Goal: Task Accomplishment & Management: Manage account settings

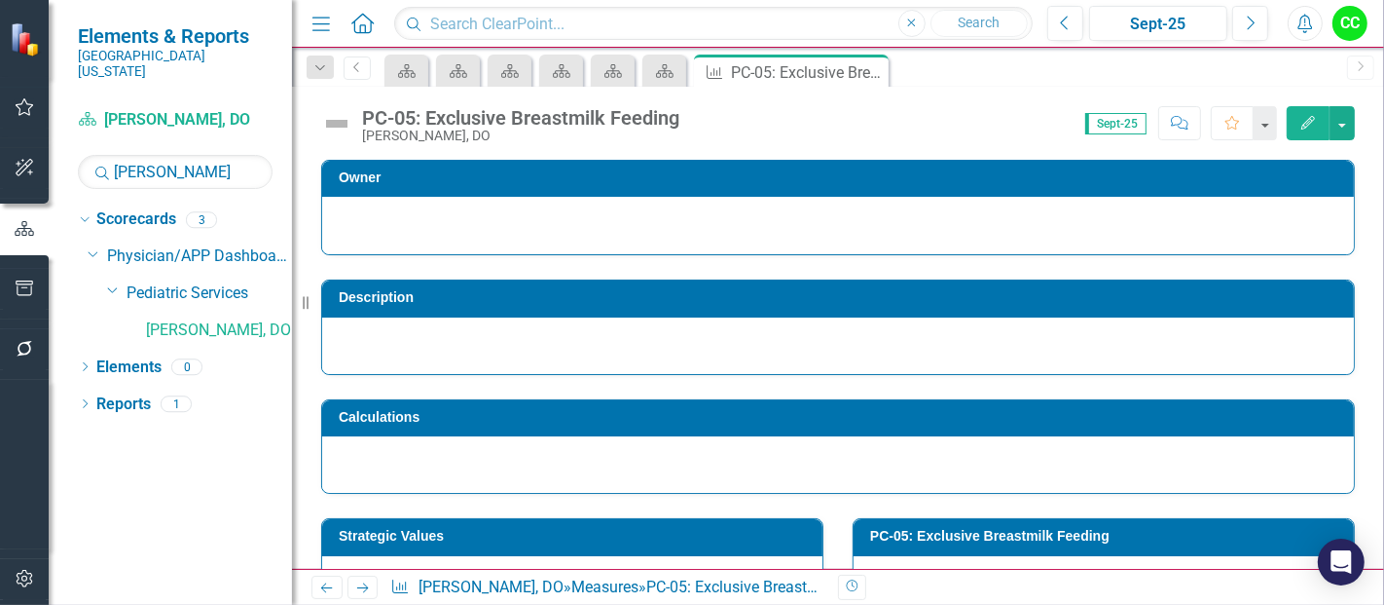
click at [1341, 98] on div "PC-05: Exclusive Breastmilk Feeding [PERSON_NAME], DO Score: N/A Sept-25 Comple…" at bounding box center [838, 116] width 1092 height 58
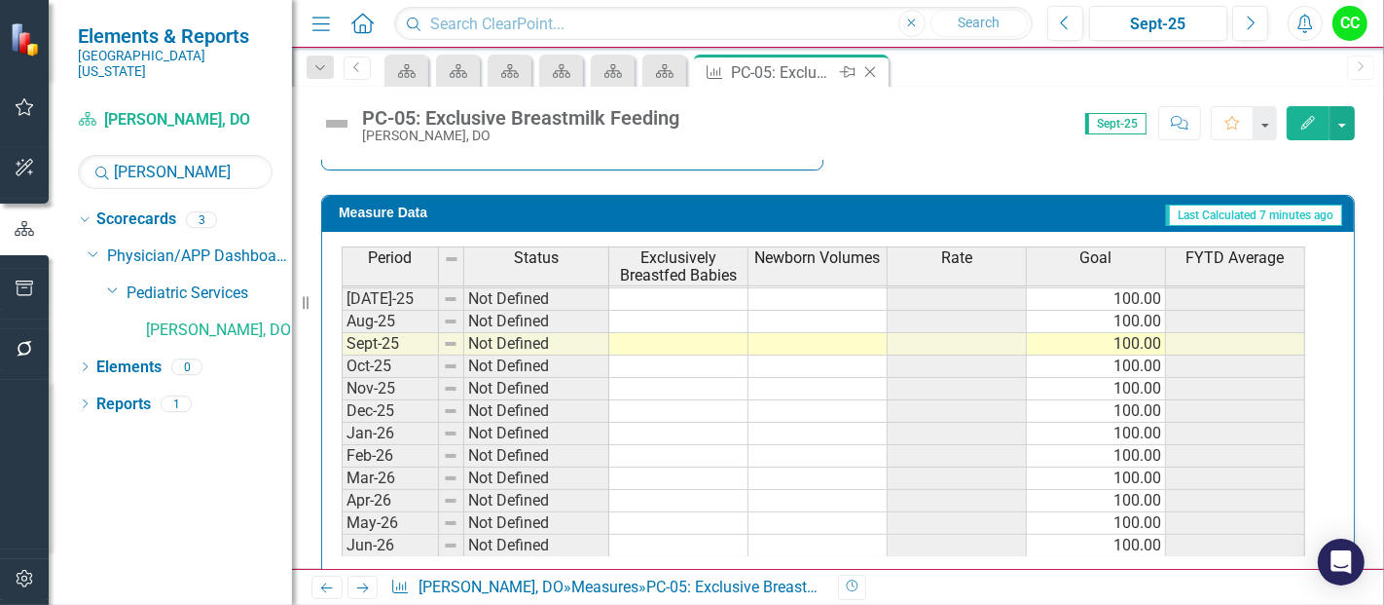
click at [877, 71] on icon "Close" at bounding box center [870, 72] width 19 height 16
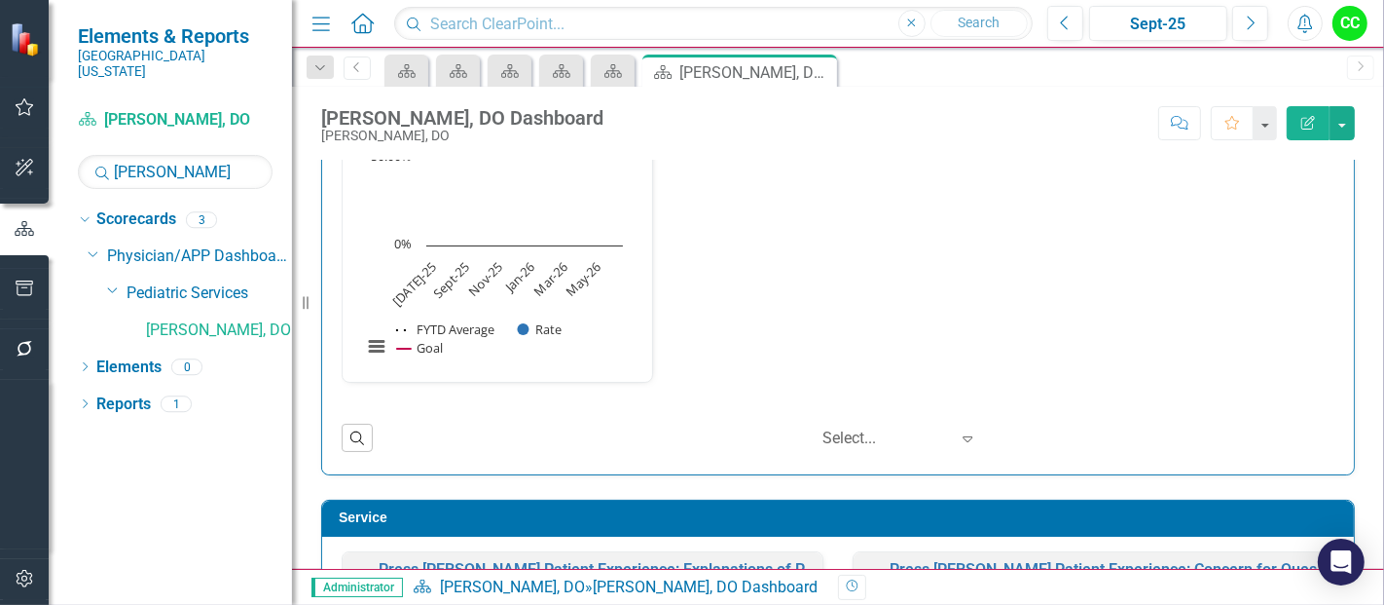
scroll to position [1074, 0]
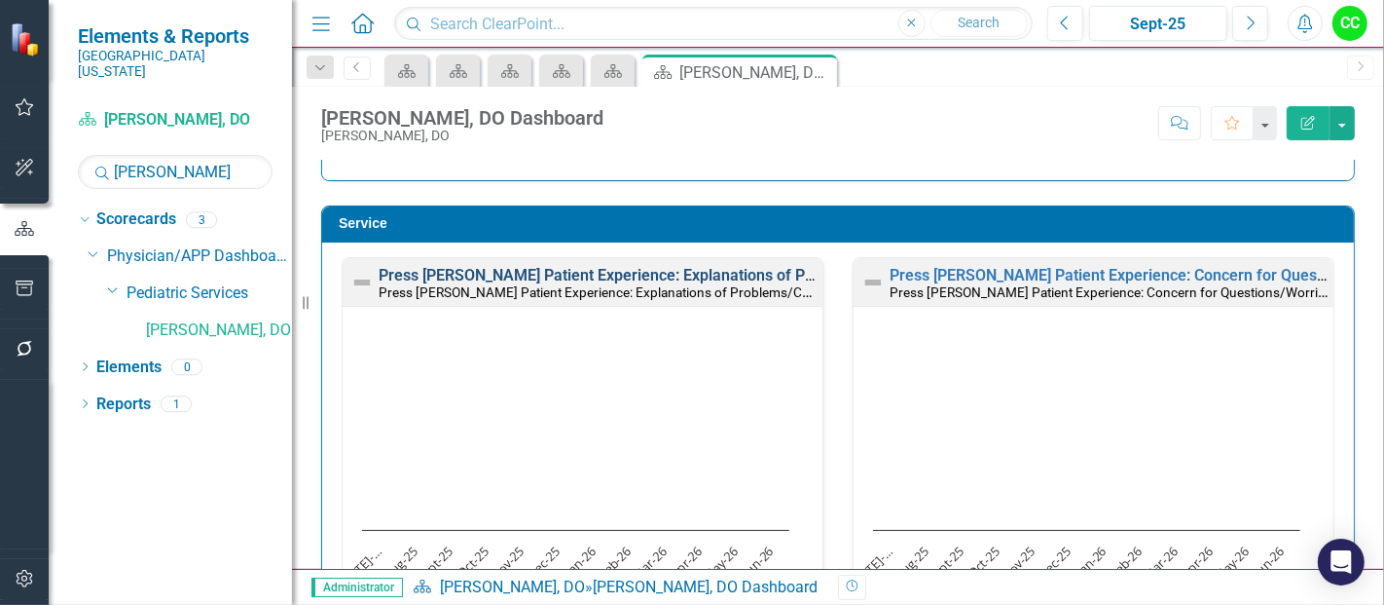
click at [674, 273] on link "Press [PERSON_NAME] Patient Experience: Explanations of Problems/Condition" at bounding box center [657, 275] width 556 height 18
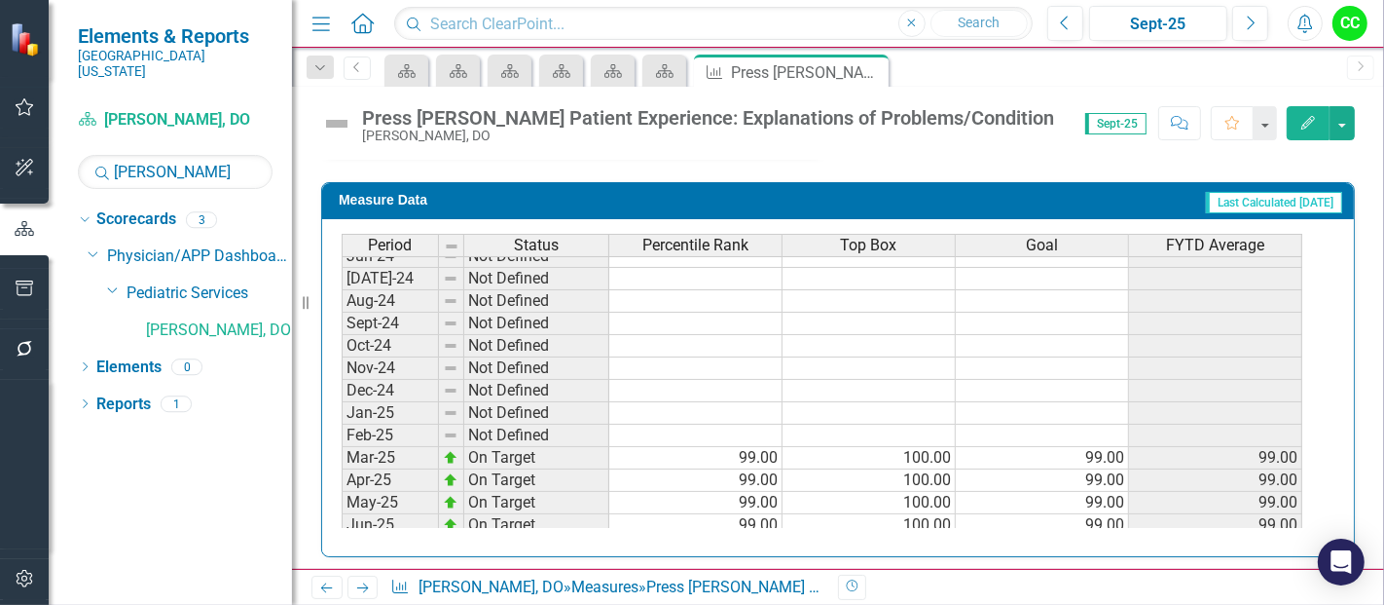
scroll to position [585, 0]
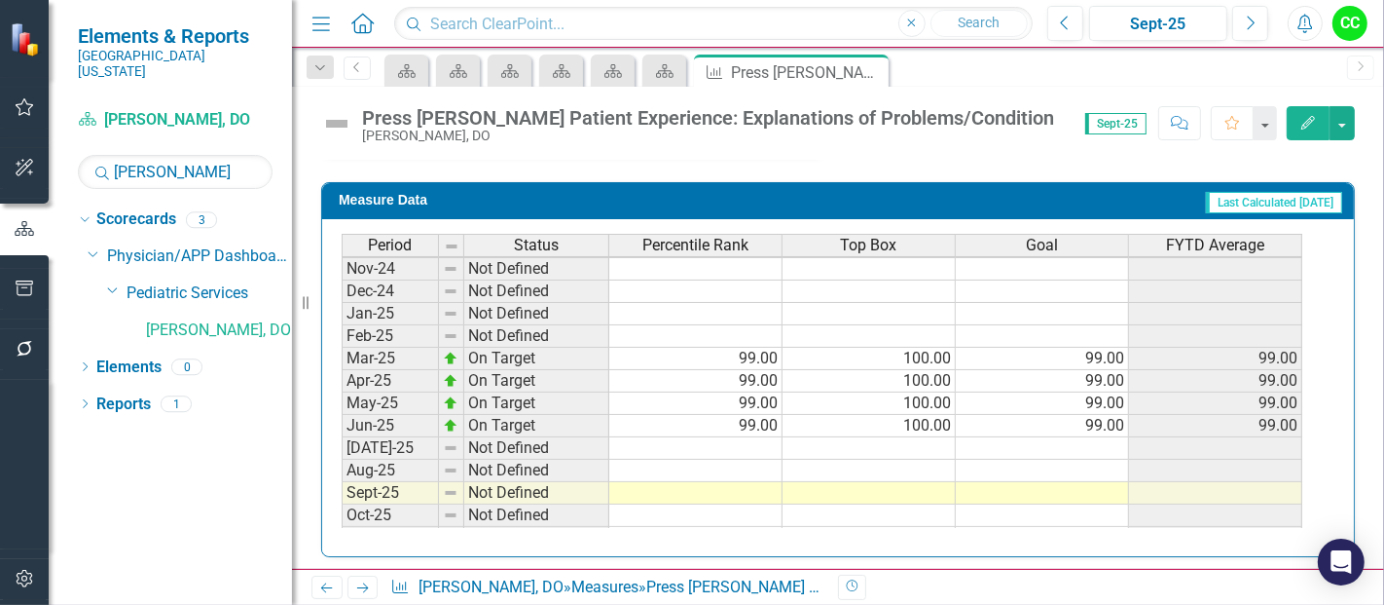
click at [1092, 435] on tbody "Jun-23 Not Defined Jul-23 Not Defined Aug-23 Not Defined Sep-23 Not Defined Oct…" at bounding box center [822, 212] width 961 height 673
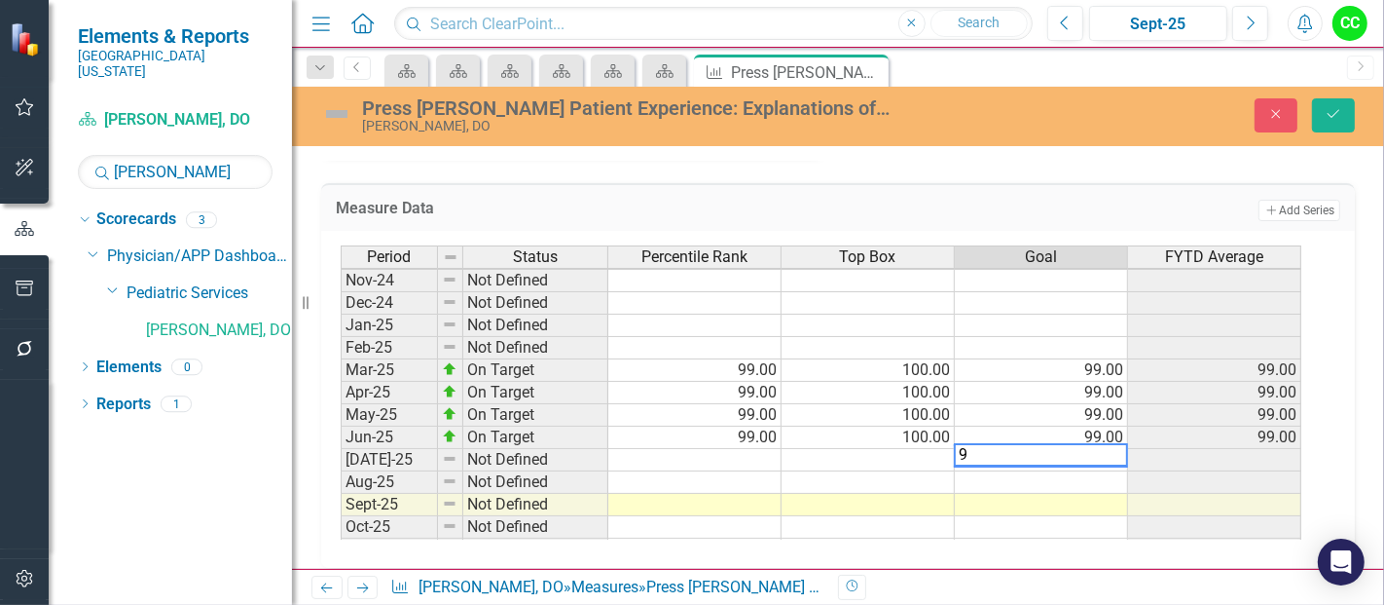
type textarea "99"
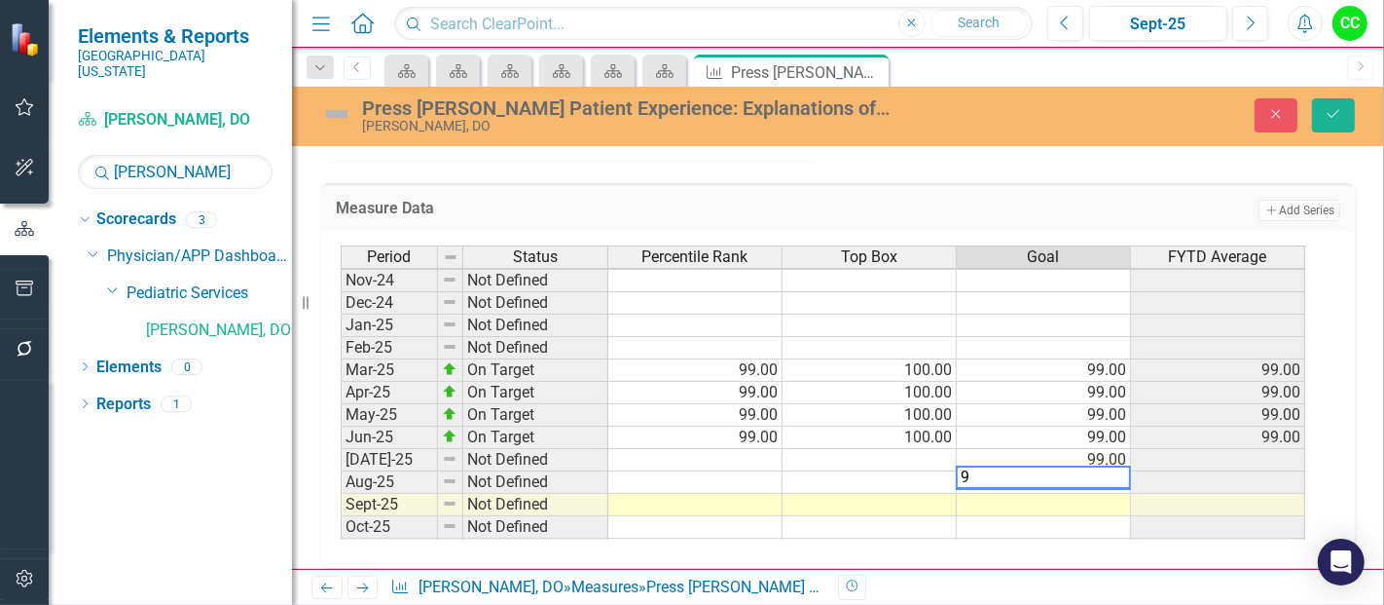
type textarea "99"
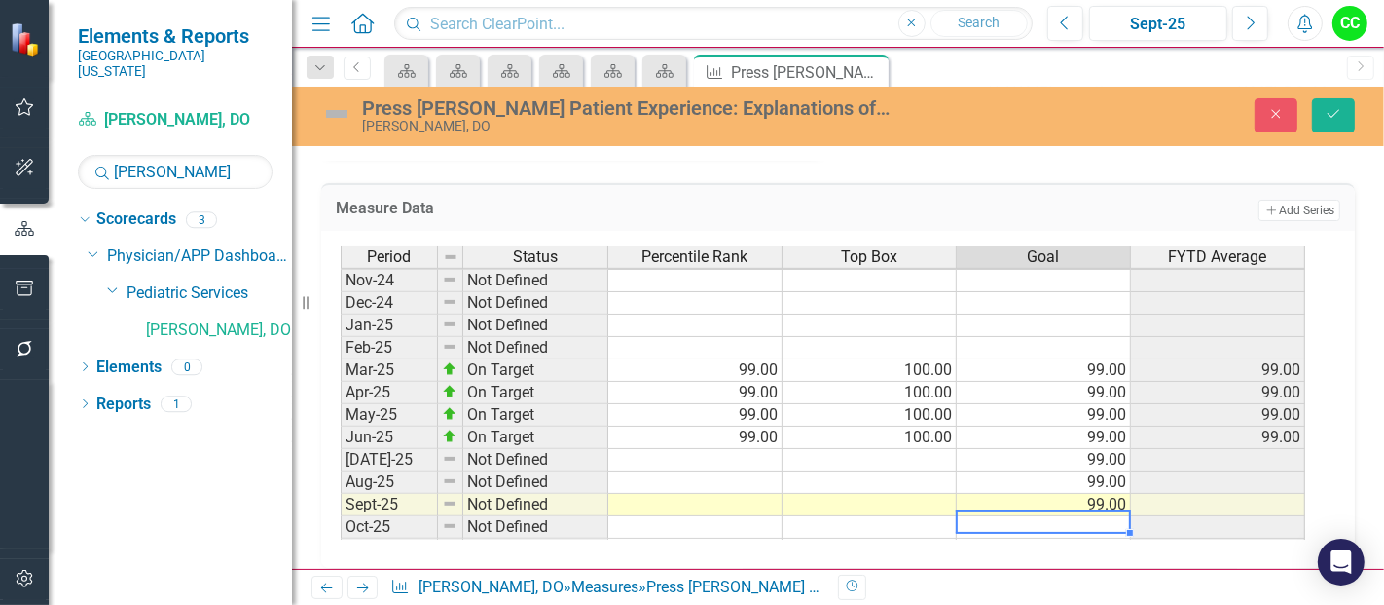
type textarea "99"
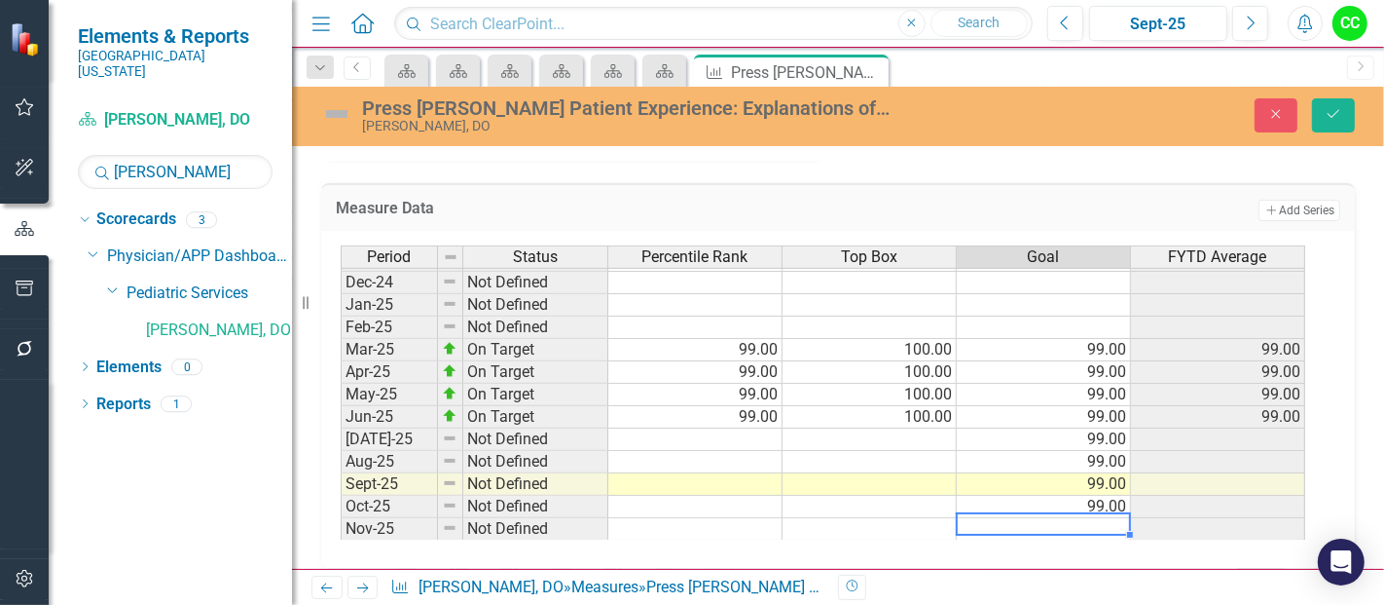
type textarea "99"
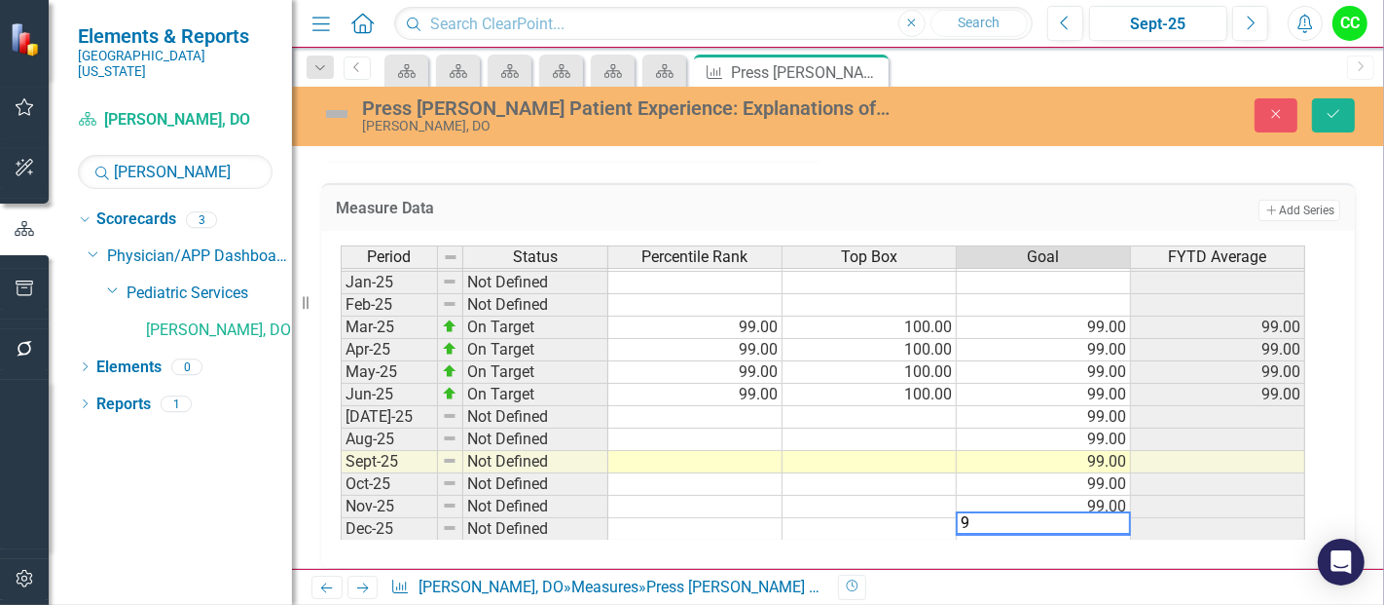
type textarea "99"
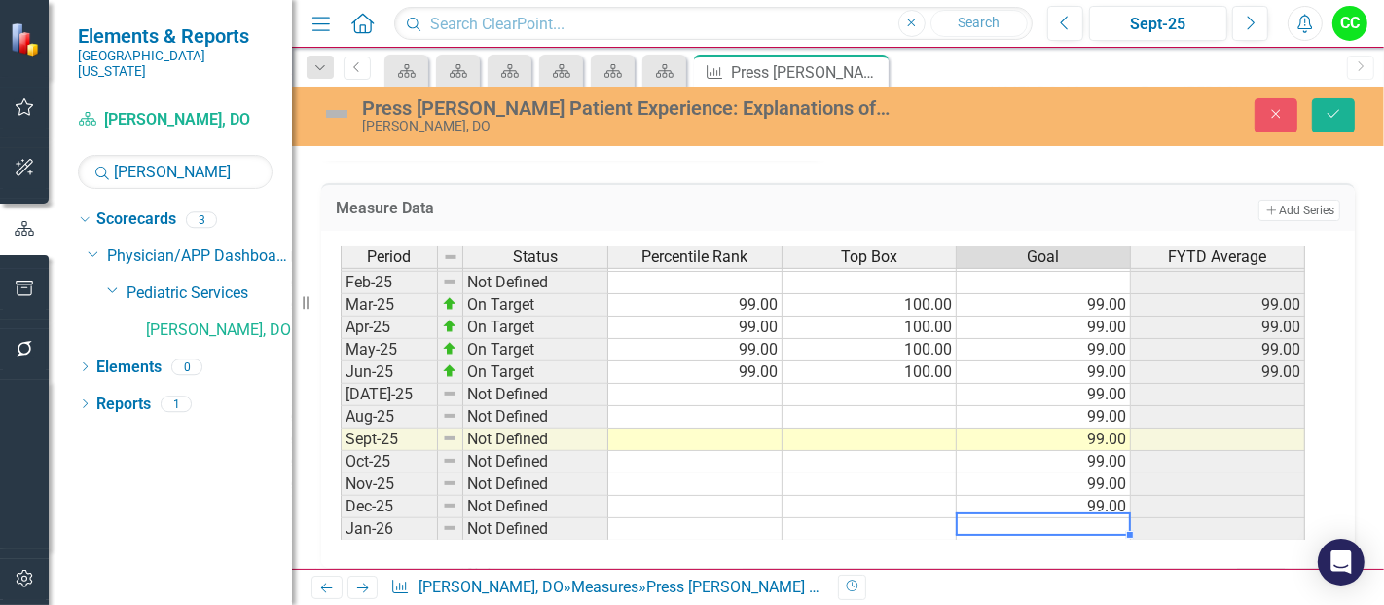
type textarea "99"
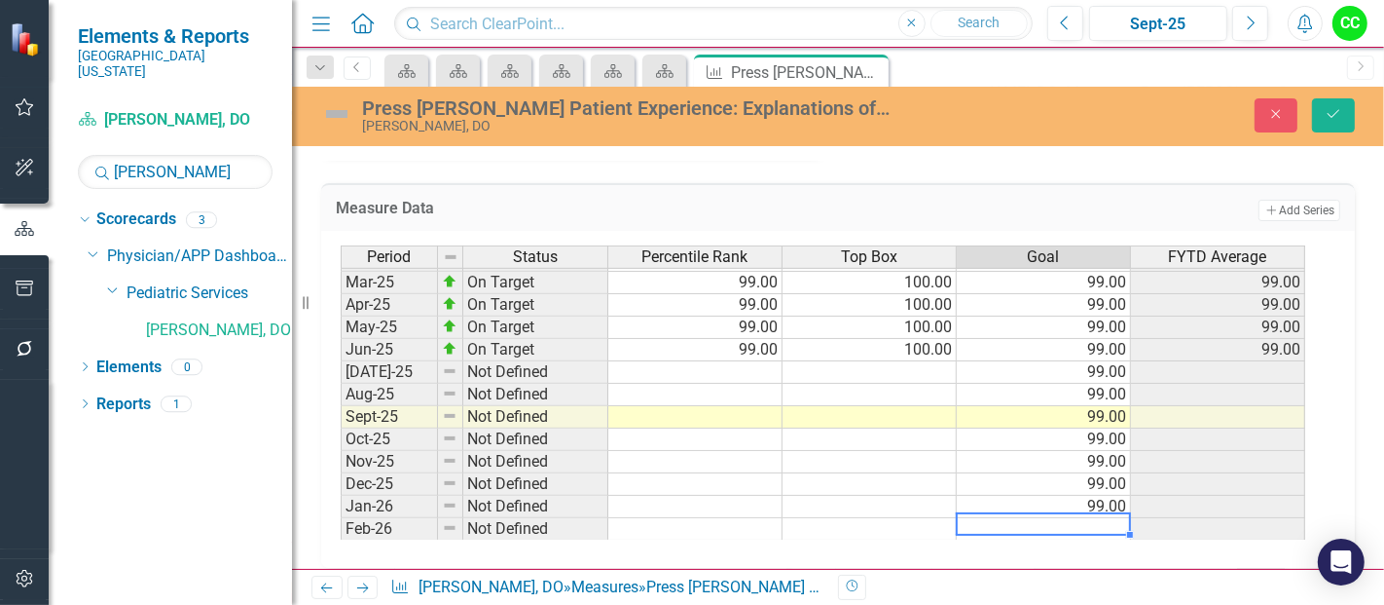
type textarea "99"
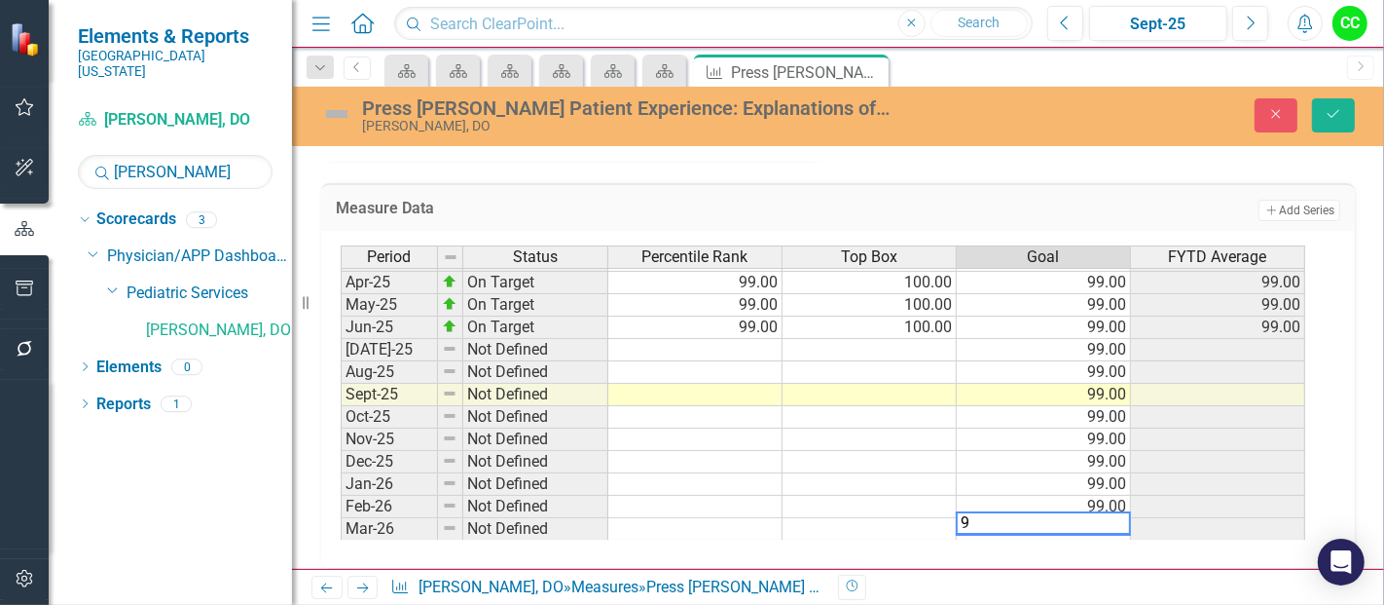
type textarea "99"
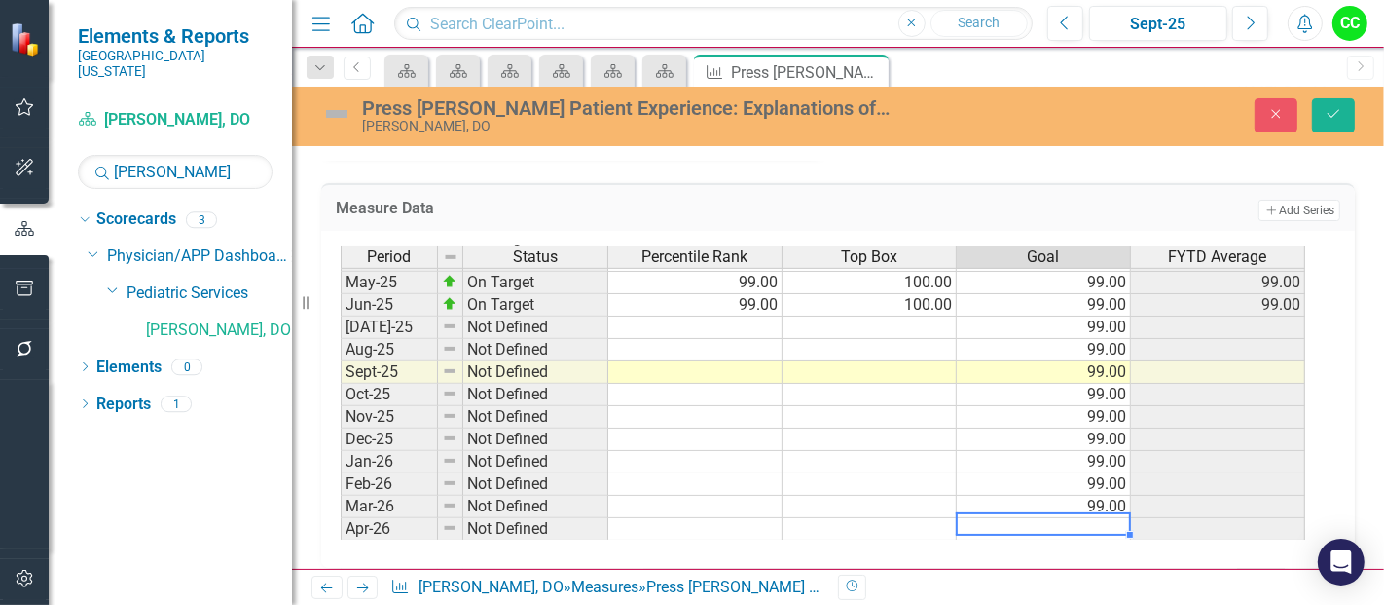
type textarea "99"
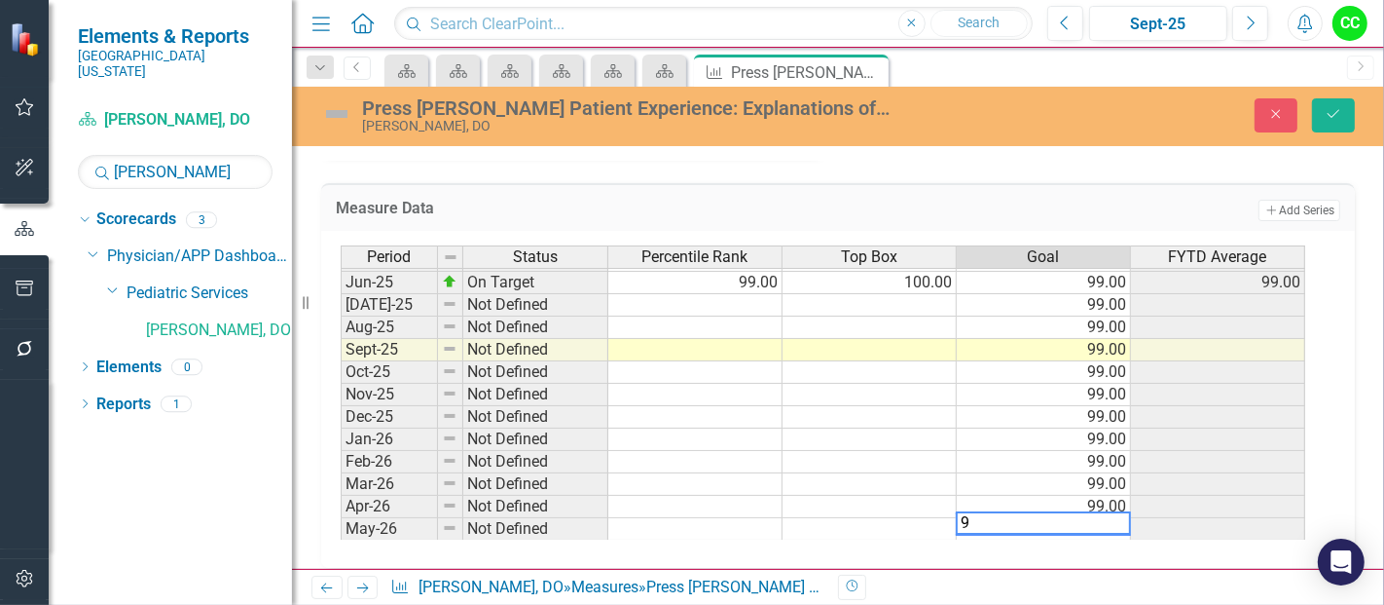
type textarea "99"
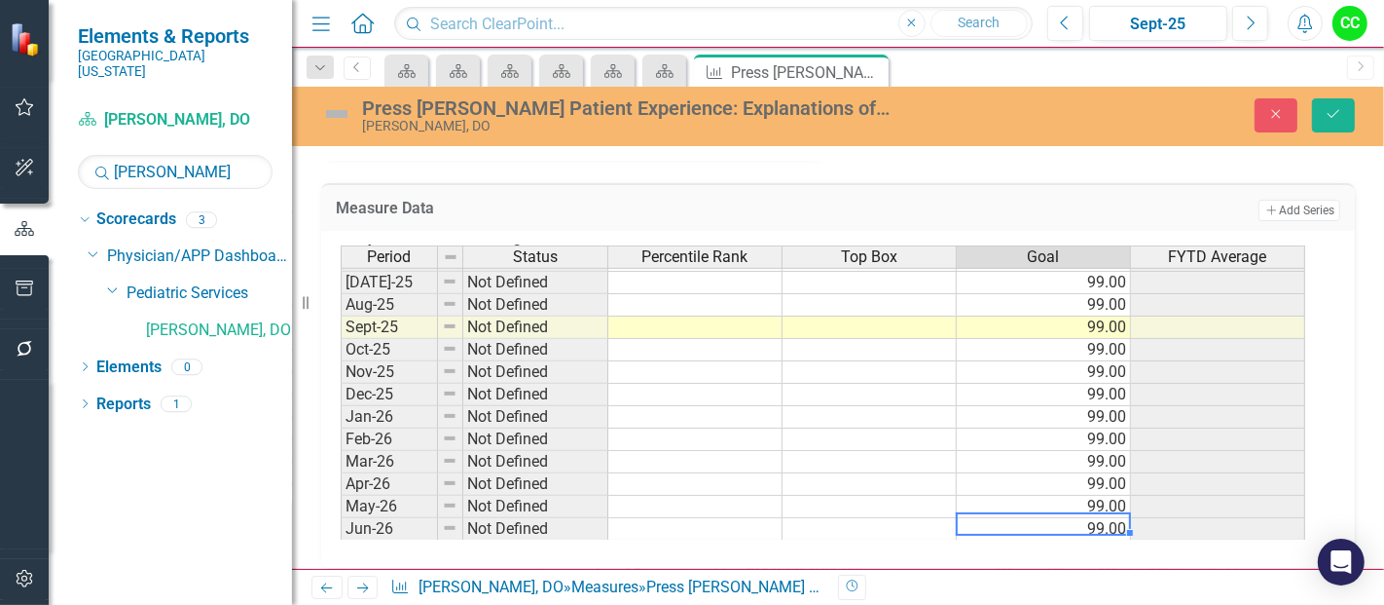
type textarea "99"
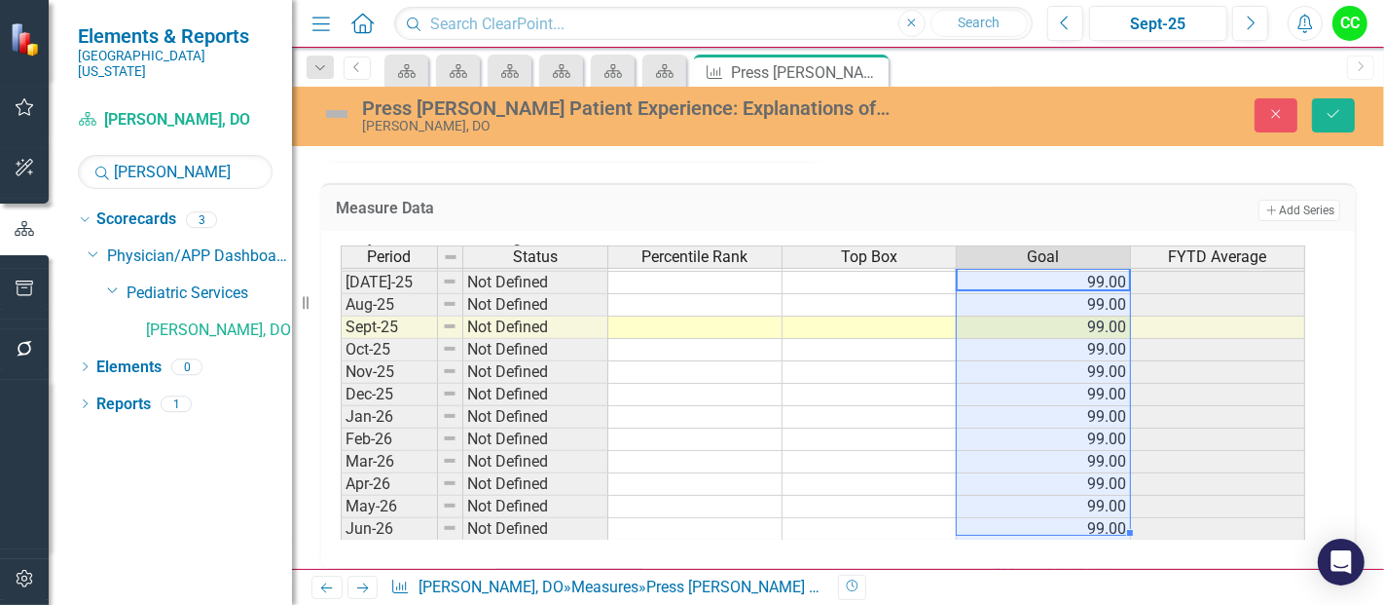
drag, startPoint x: 1108, startPoint y: 273, endPoint x: 1082, endPoint y: 512, distance: 240.9
click at [1082, 512] on tbody "Jun-24 Not Defined Jul-24 Not Defined Aug-24 Not Defined Sept-24 Not Defined Oc…" at bounding box center [823, 260] width 965 height 561
click at [1333, 127] on button "Save" at bounding box center [1333, 115] width 43 height 34
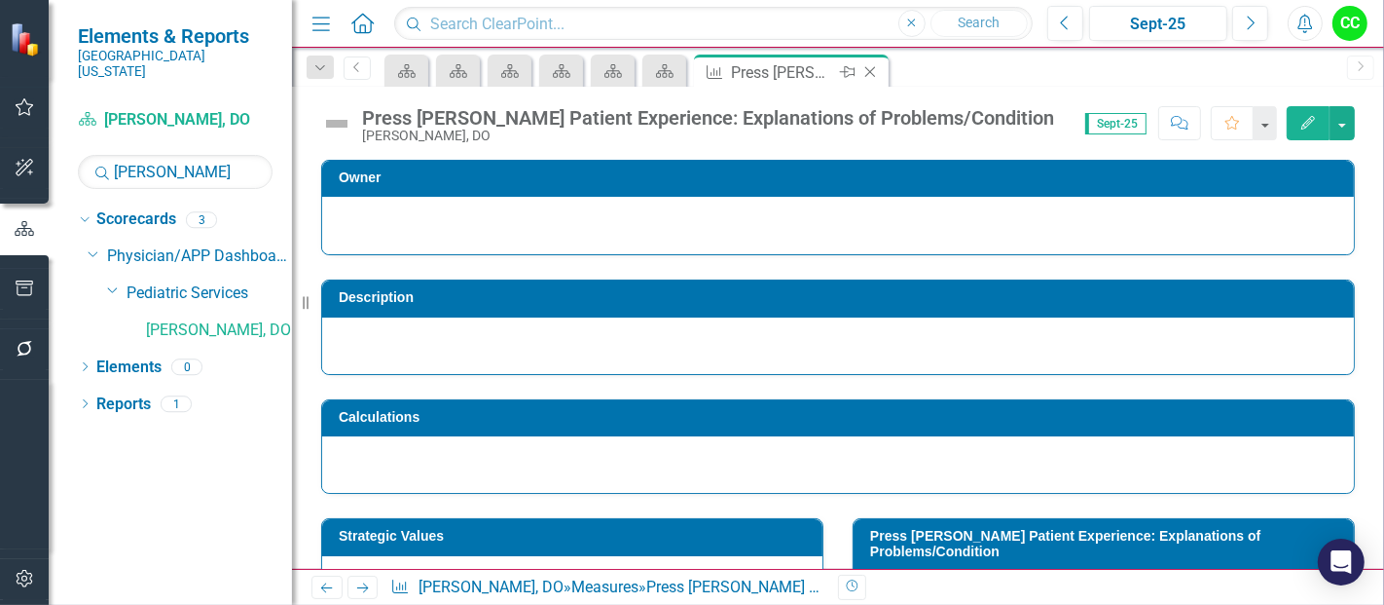
click at [871, 70] on icon "Close" at bounding box center [870, 72] width 19 height 16
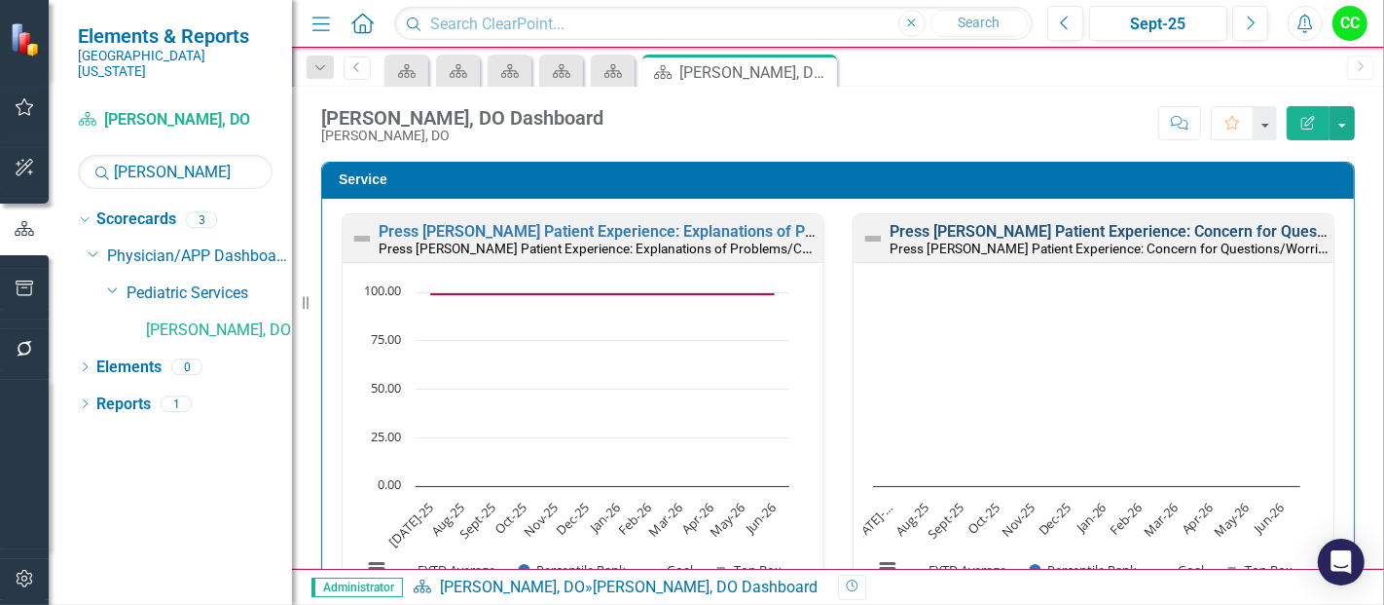
click at [993, 226] on link "Press [PERSON_NAME] Patient Experience: Concern for Questions/Worries" at bounding box center [1151, 231] width 522 height 18
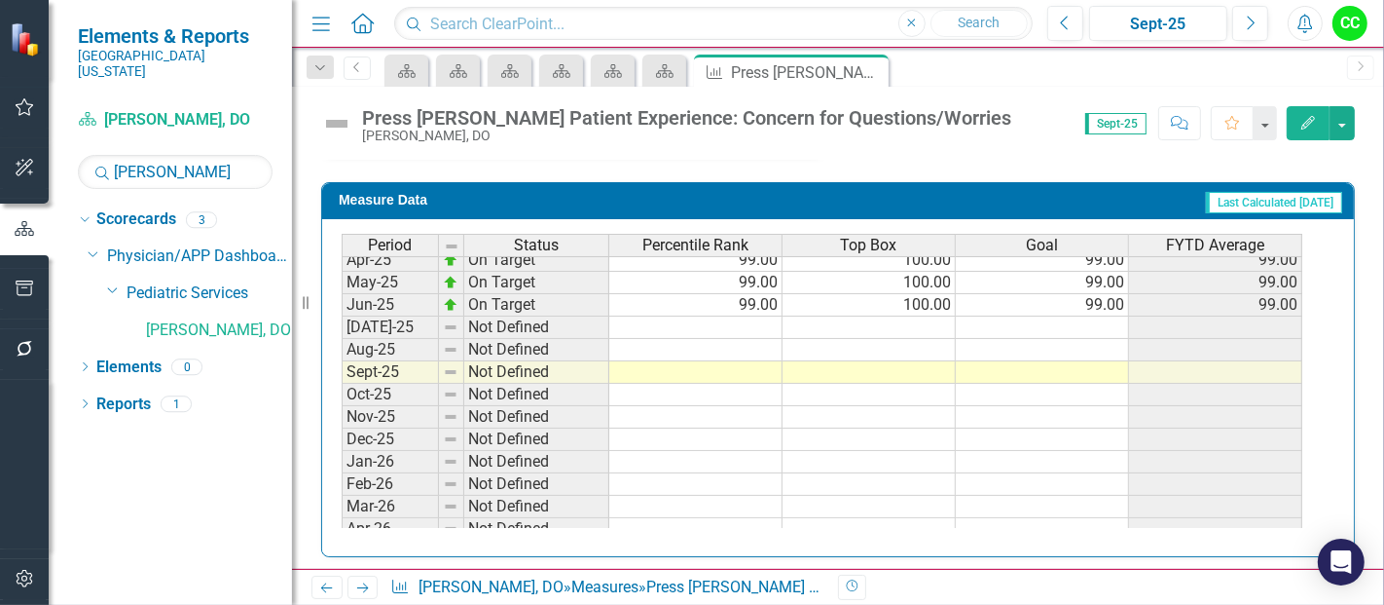
click at [1065, 315] on tbody "Jan-24 Not Defined Feb-24 Not Defined Mar-24 Not Defined Apr-24 Not Defined May…" at bounding box center [822, 248] width 961 height 673
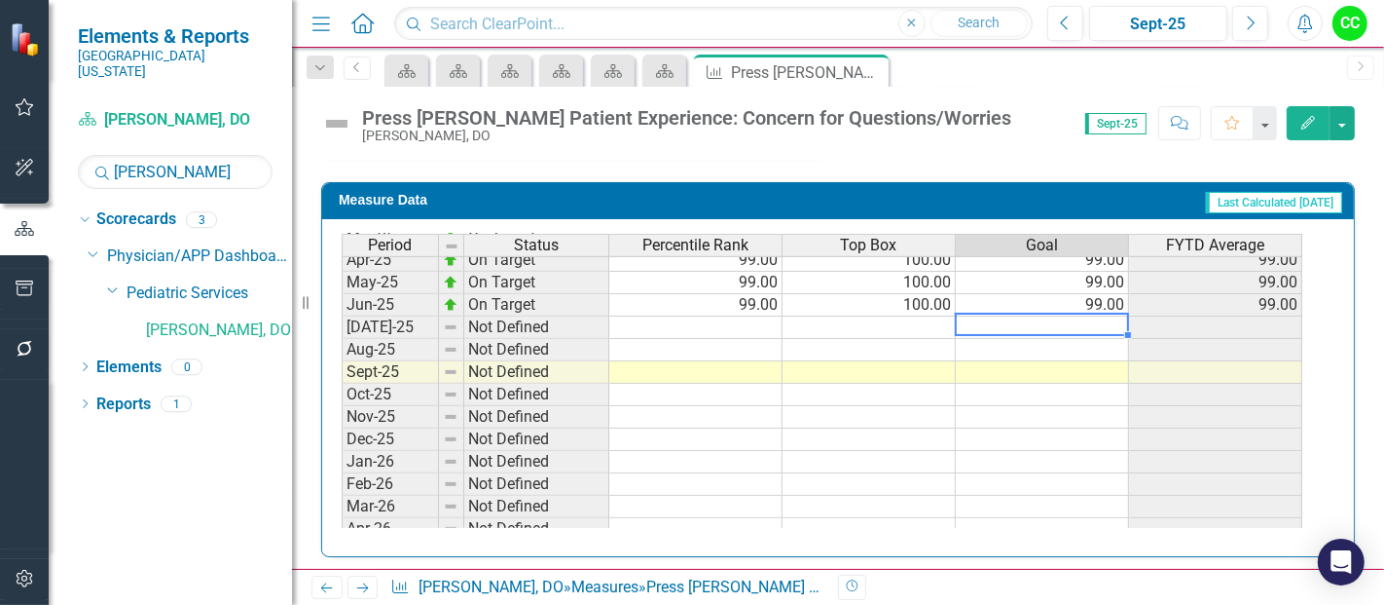
type textarea "99"
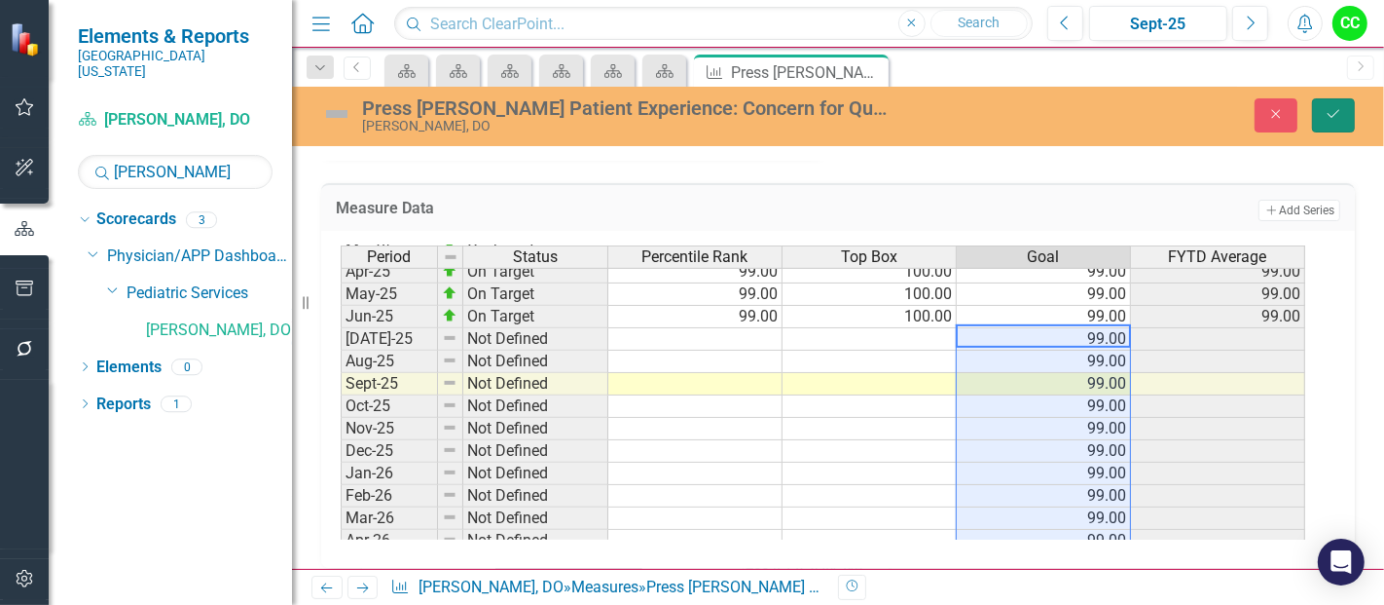
click at [1332, 122] on button "Save" at bounding box center [1333, 115] width 43 height 34
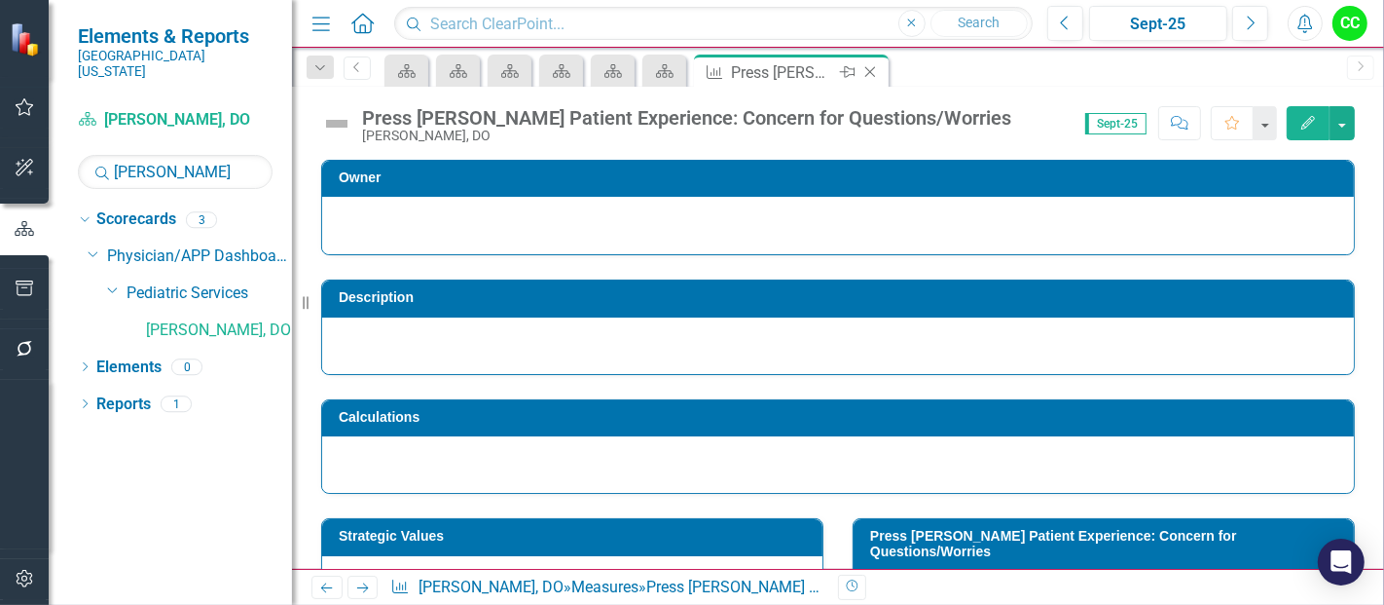
click at [872, 71] on icon "Close" at bounding box center [870, 72] width 19 height 16
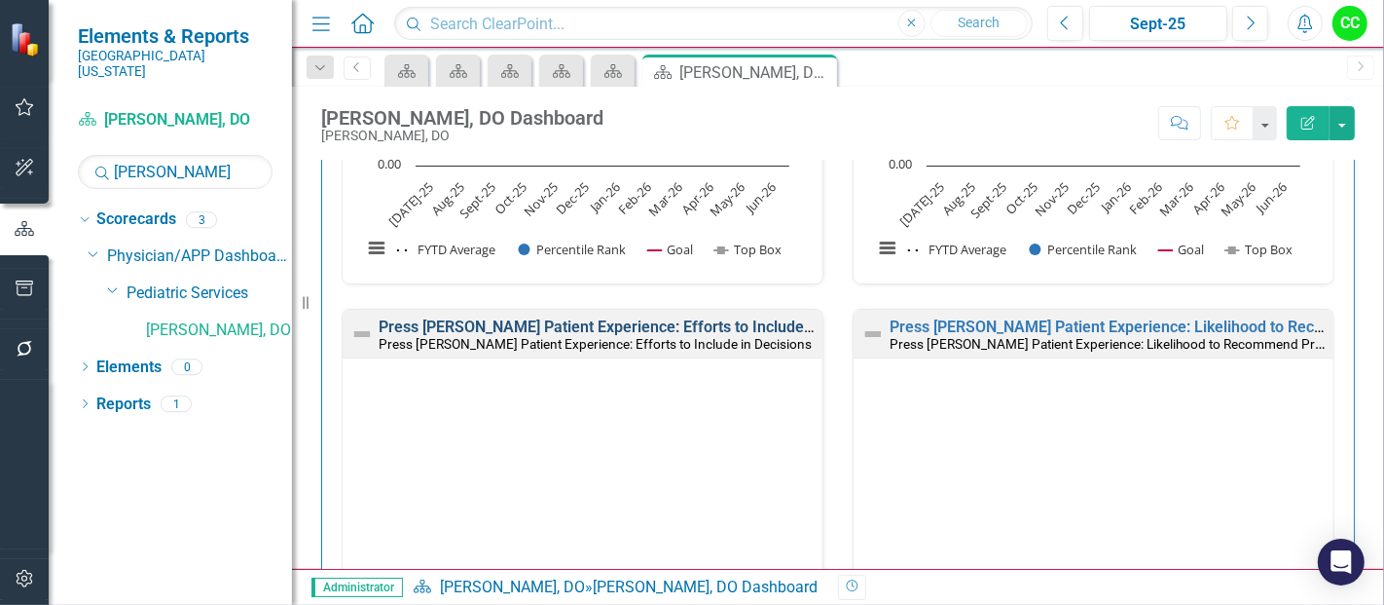
click at [759, 323] on link "Press [PERSON_NAME] Patient Experience: Efforts to Include in Decisions" at bounding box center [635, 326] width 513 height 18
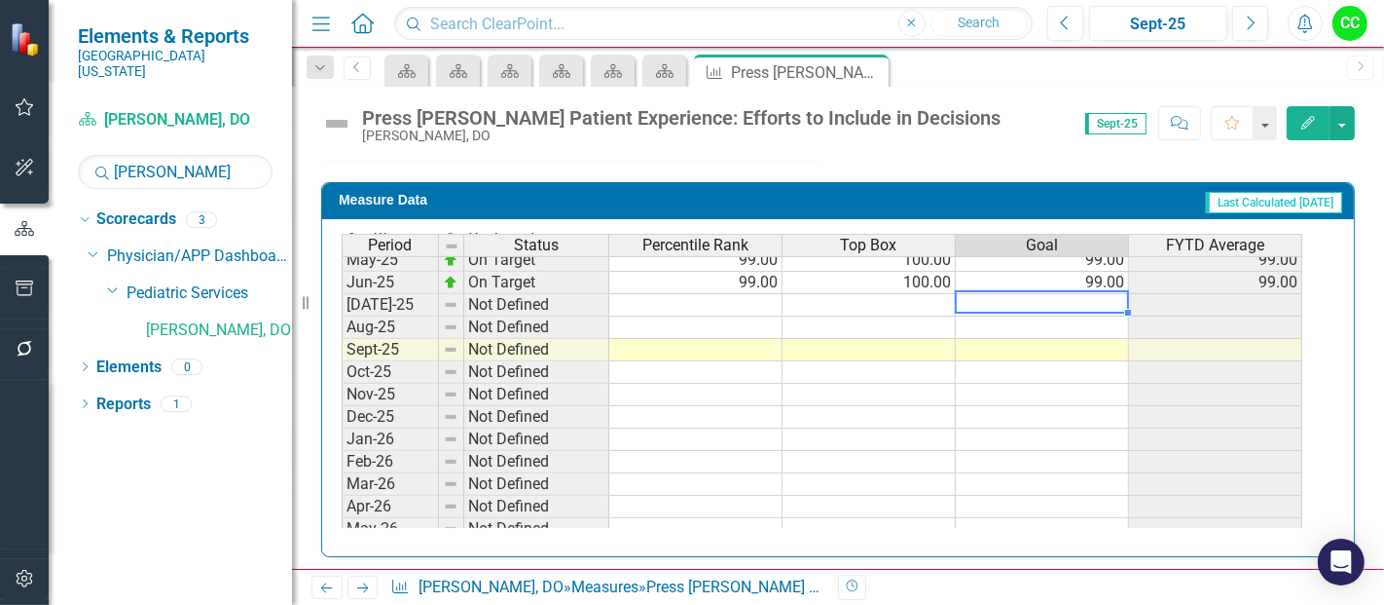
click at [1033, 299] on tbody "May-24 Not Defined Jun-24 Not Defined Jul-24 Not Defined Aug-24 Not Defined Sep…" at bounding box center [822, 271] width 961 height 583
type textarea "99"
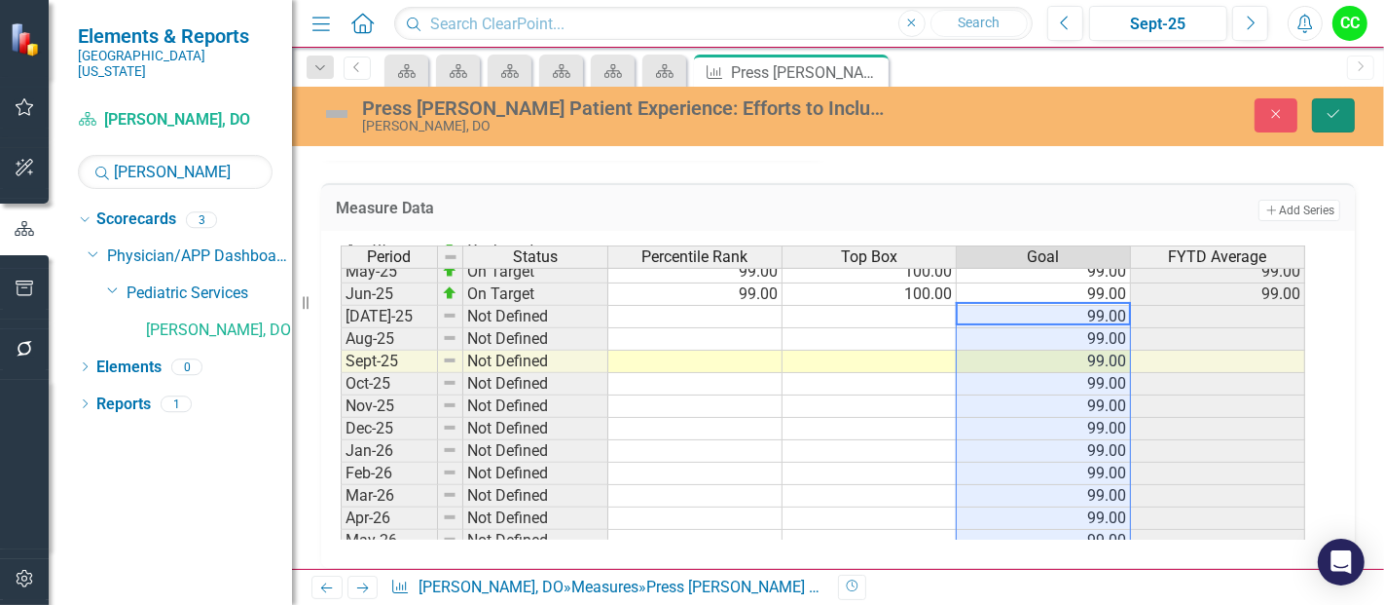
click at [1333, 115] on icon "Save" at bounding box center [1334, 114] width 18 height 14
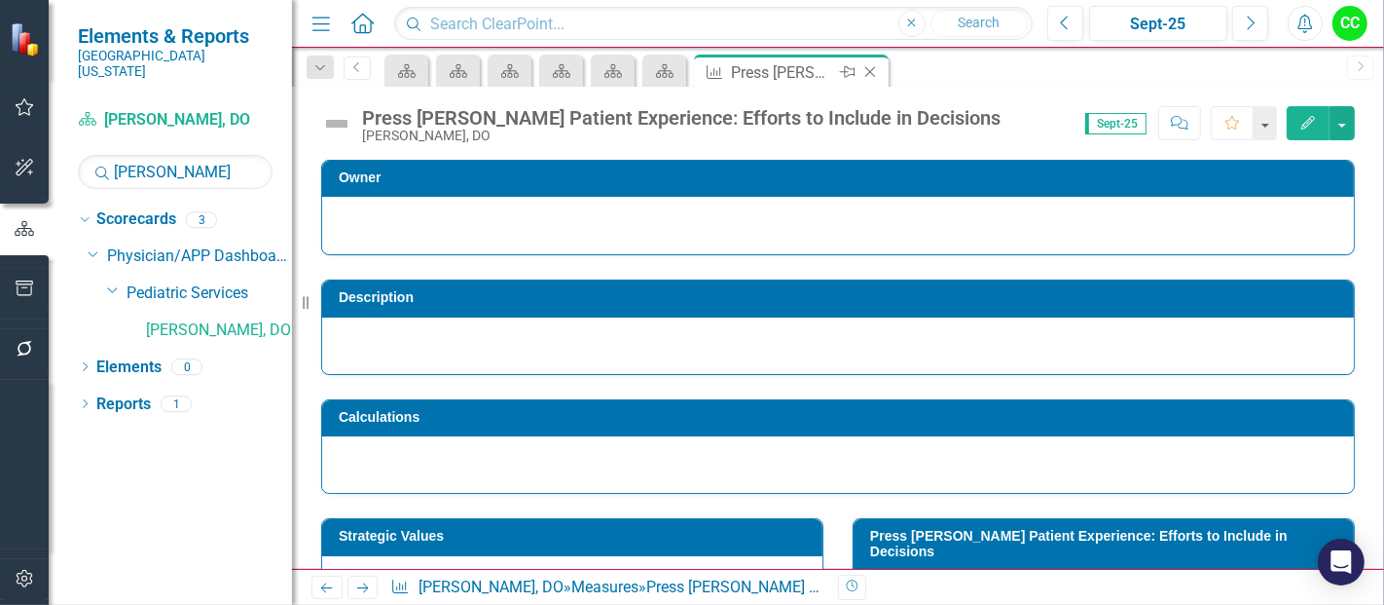
click at [873, 69] on icon "Close" at bounding box center [870, 72] width 19 height 16
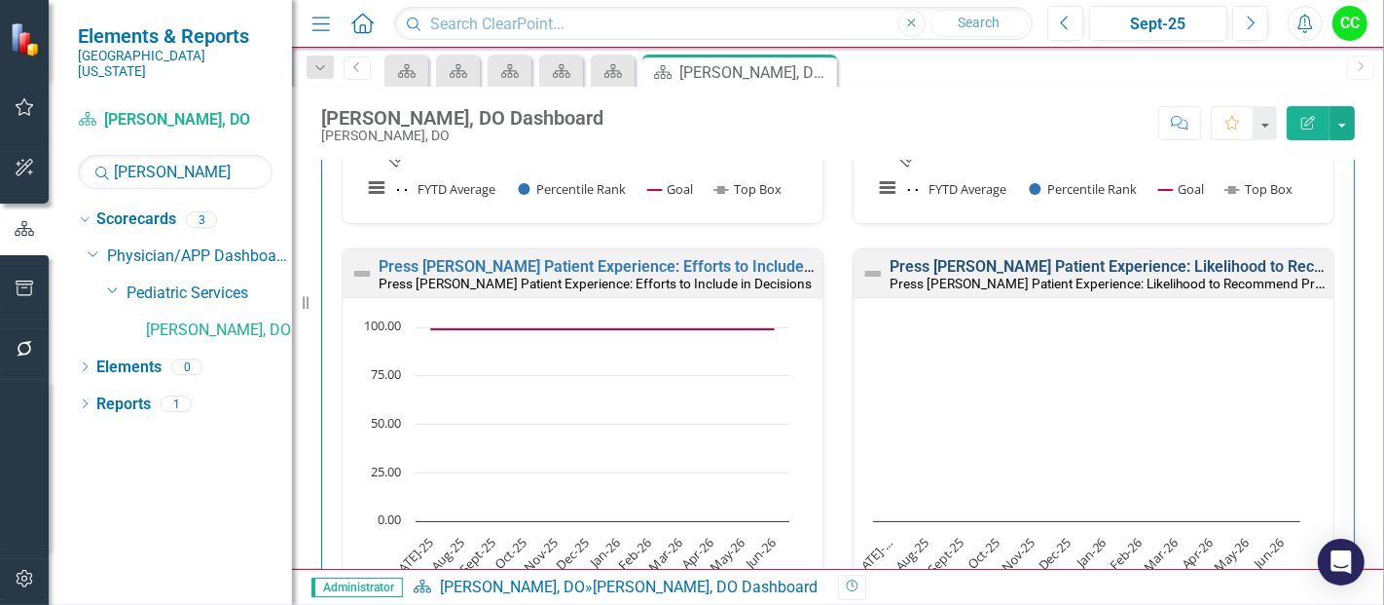
click at [1123, 267] on link "Press [PERSON_NAME] Patient Experience: Likelihood to Recommend Provider" at bounding box center [1165, 266] width 550 height 18
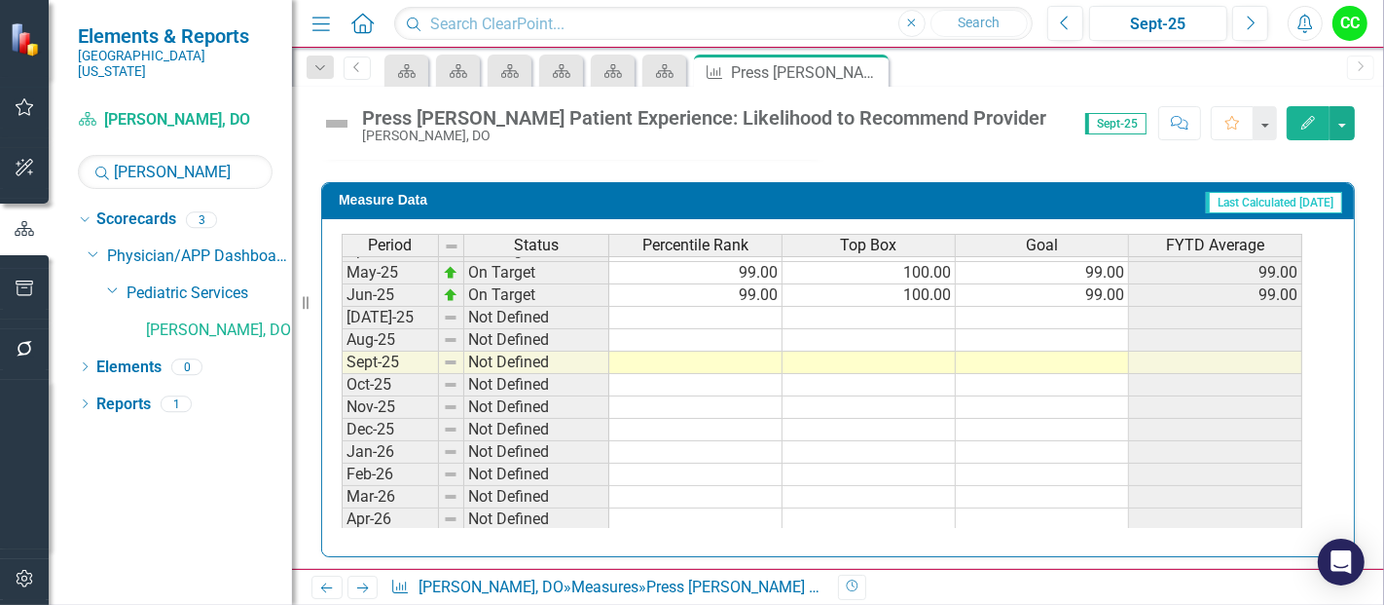
click at [1029, 322] on tbody "Oct-23 Not Defined Nov-23 Not Defined Dec-23 Not Defined Jan-24 Not Defined Feb…" at bounding box center [822, 182] width 961 height 695
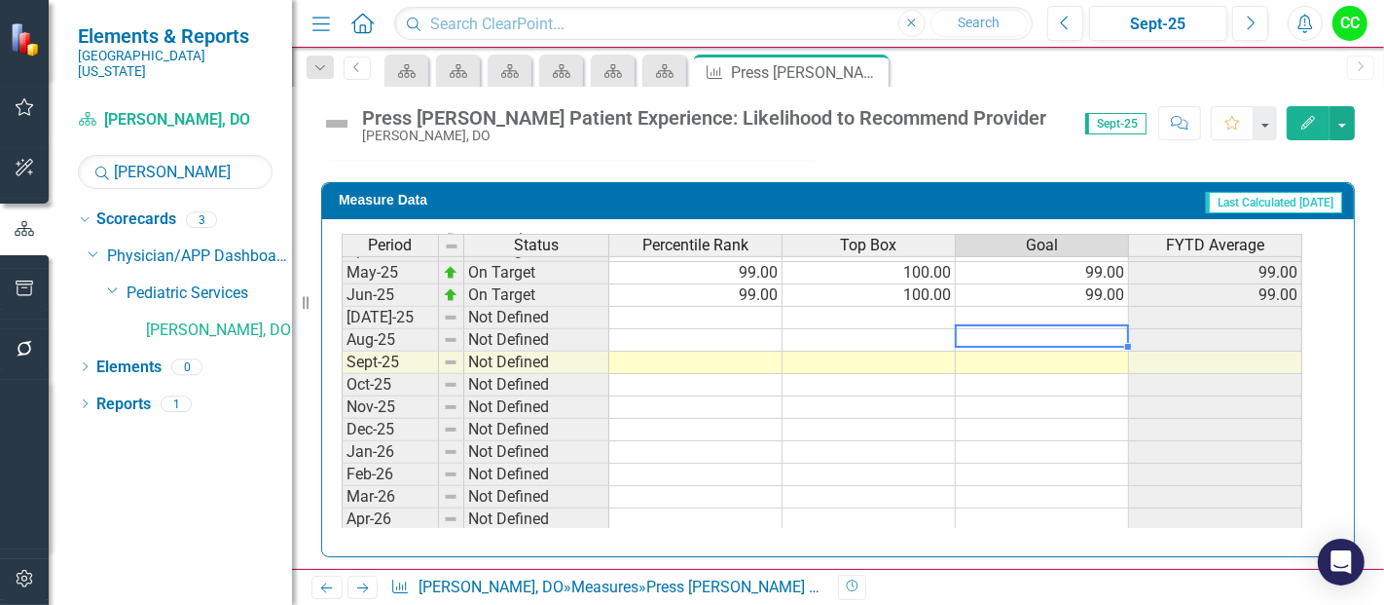
click at [1040, 311] on td at bounding box center [1042, 318] width 173 height 22
type textarea "99"
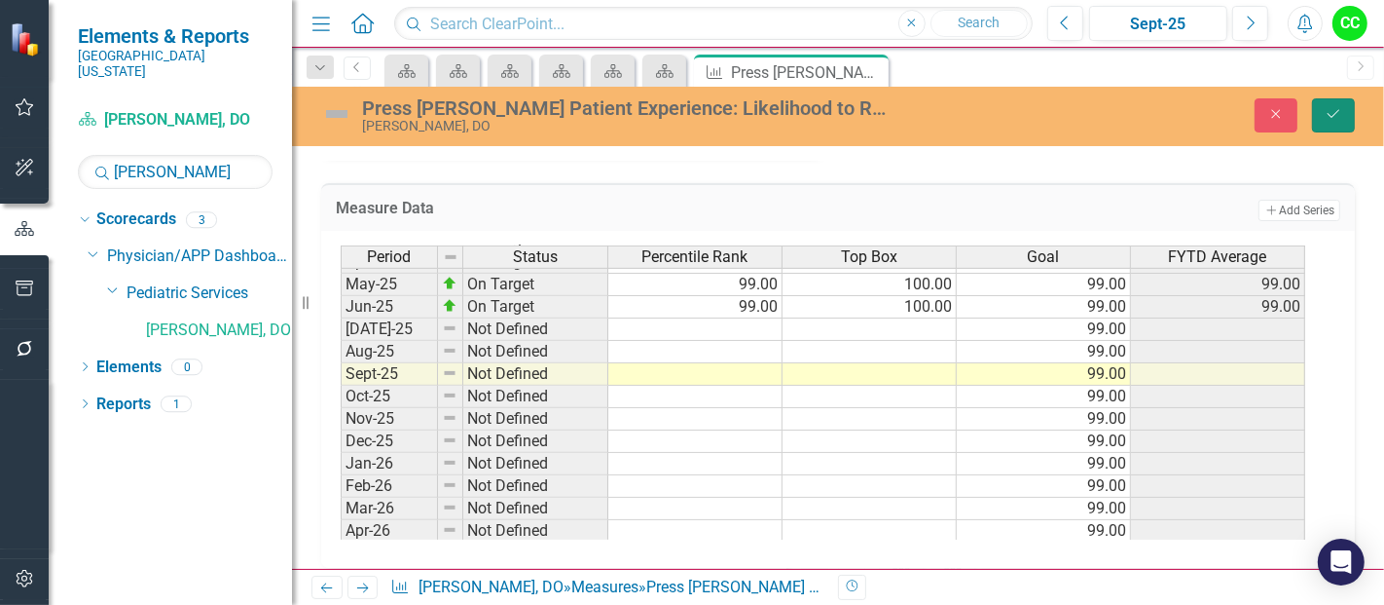
click at [1340, 107] on icon "Save" at bounding box center [1334, 114] width 18 height 14
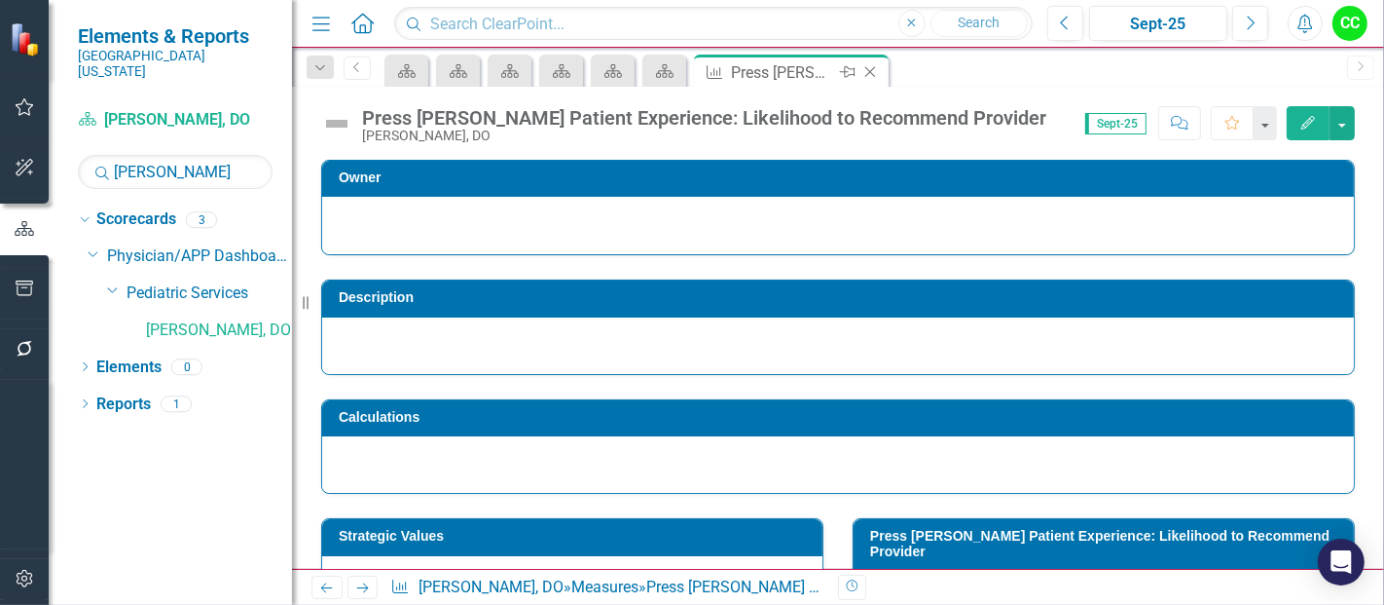
click at [866, 68] on icon at bounding box center [871, 72] width 11 height 11
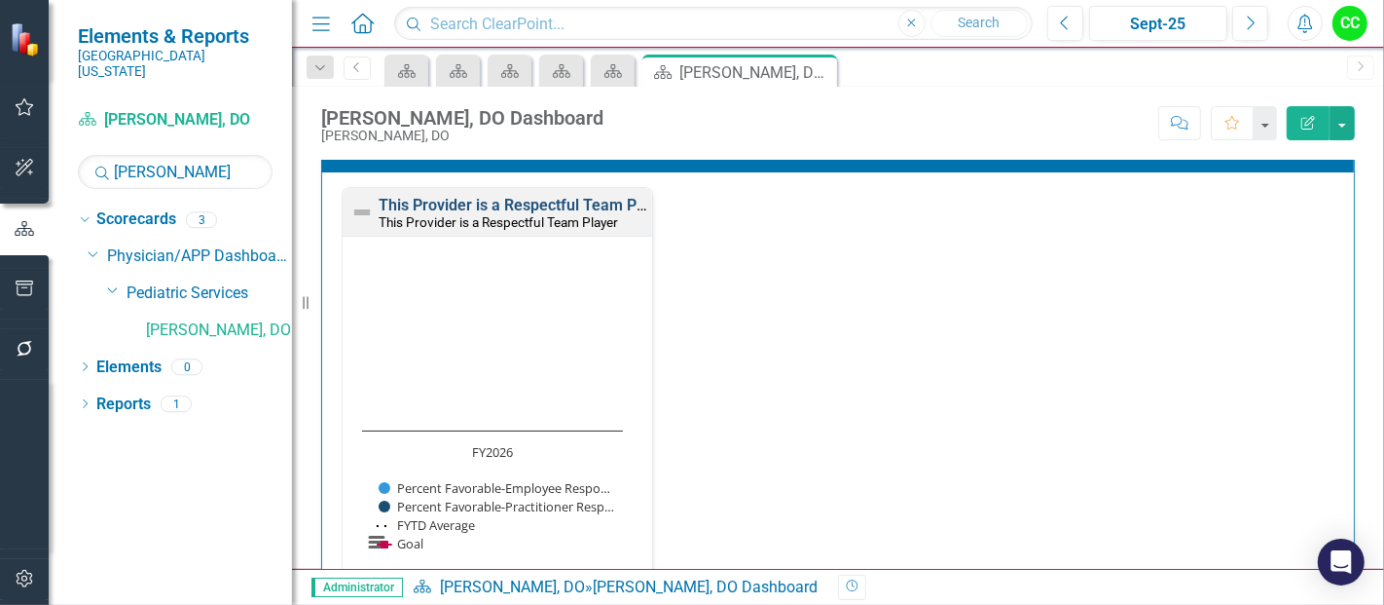
click at [590, 199] on link "This Provider is a Respectful Team Player" at bounding box center [525, 205] width 293 height 18
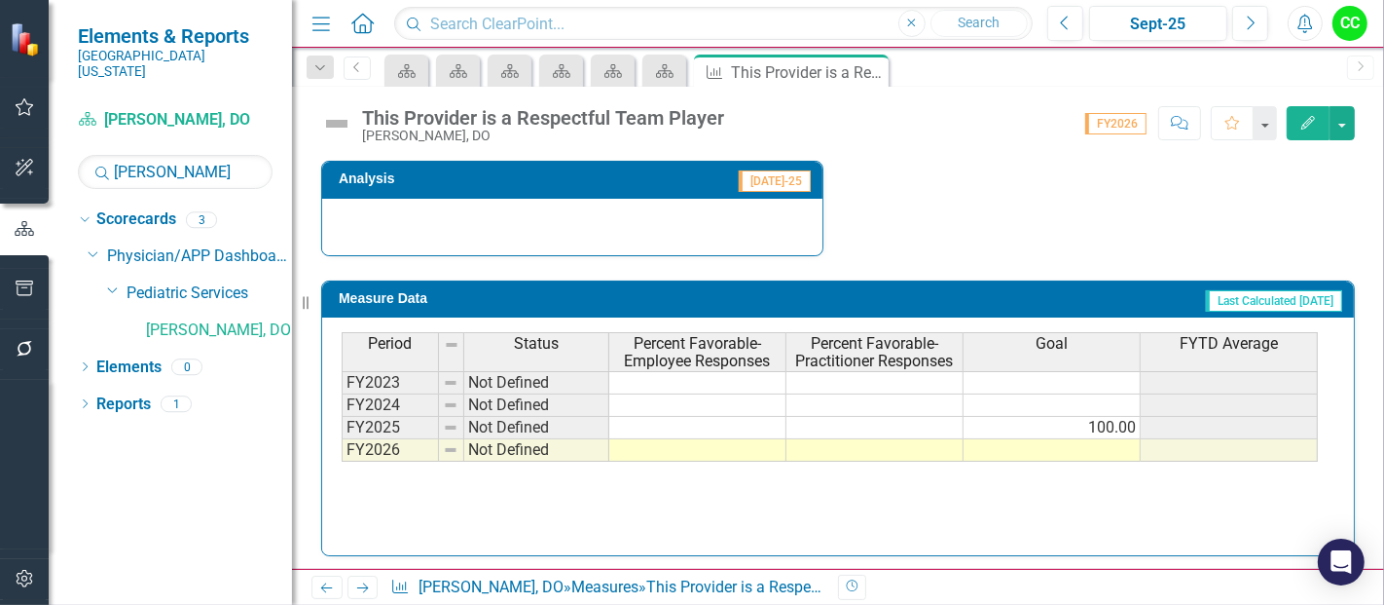
click at [1043, 451] on td at bounding box center [1052, 450] width 177 height 22
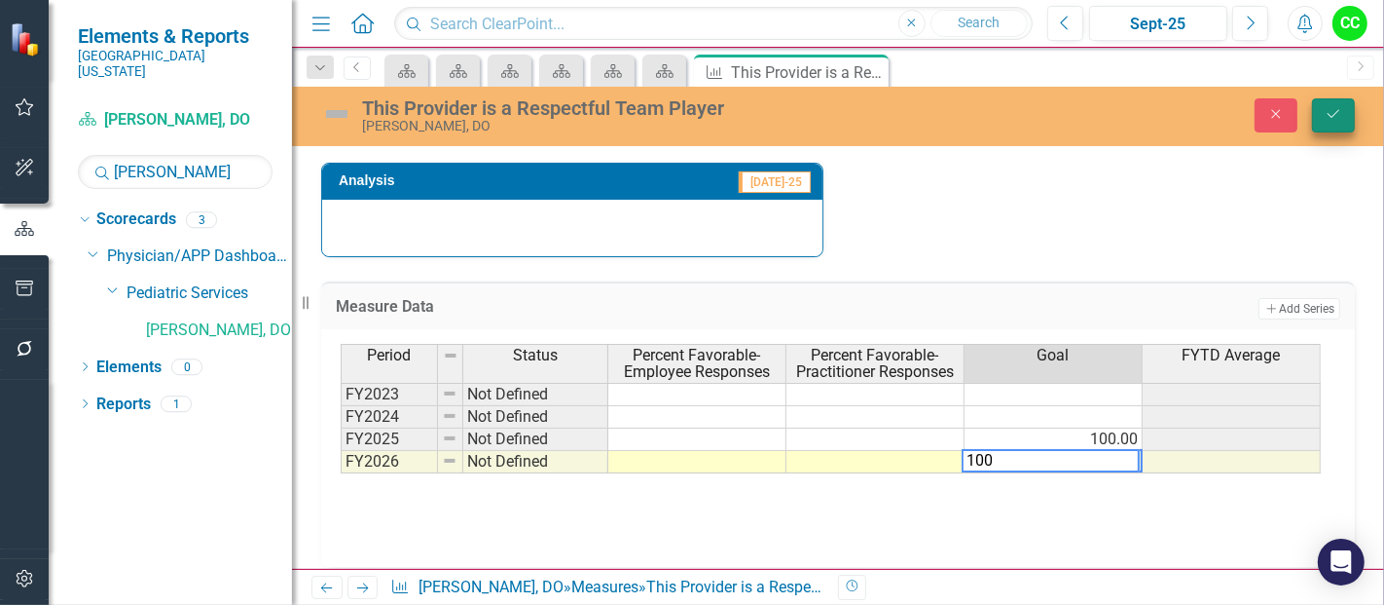
type textarea "100"
click at [1332, 101] on button "Save" at bounding box center [1333, 115] width 43 height 34
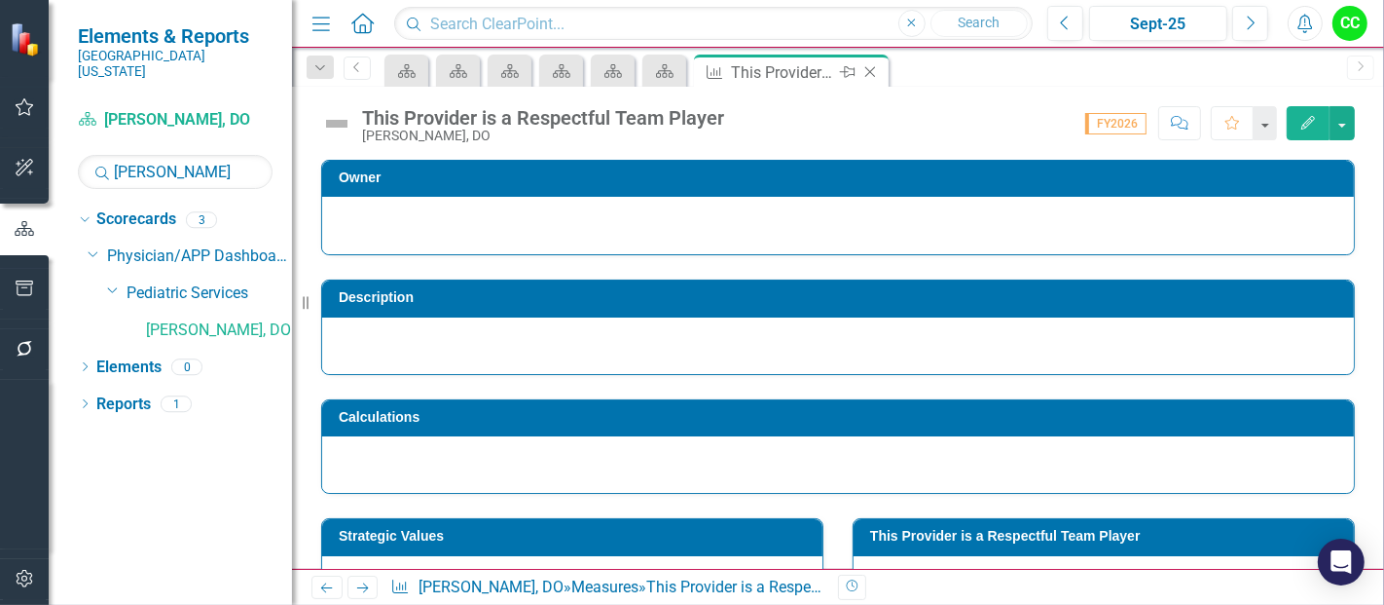
click at [867, 72] on icon "Close" at bounding box center [870, 72] width 19 height 16
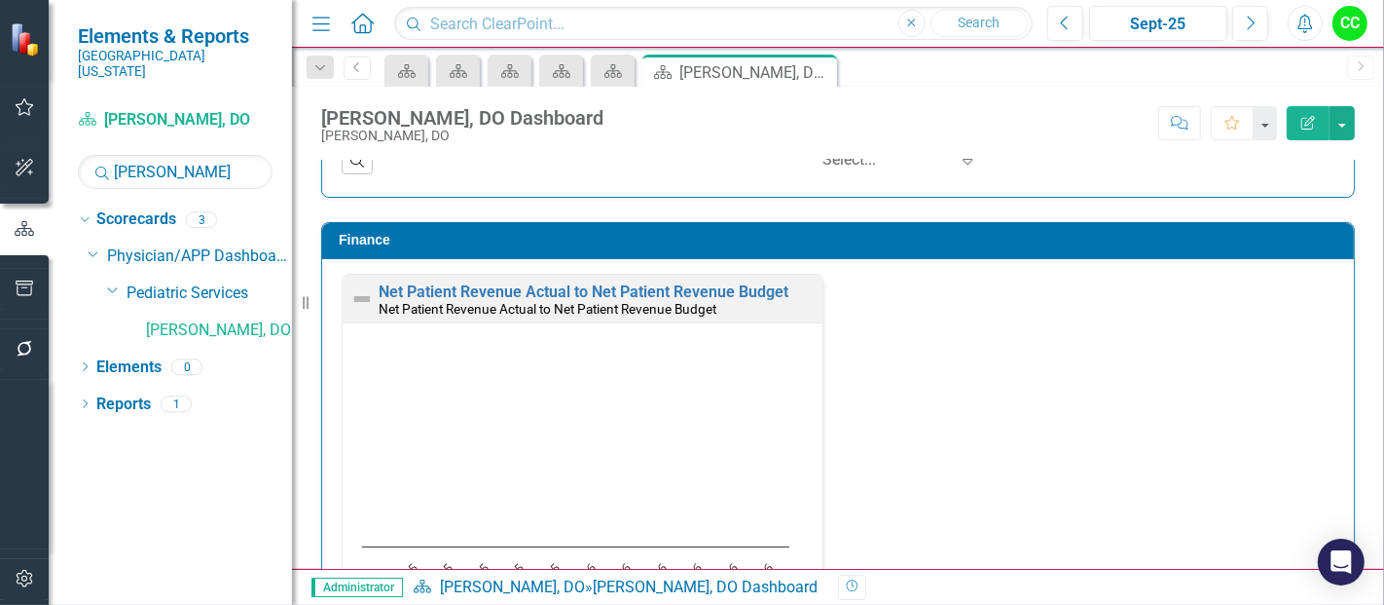
scroll to position [2592, 0]
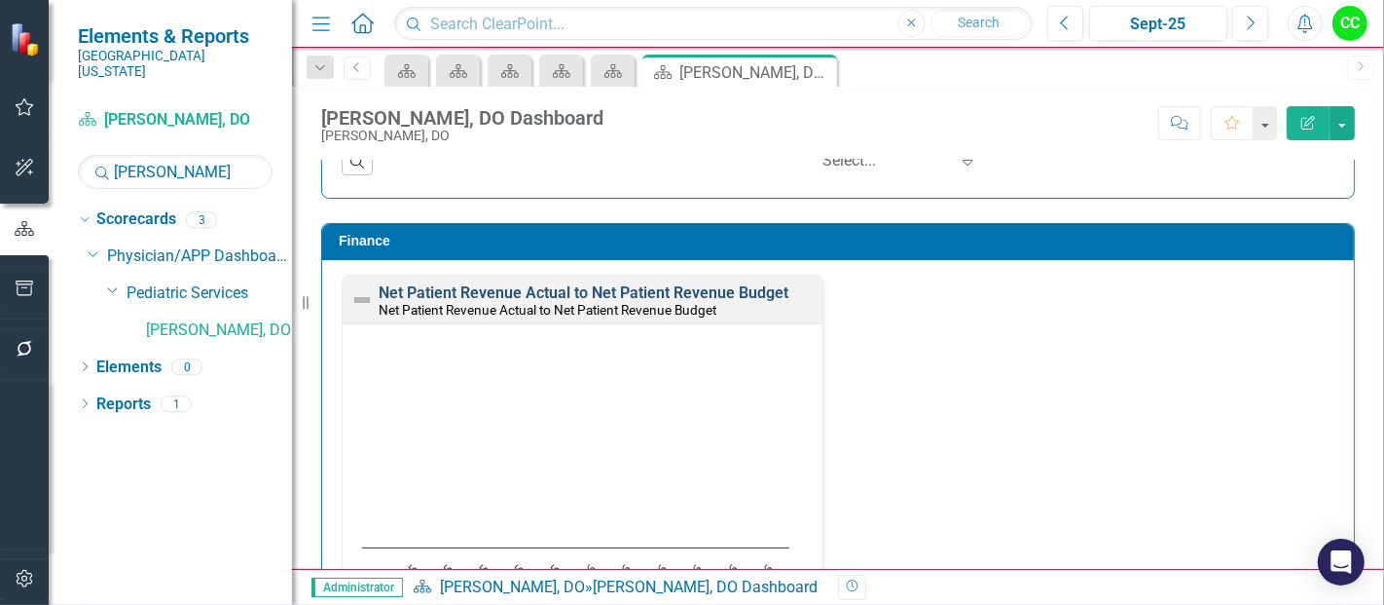
click at [671, 287] on link "Net Patient Revenue Actual to Net Patient Revenue Budget" at bounding box center [584, 292] width 410 height 18
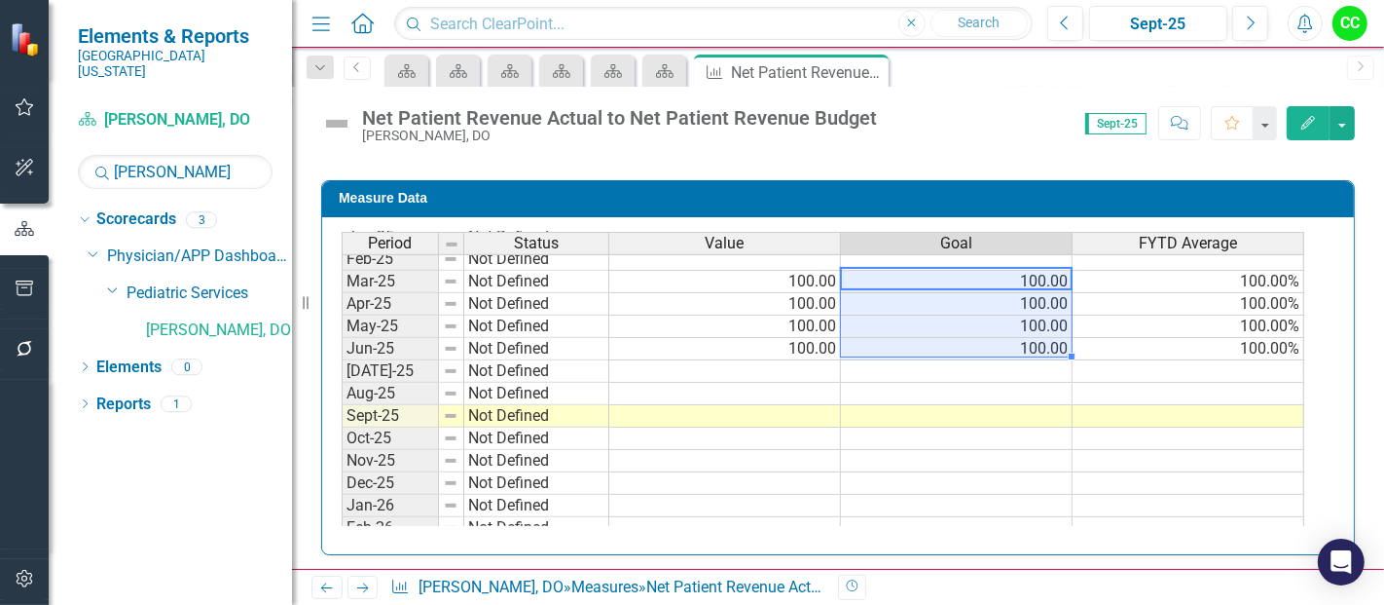
drag, startPoint x: 1050, startPoint y: 272, endPoint x: 1051, endPoint y: 343, distance: 71.1
click at [1051, 343] on tbody "Mar-24 Not Defined Apr-24 Not Defined May-24 Not Defined Jun-24 Not Defined Jul…" at bounding box center [823, 315] width 963 height 628
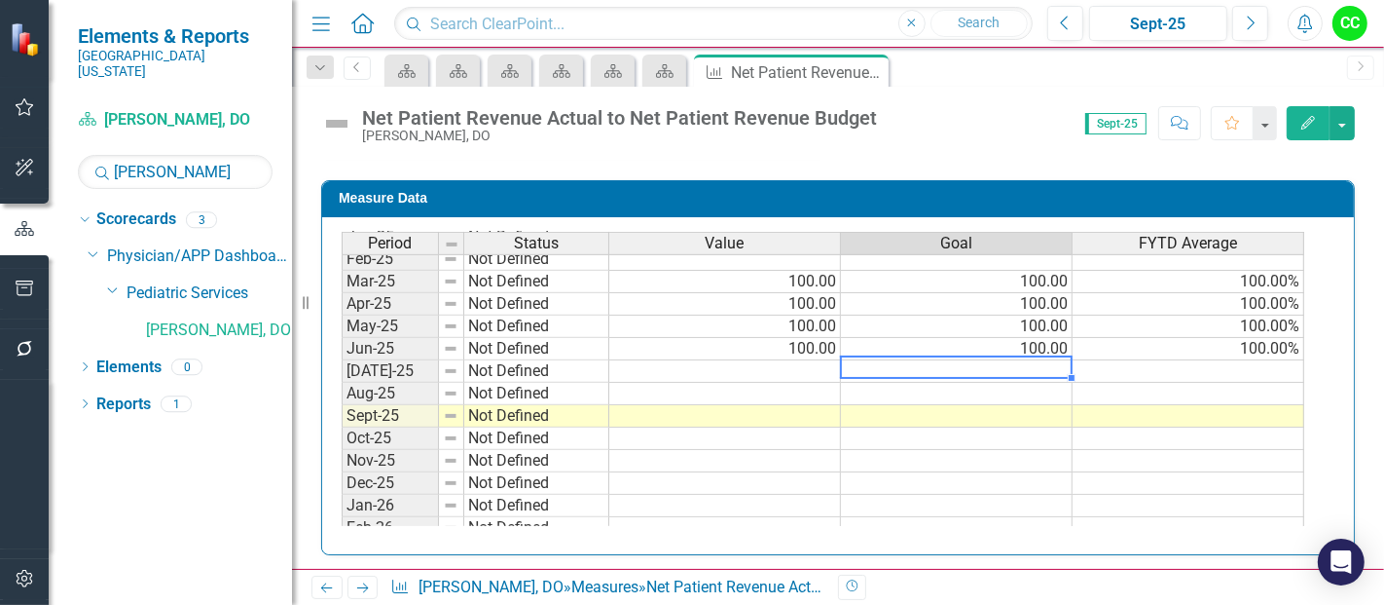
click at [1040, 365] on td at bounding box center [957, 371] width 232 height 22
type textarea "100"
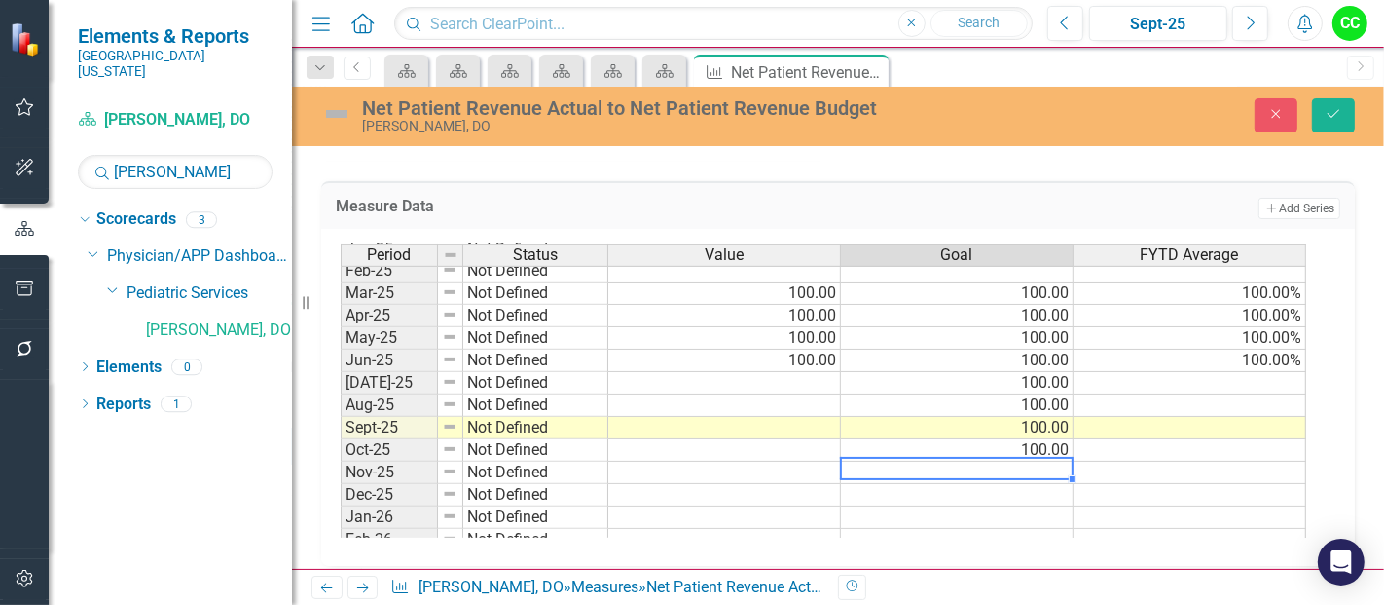
click at [989, 465] on td at bounding box center [957, 472] width 233 height 22
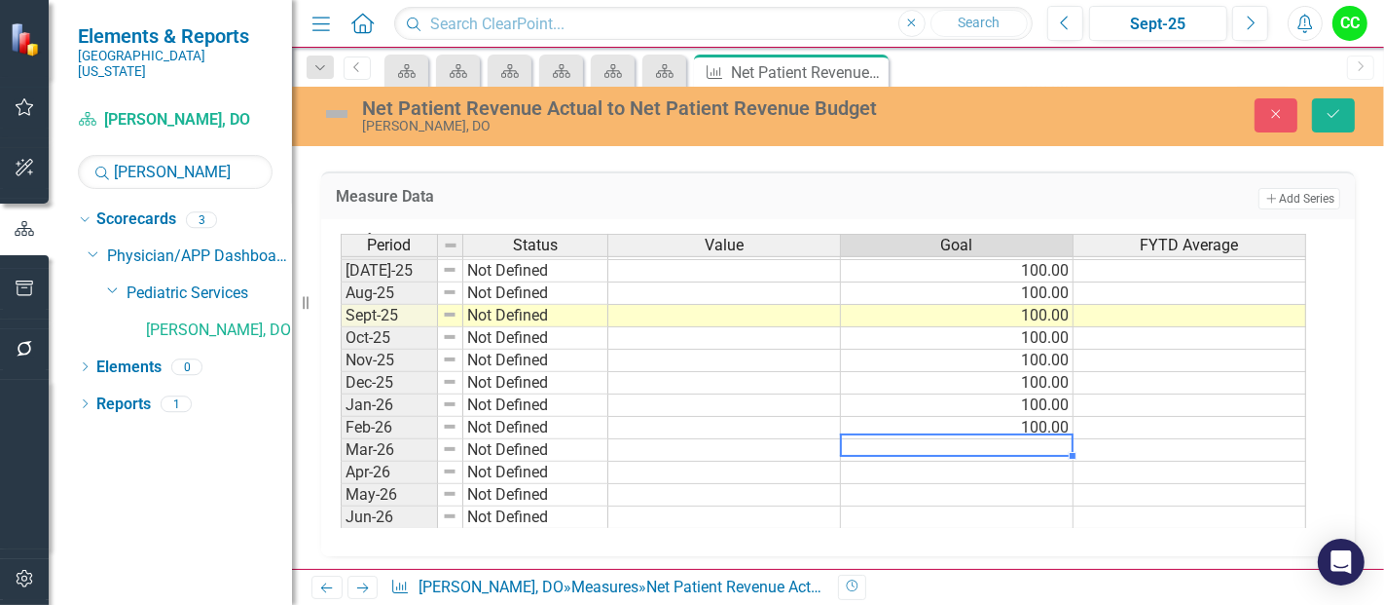
click at [1013, 444] on tbody "Jun-24 Not Defined Jul-24 Not Defined Aug-24 Not Defined Sept-24 Not Defined Oc…" at bounding box center [824, 248] width 966 height 561
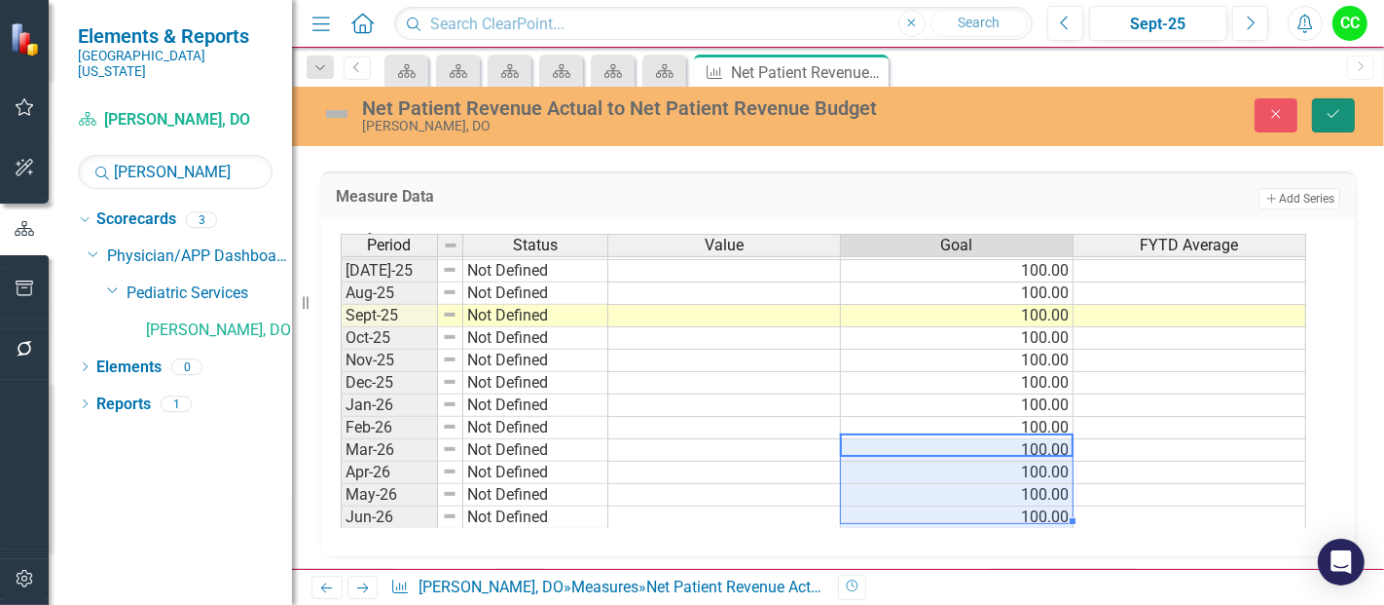
click at [1335, 123] on button "Save" at bounding box center [1333, 115] width 43 height 34
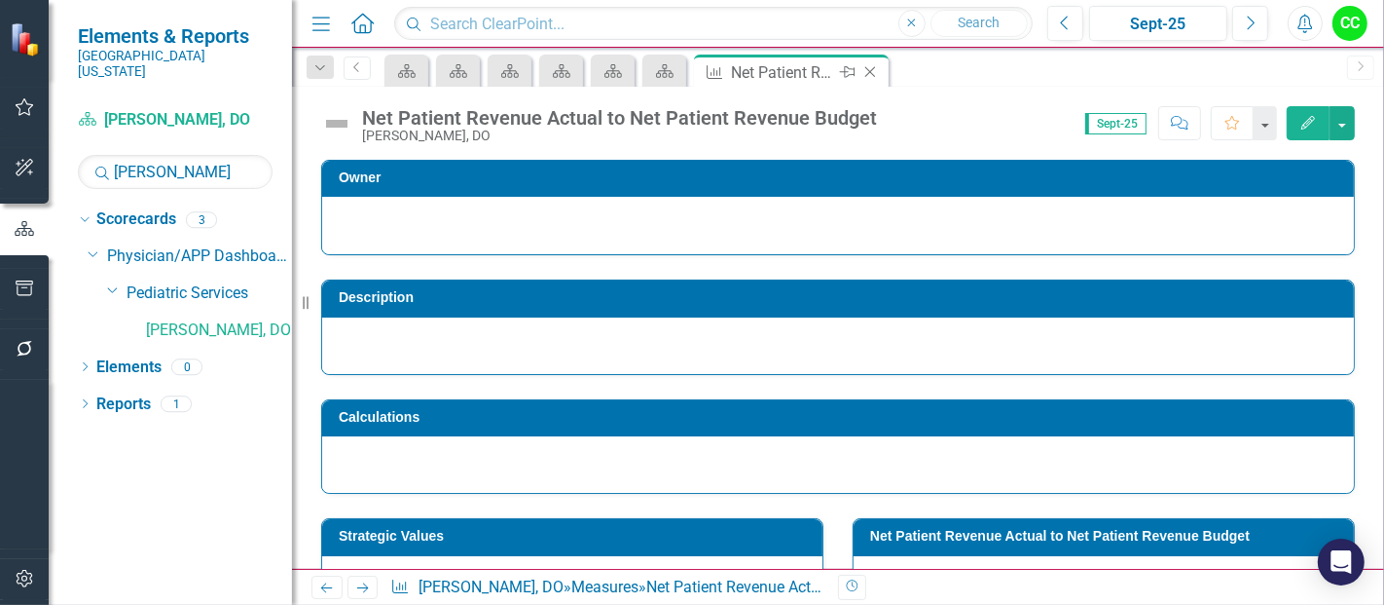
click at [866, 67] on icon at bounding box center [871, 72] width 11 height 11
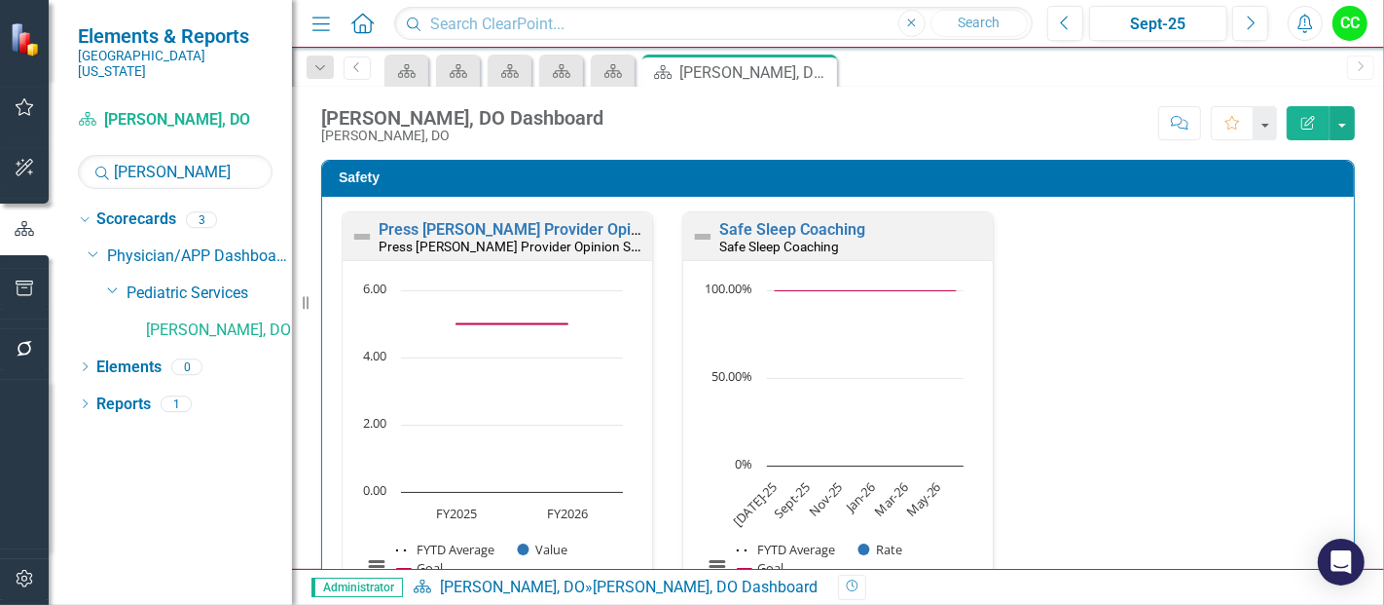
scroll to position [595, 0]
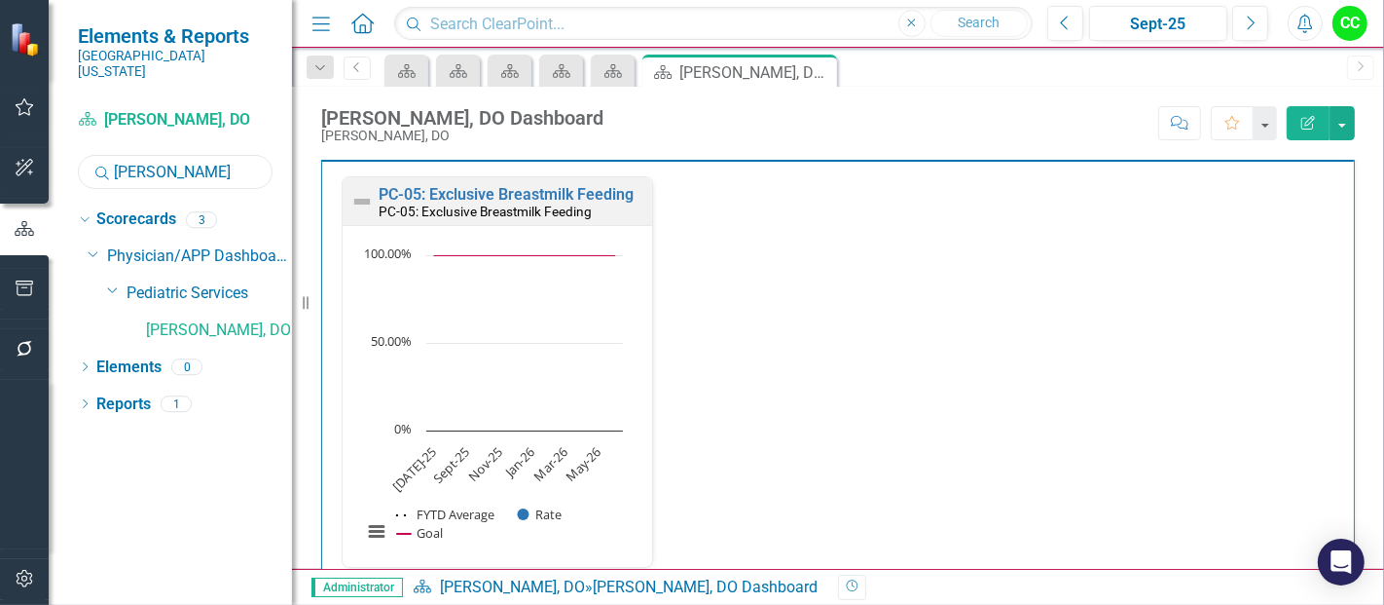
click at [185, 163] on input "[PERSON_NAME]" at bounding box center [175, 172] width 195 height 34
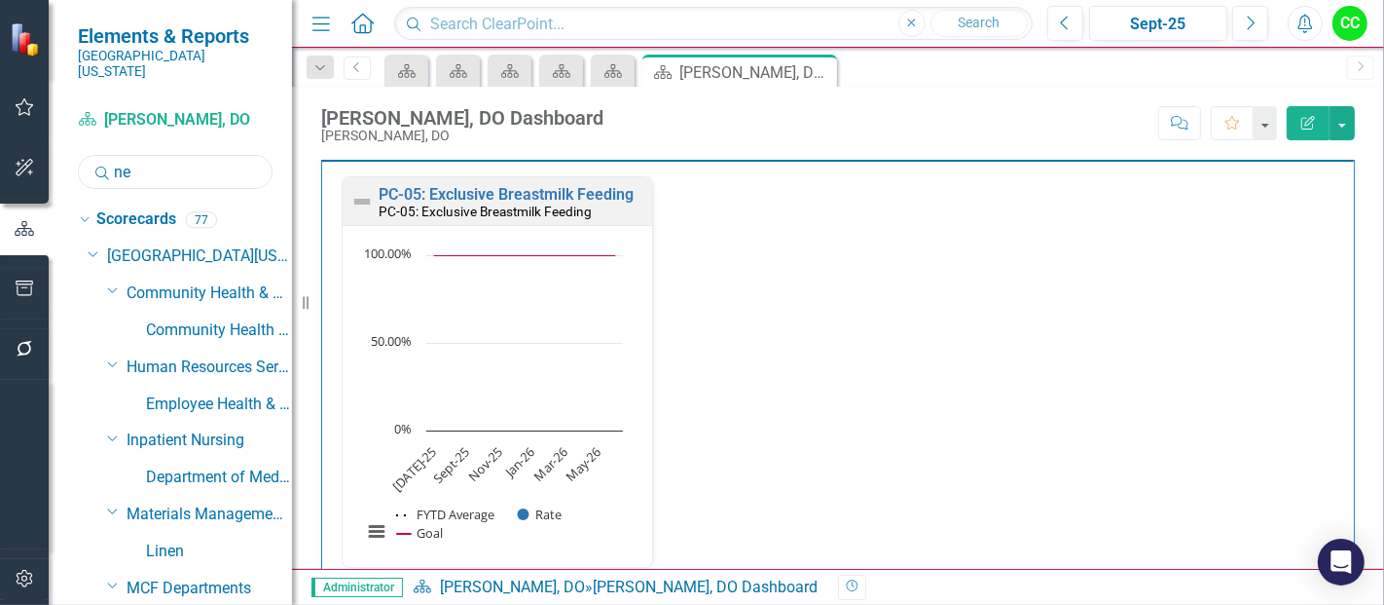
type input "n"
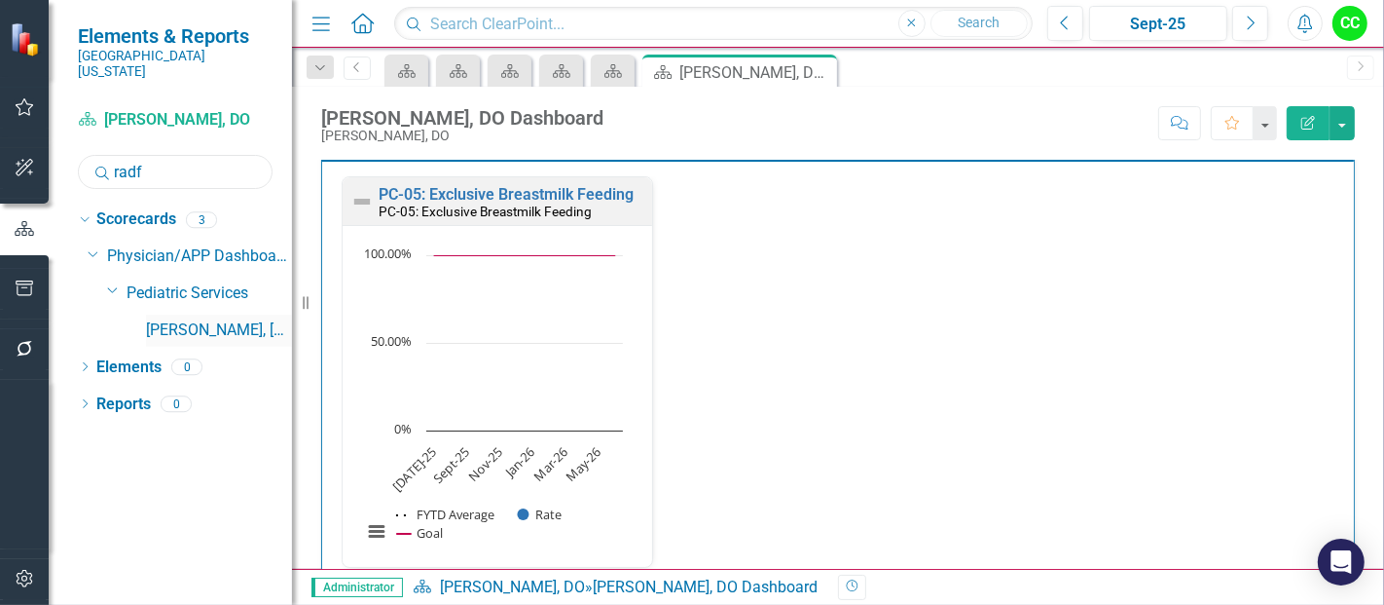
type input "radf"
click at [222, 319] on link "[PERSON_NAME], [GEOGRAPHIC_DATA]" at bounding box center [219, 330] width 146 height 22
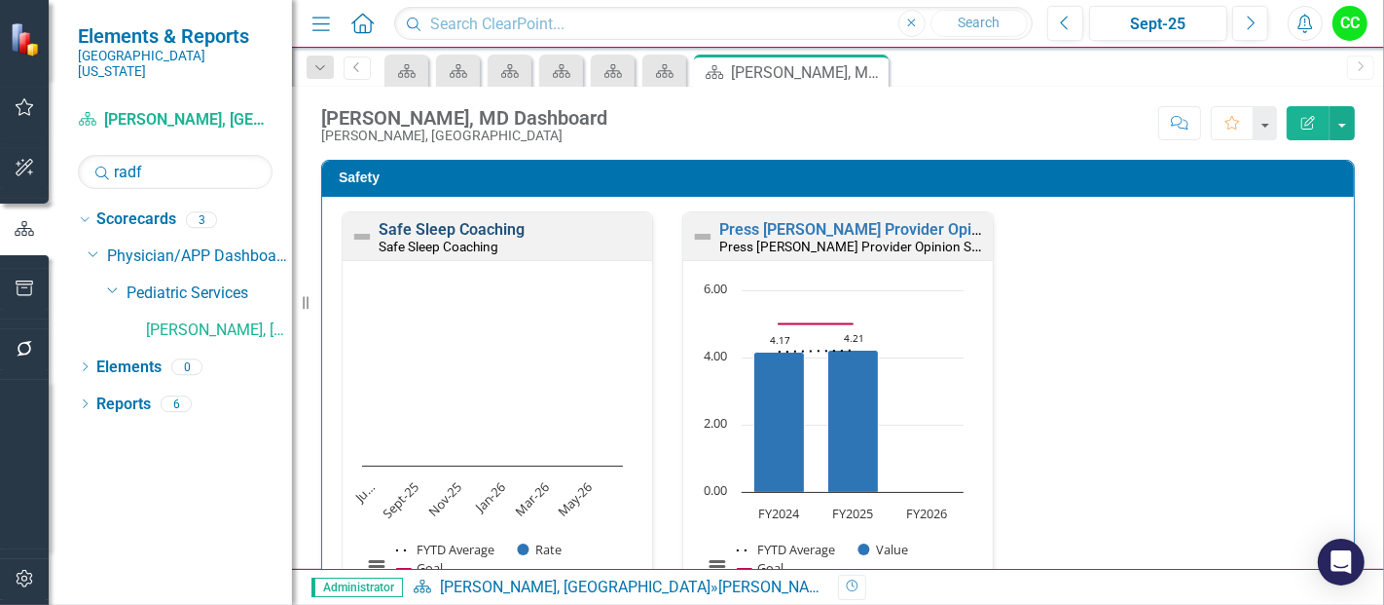
click at [487, 226] on link "Safe Sleep Coaching" at bounding box center [452, 229] width 146 height 18
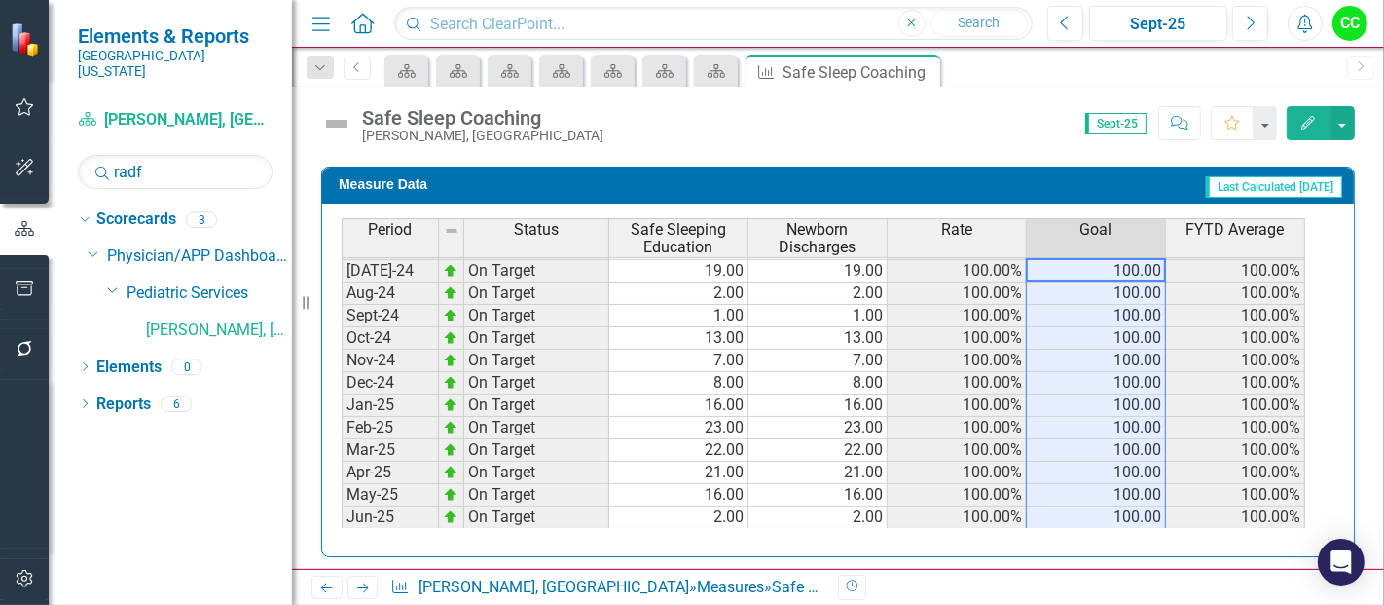
scroll to position [761, 0]
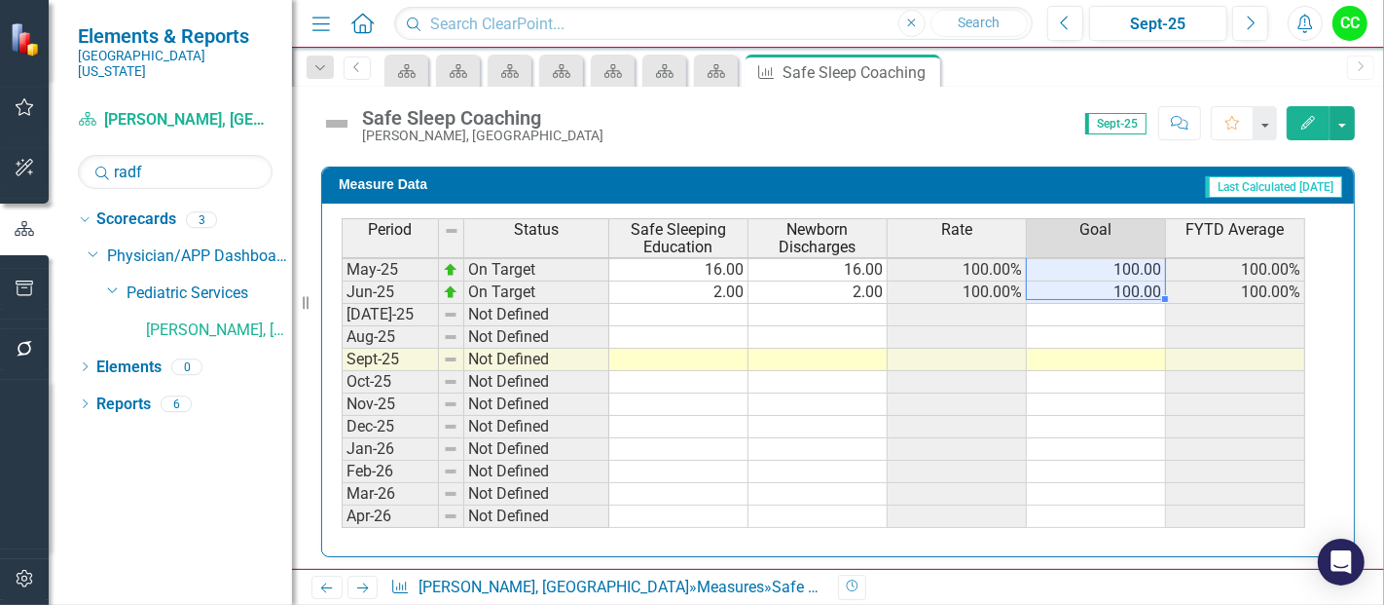
drag, startPoint x: 1151, startPoint y: 261, endPoint x: 1134, endPoint y: 290, distance: 33.6
click at [1134, 290] on tbody "Apr-24 On Target 21.00 21.00 100.00% 100.00 99.24% May-24 On Target 2.00 2.00 1…" at bounding box center [824, 270] width 964 height 606
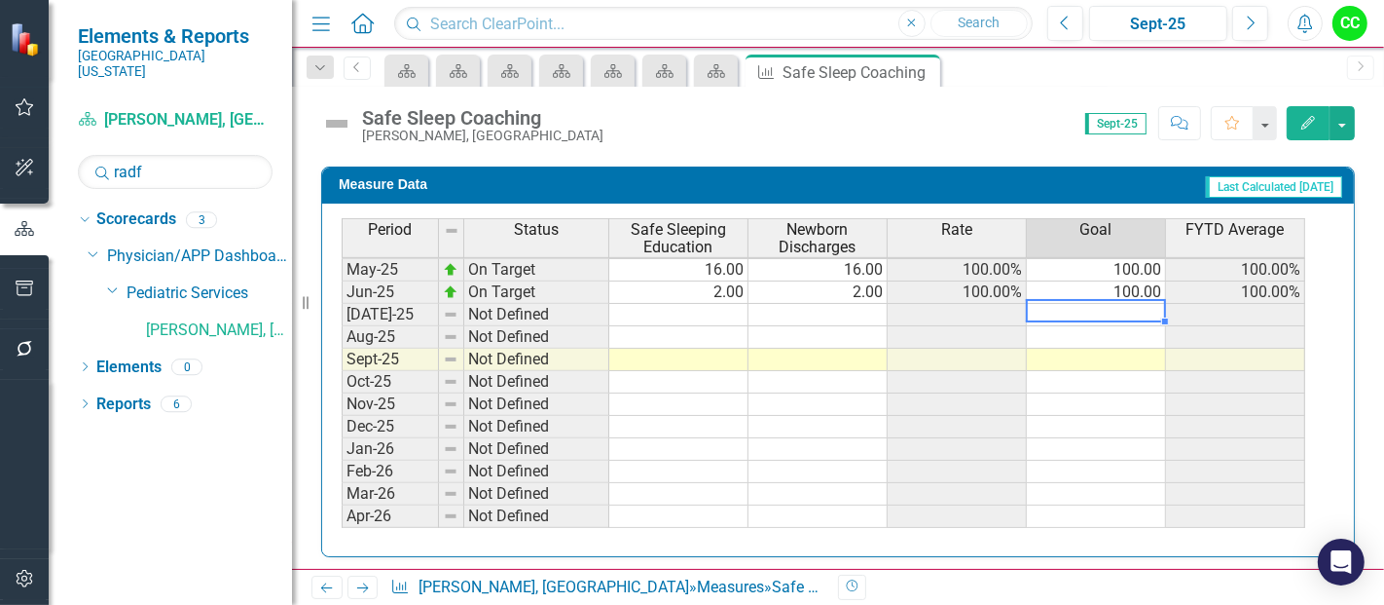
click at [1123, 310] on td at bounding box center [1096, 315] width 139 height 22
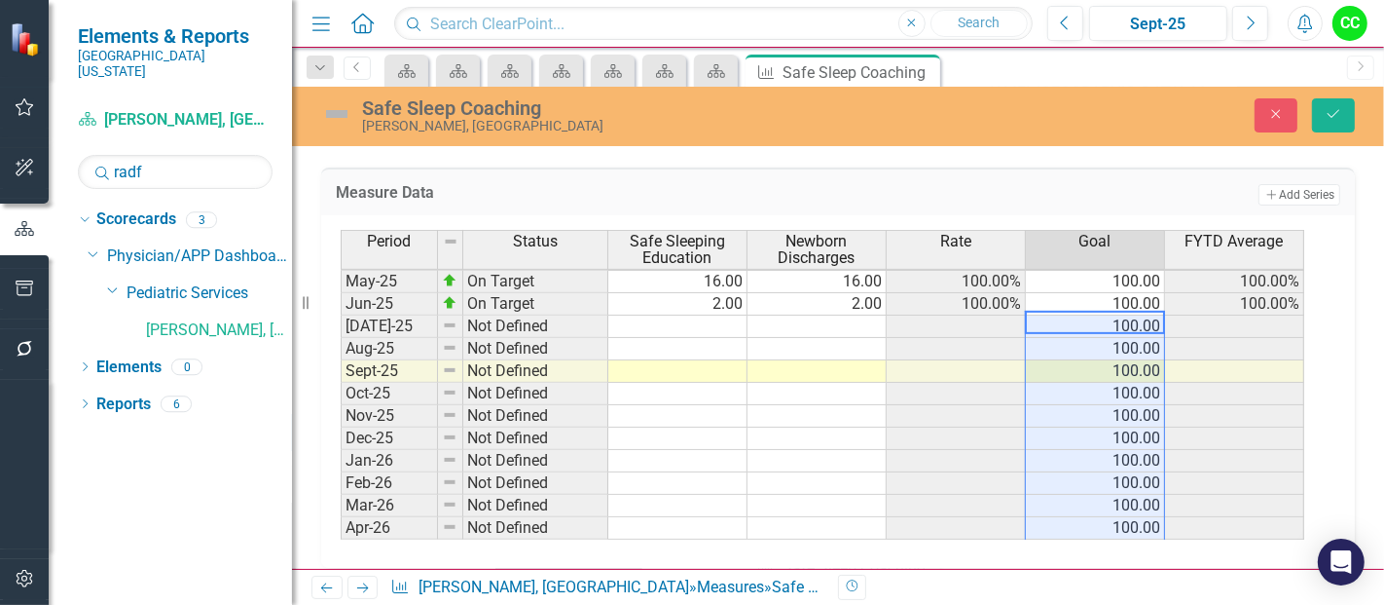
click at [697, 316] on td at bounding box center [677, 326] width 139 height 22
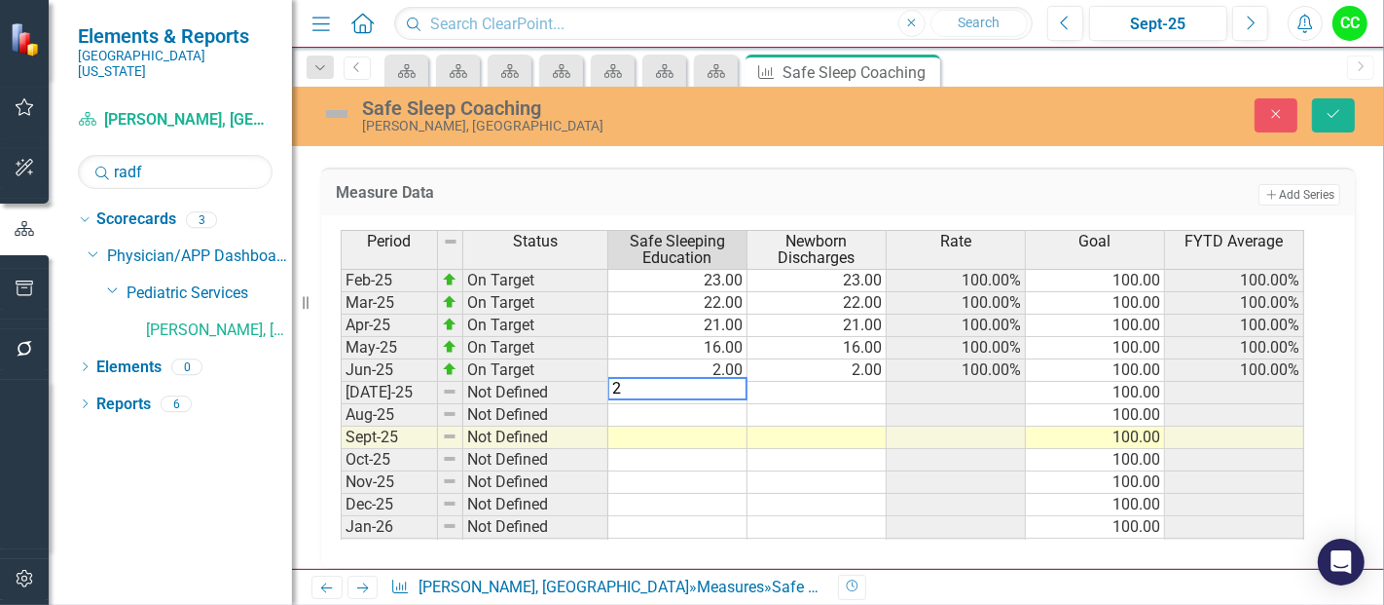
type textarea "22"
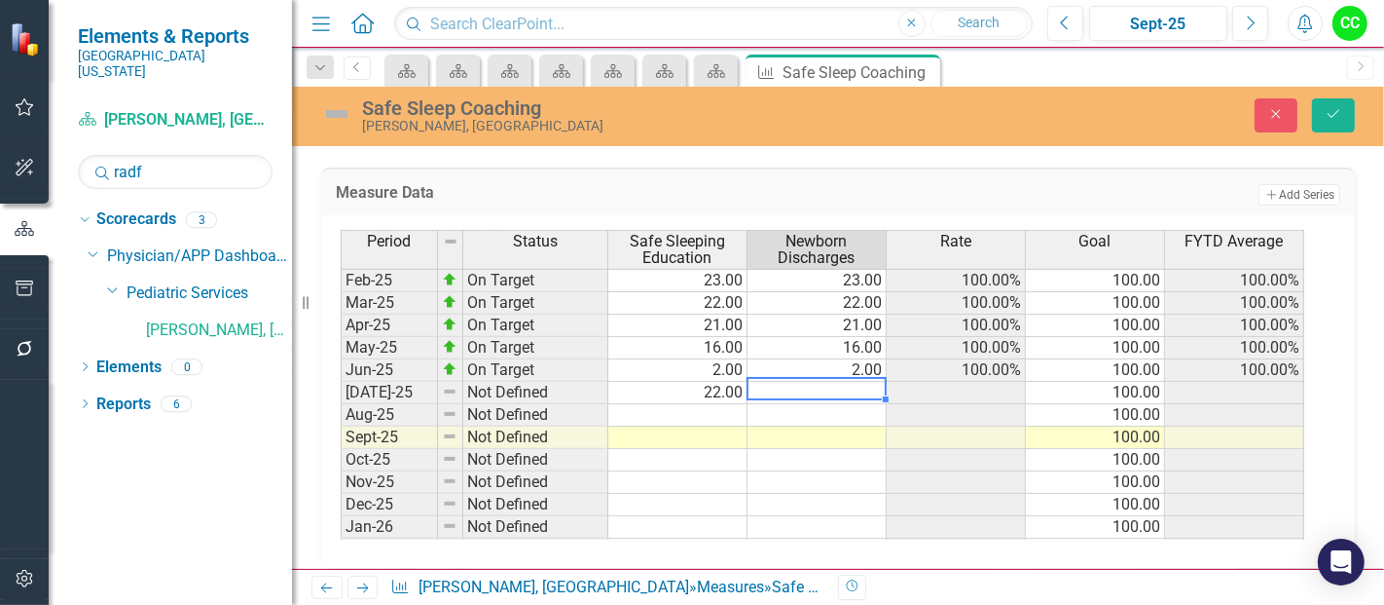
type textarea "22"
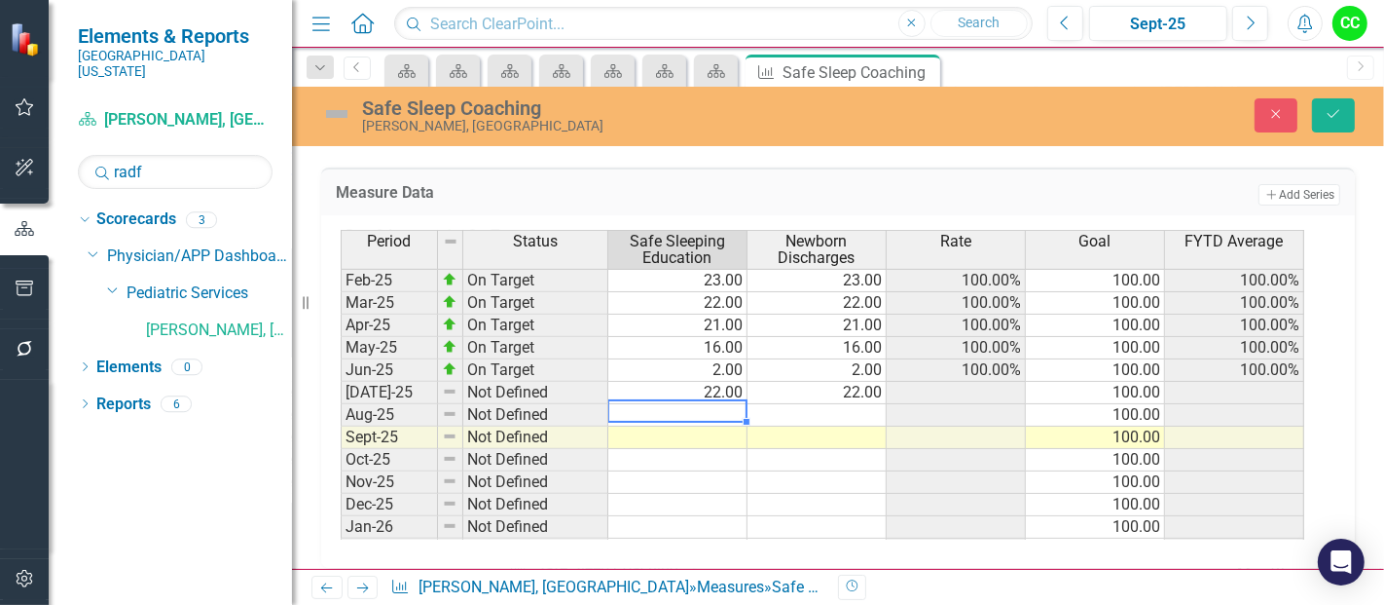
type textarea "5"
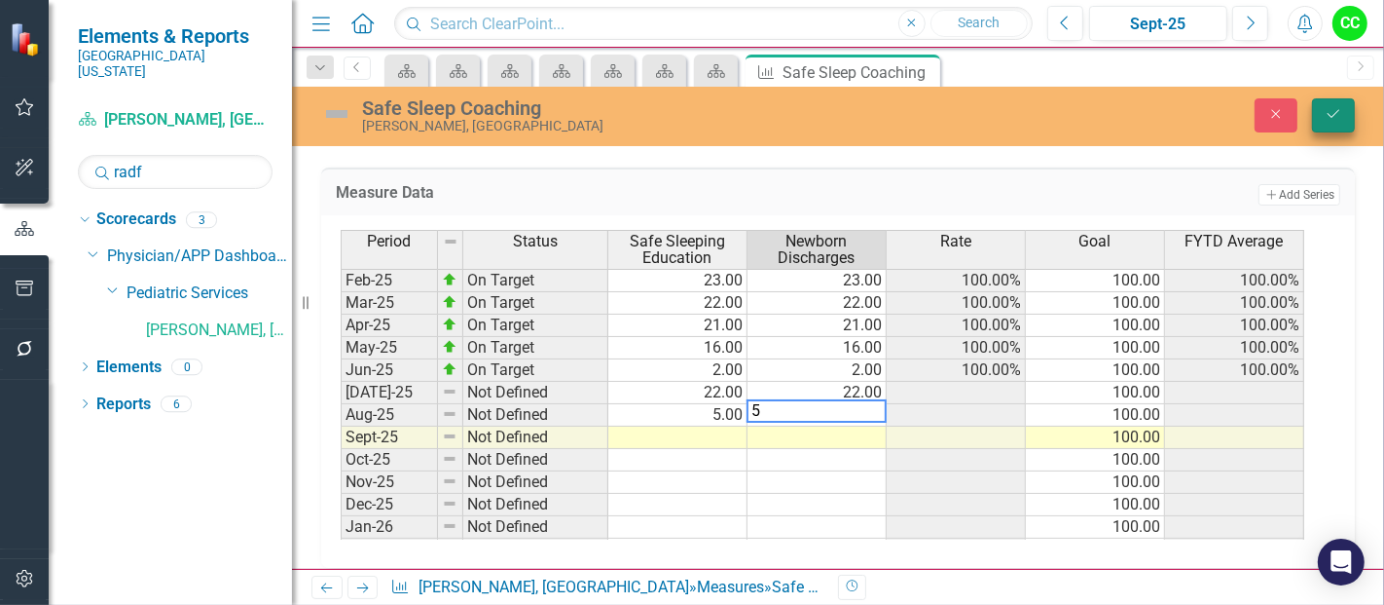
type textarea "5"
click at [1322, 113] on button "Save" at bounding box center [1333, 115] width 43 height 34
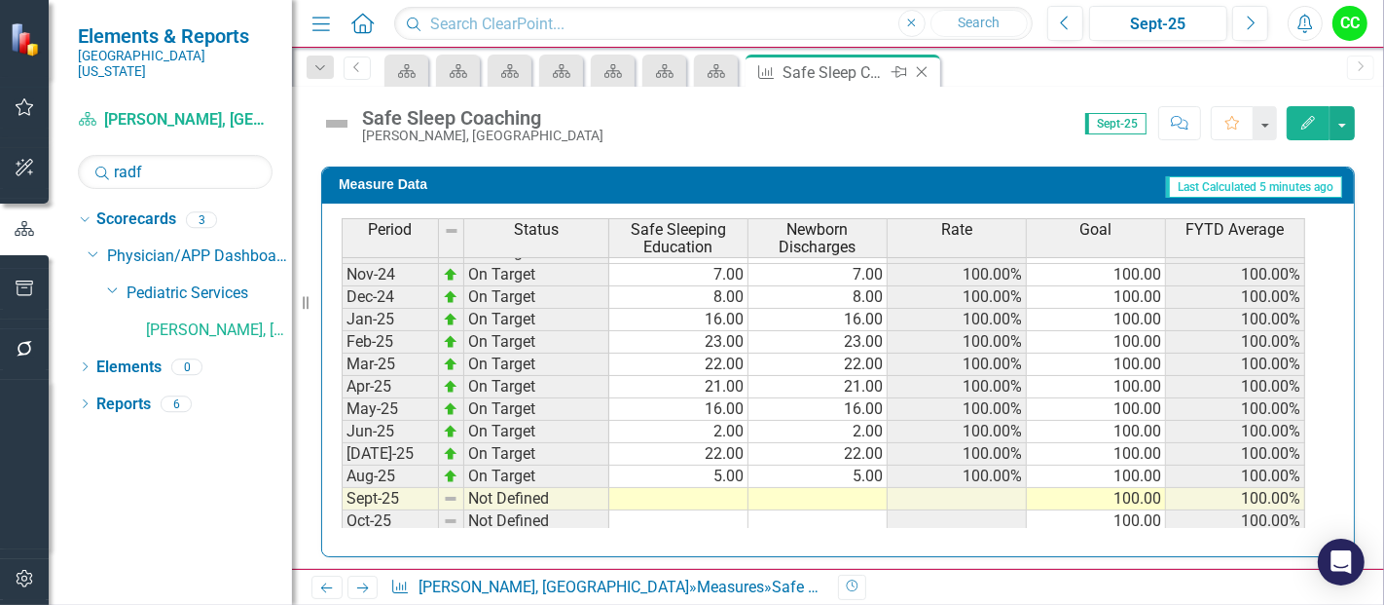
scroll to position [623, 0]
click at [923, 73] on icon at bounding box center [922, 72] width 11 height 11
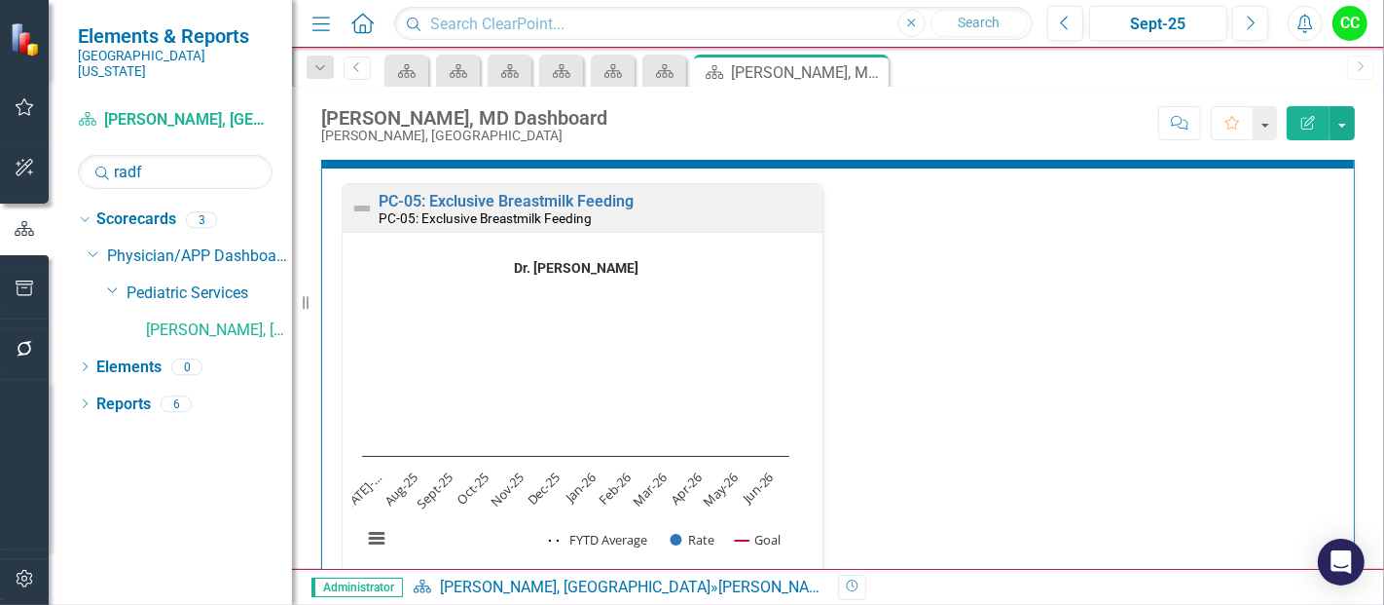
scroll to position [589, 0]
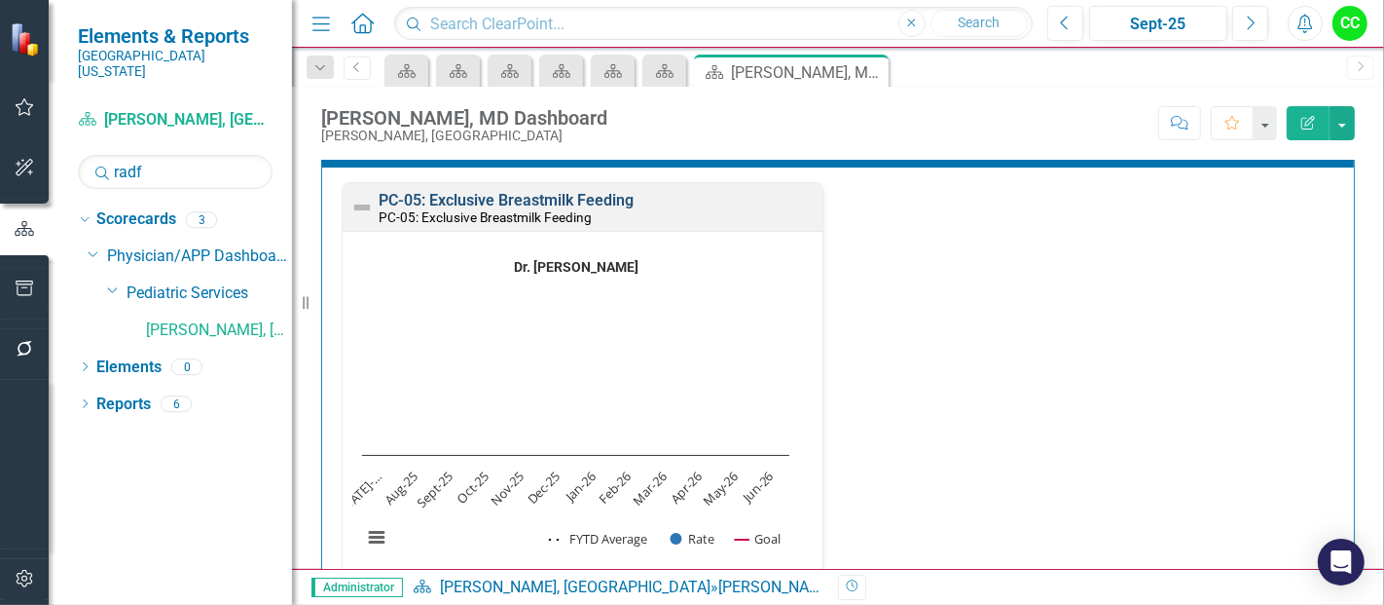
click at [545, 194] on link "PC-05: Exclusive Breastmilk Feeding" at bounding box center [506, 200] width 255 height 18
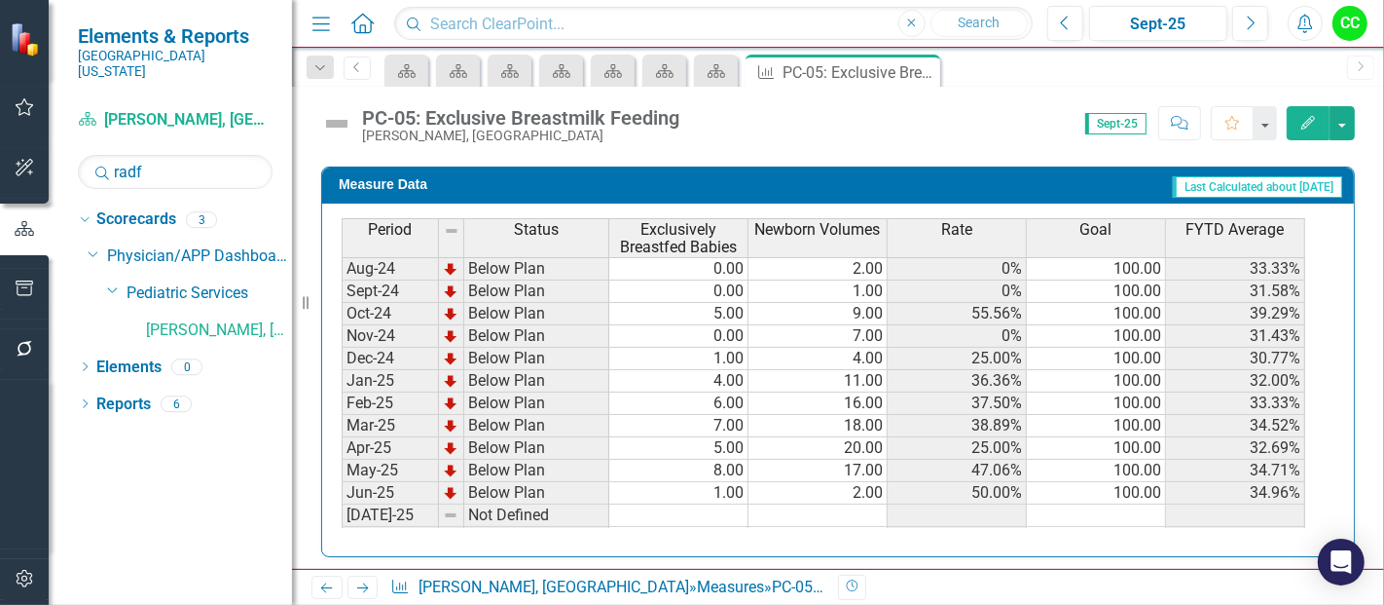
scroll to position [537, 0]
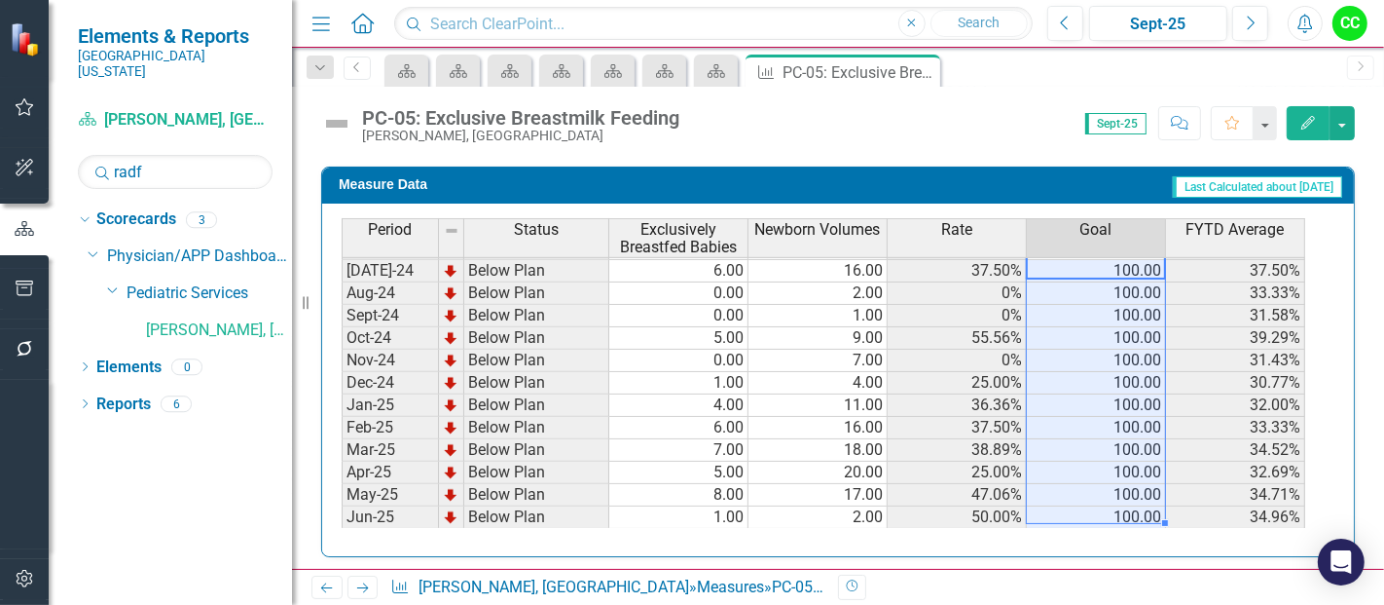
drag, startPoint x: 1147, startPoint y: 268, endPoint x: 1129, endPoint y: 513, distance: 246.0
click at [1129, 513] on tbody "Sep-23 Below Plan 2.00 15.00 13.33% 100.00 37.21% Oct-23 Below Plan 3.00 13.00 …" at bounding box center [824, 382] width 964 height 695
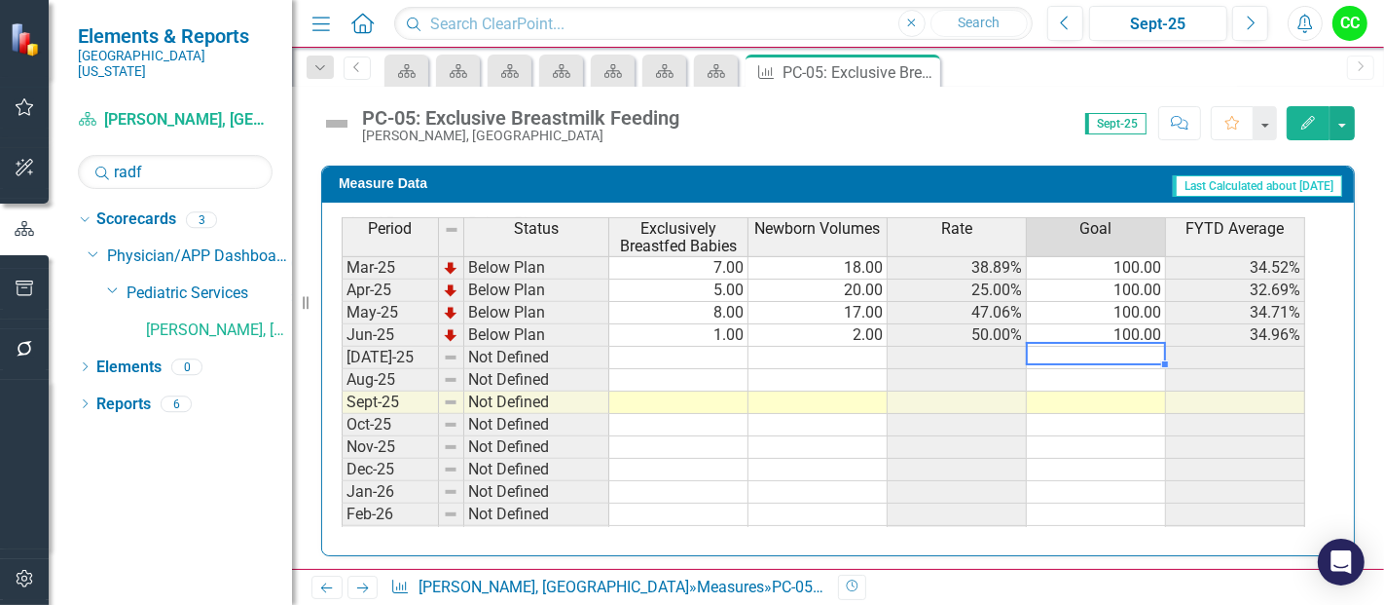
click at [1128, 348] on td at bounding box center [1096, 358] width 139 height 22
type textarea "100"
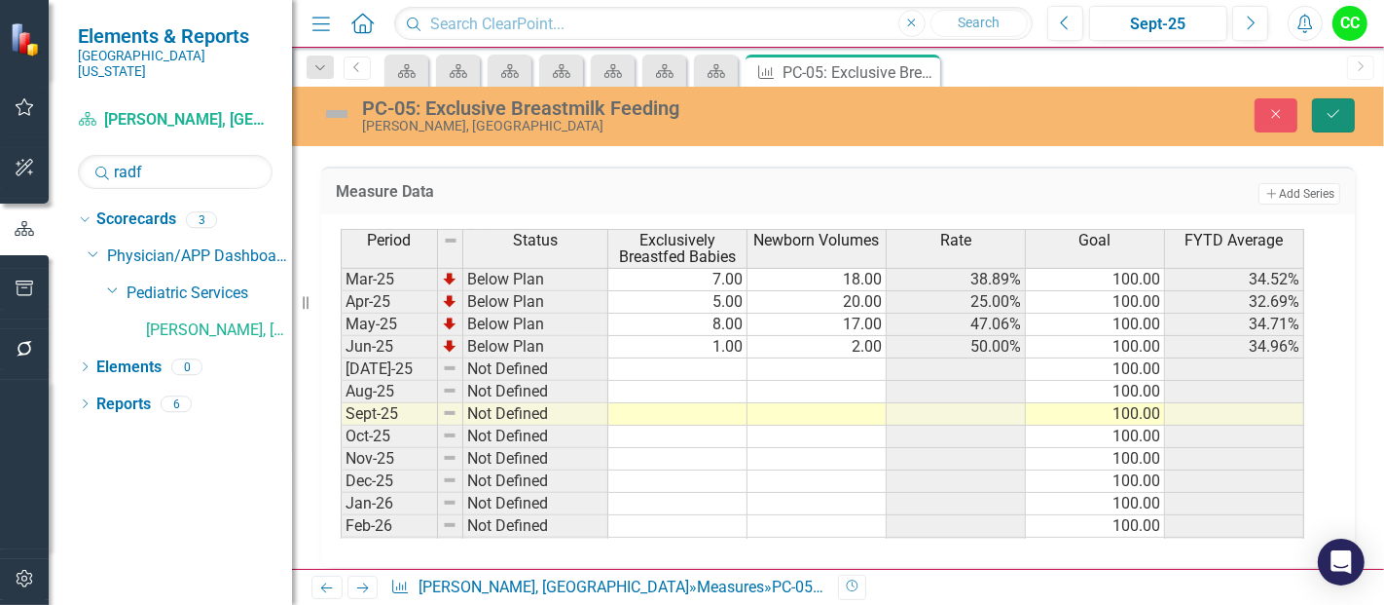
click at [1340, 102] on button "Save" at bounding box center [1333, 115] width 43 height 34
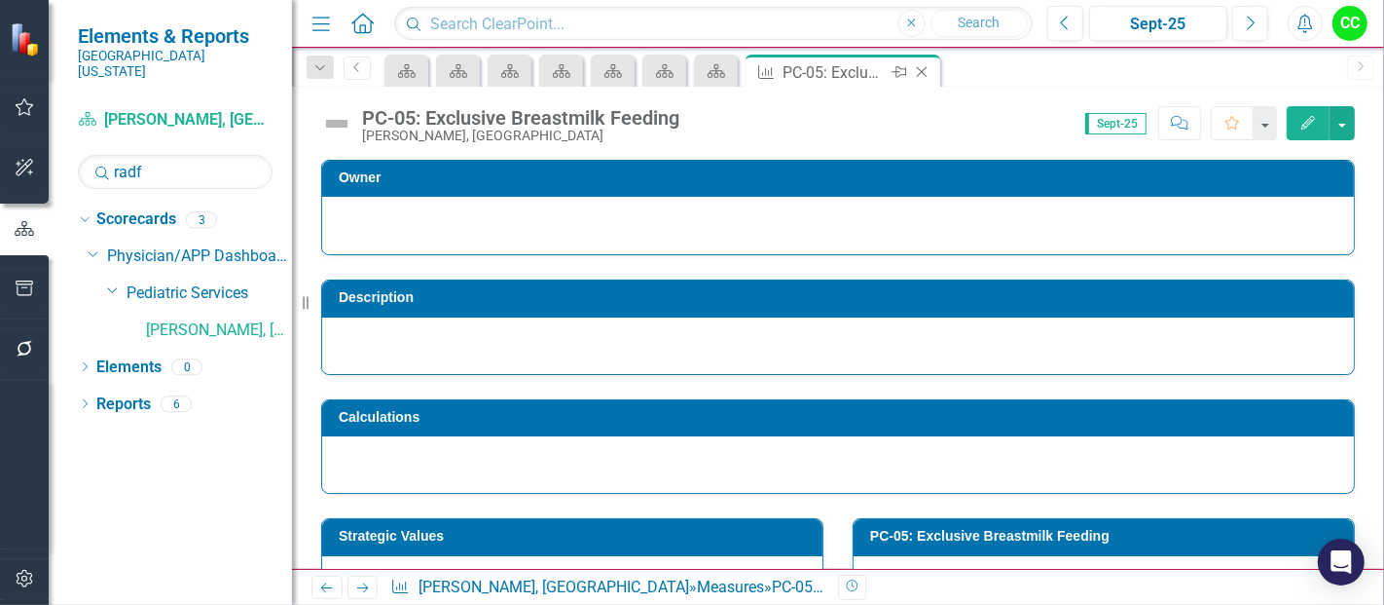
click at [921, 60] on div "Close" at bounding box center [923, 72] width 24 height 24
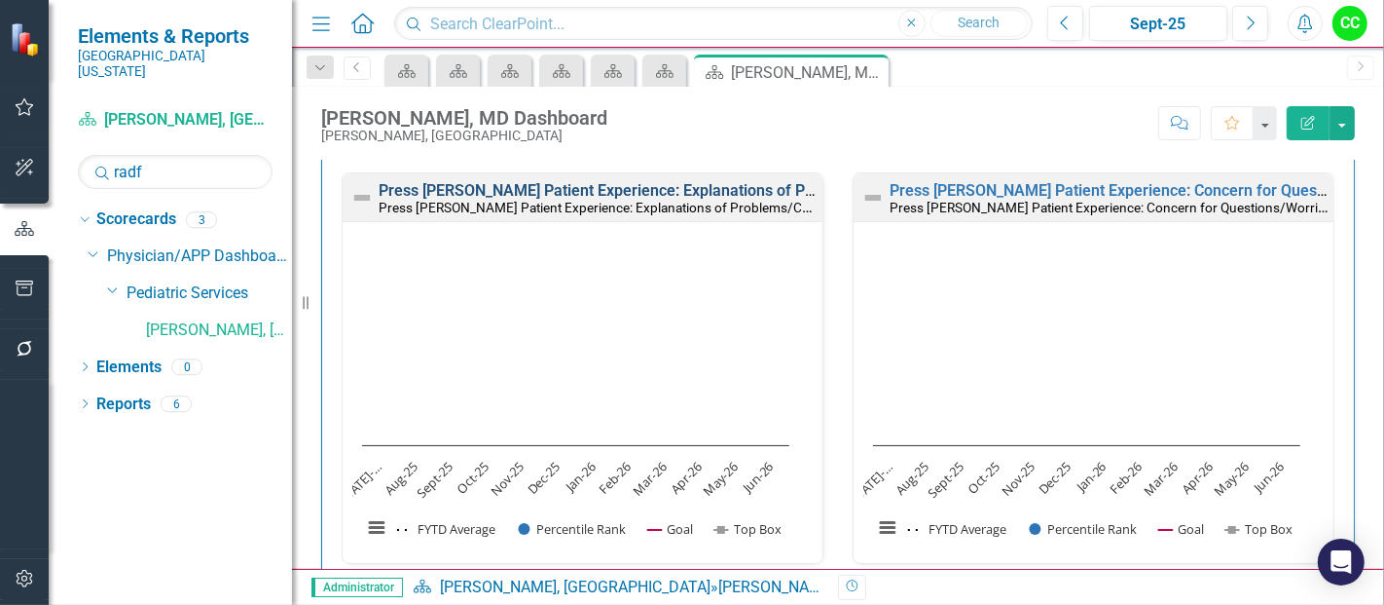
click at [750, 184] on link "Press [PERSON_NAME] Patient Experience: Explanations of Problems/Condition" at bounding box center [657, 190] width 556 height 18
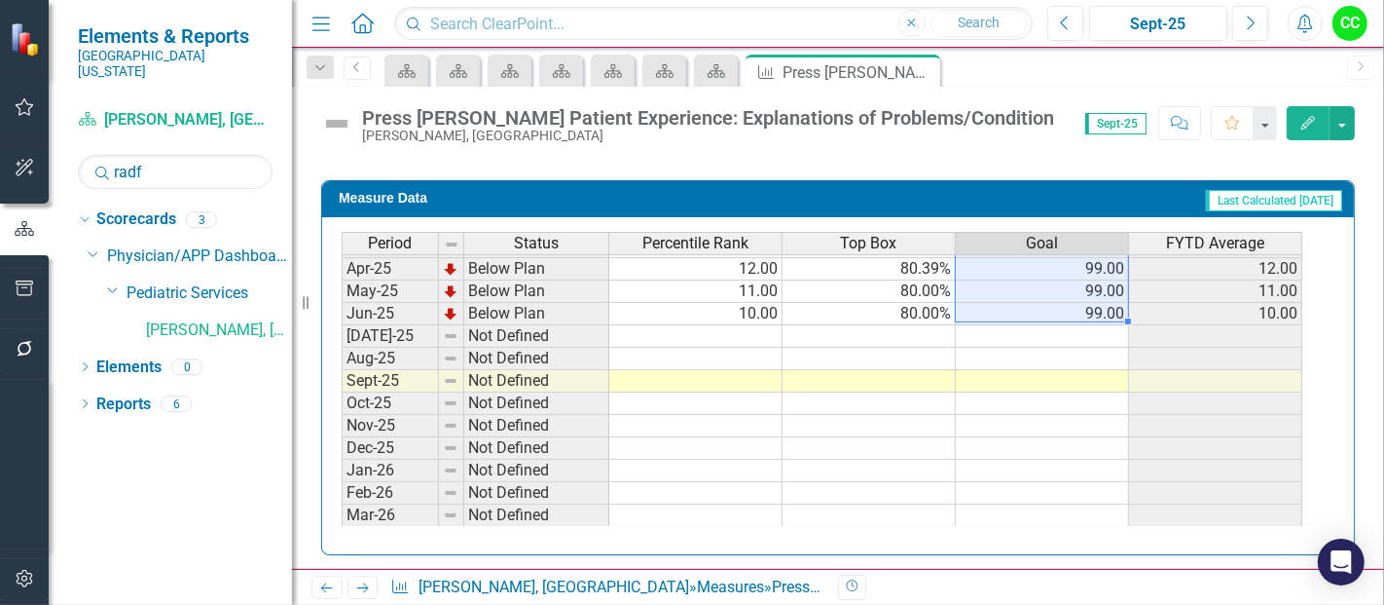
drag, startPoint x: 1097, startPoint y: 271, endPoint x: 1090, endPoint y: 312, distance: 41.5
click at [1090, 312] on tbody "Mar-24 Below Plan 33.00 84.91% 99.00 33.00 Apr-24 Below Plan 28.00 84.00% 99.00…" at bounding box center [822, 280] width 961 height 628
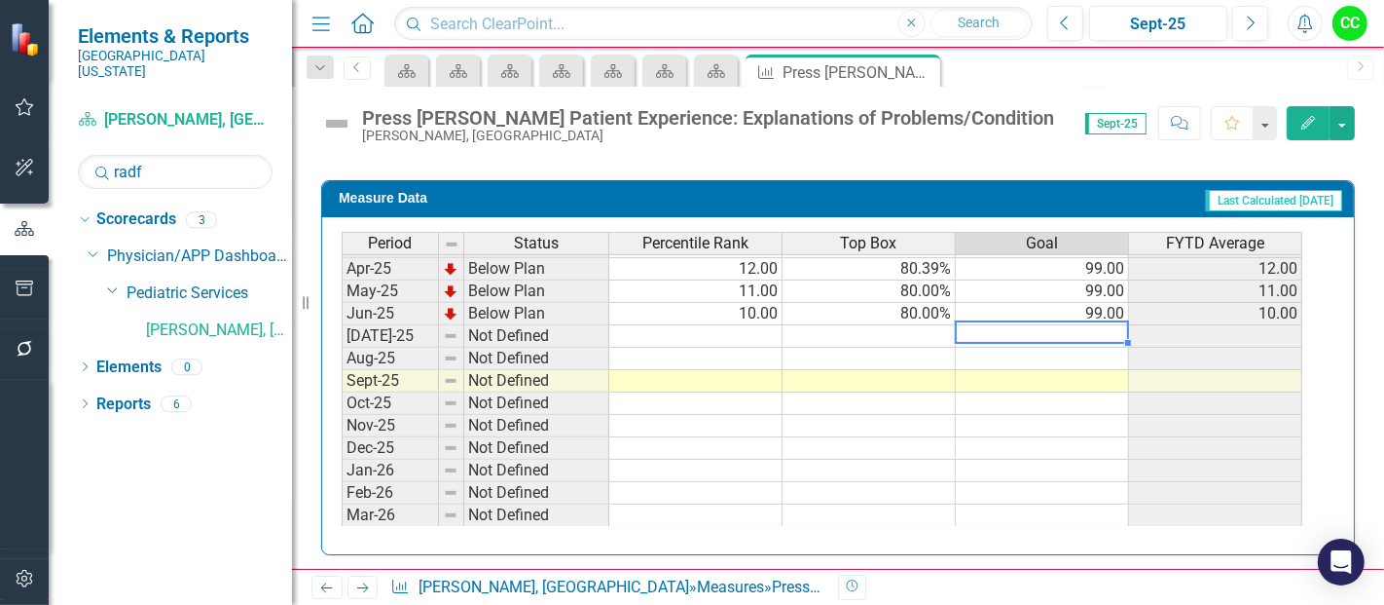
click at [1093, 325] on td at bounding box center [1042, 336] width 173 height 22
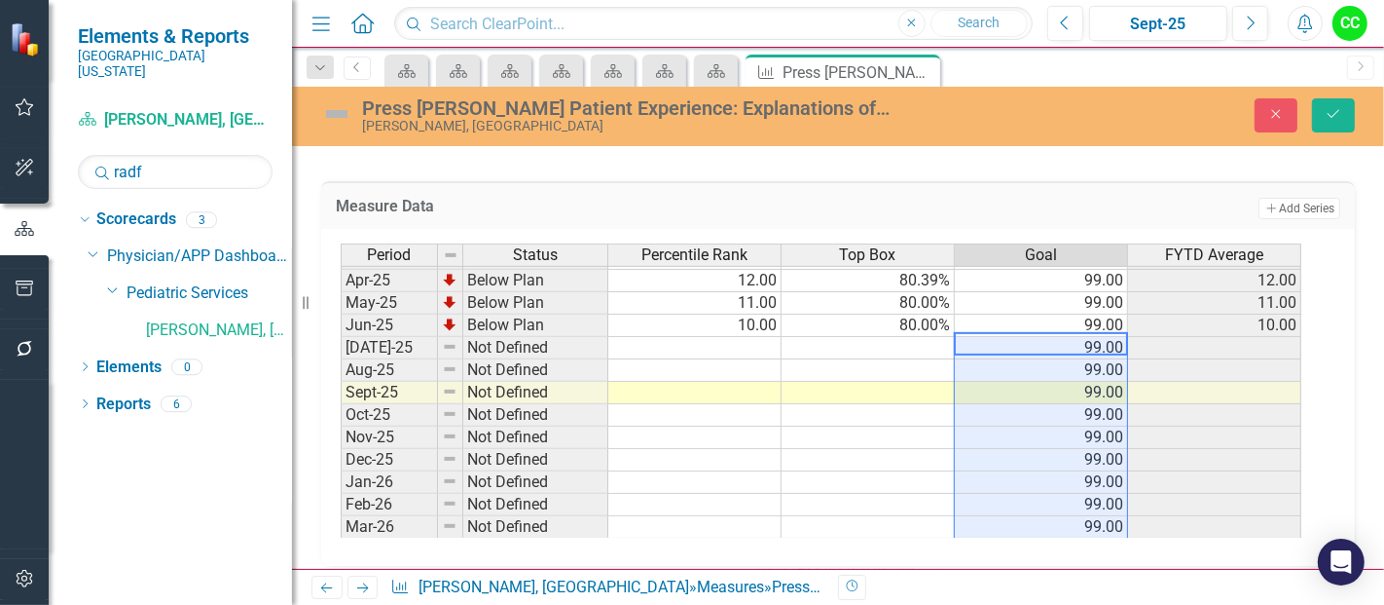
type textarea "99"
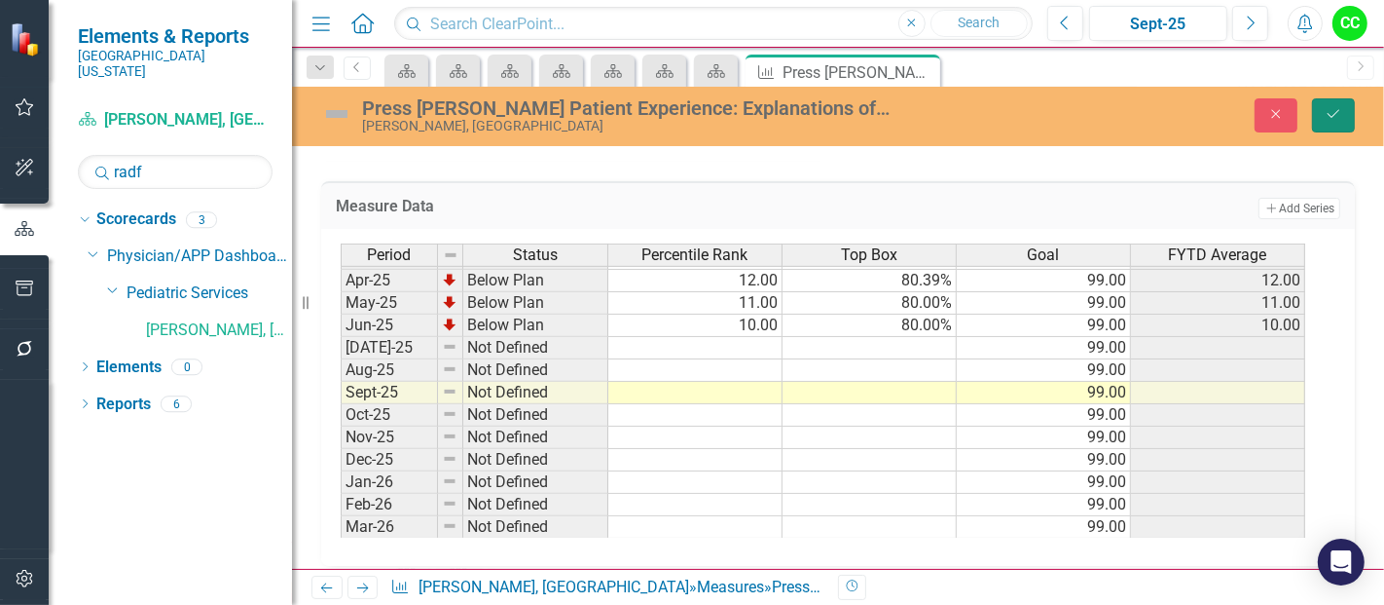
click at [1328, 107] on icon "Save" at bounding box center [1334, 114] width 18 height 14
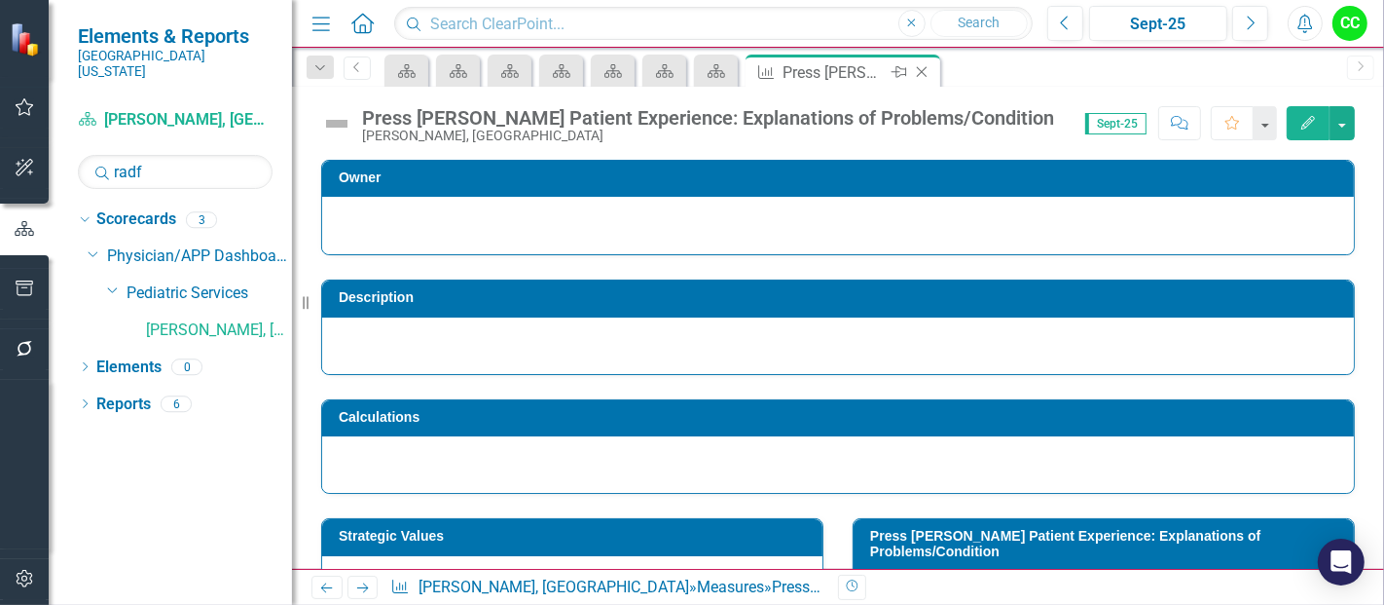
click at [917, 68] on icon at bounding box center [922, 72] width 11 height 11
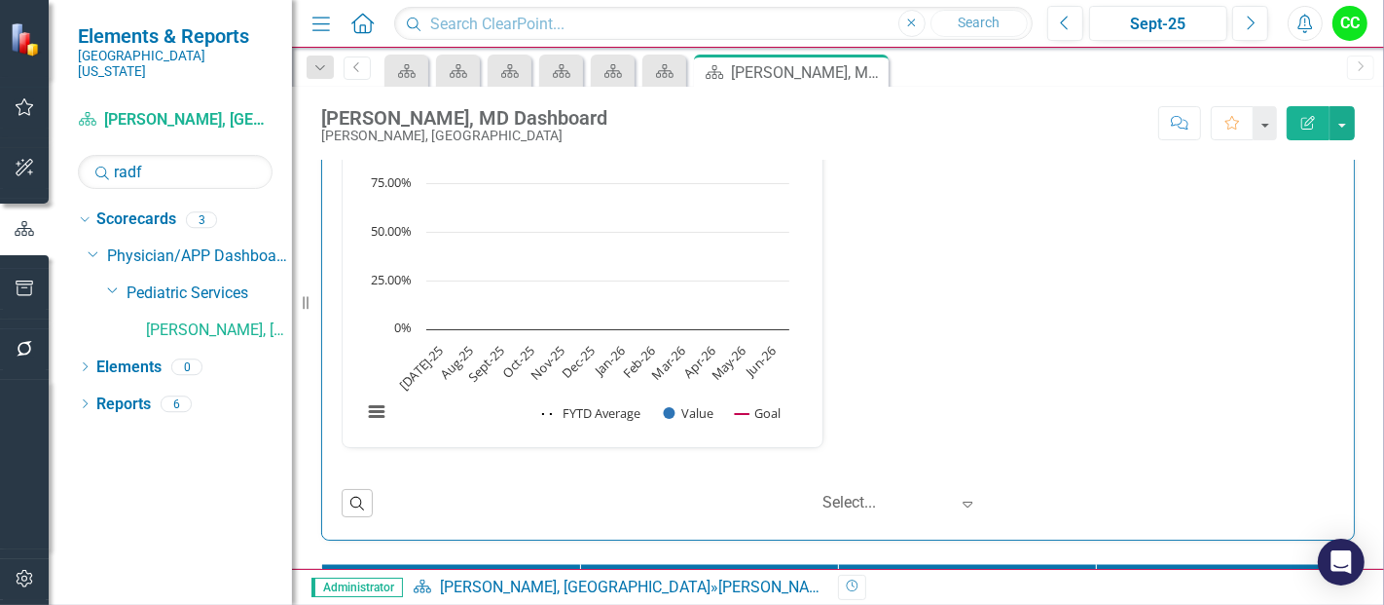
scroll to position [2937, 0]
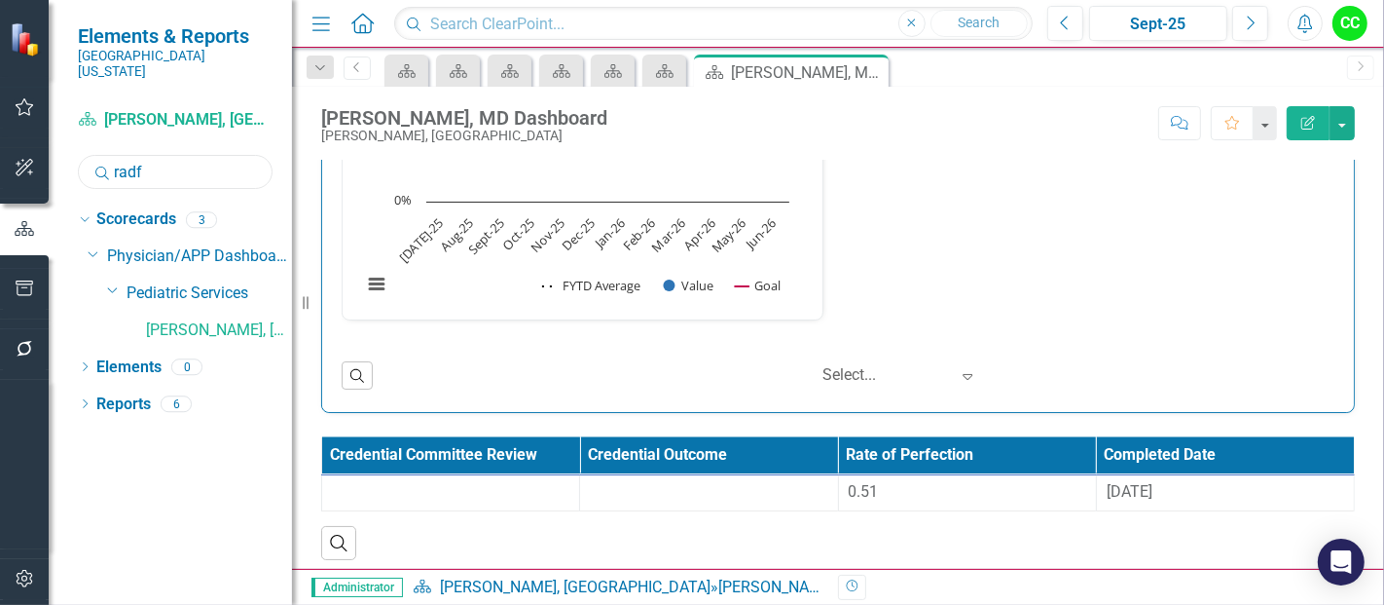
click at [191, 158] on input "radf" at bounding box center [175, 172] width 195 height 34
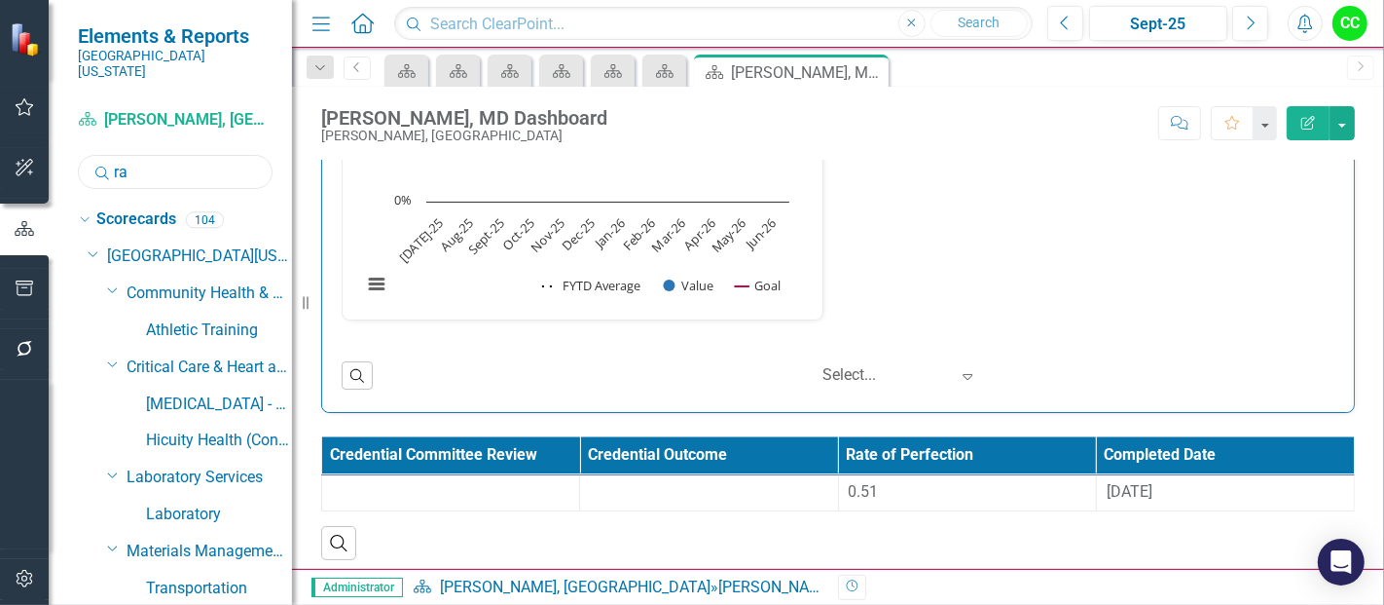
type input "r"
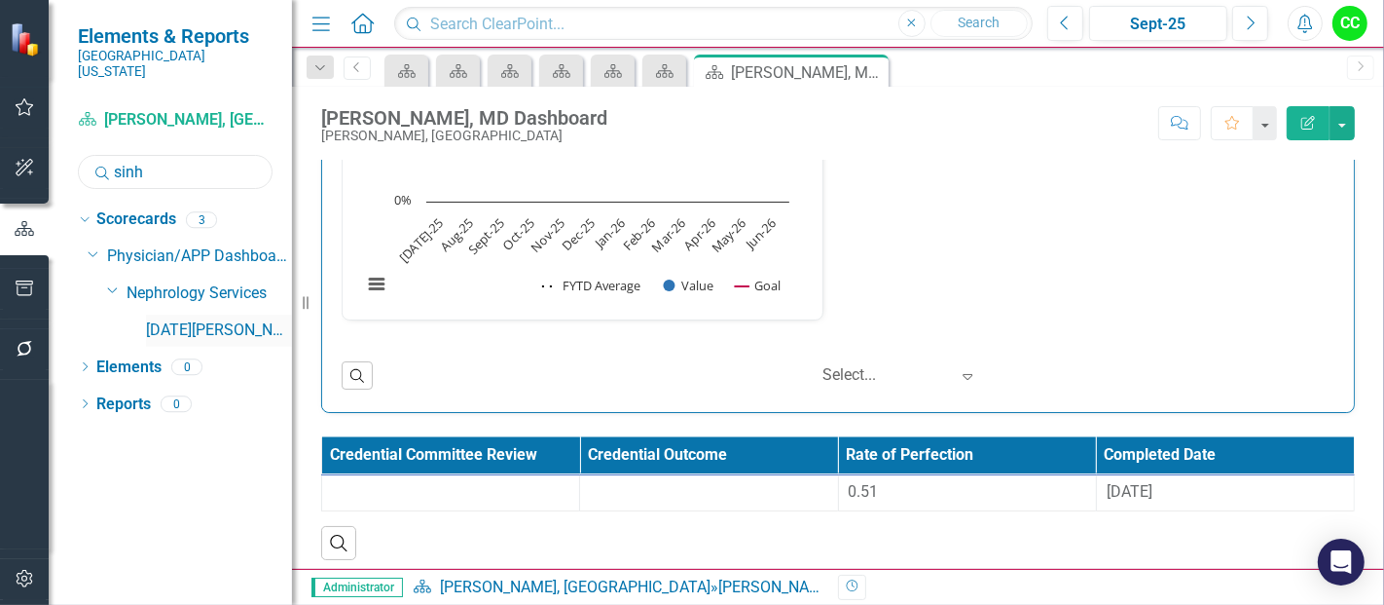
type input "sinh"
click at [216, 319] on link "[DATE][PERSON_NAME], MD" at bounding box center [219, 330] width 146 height 22
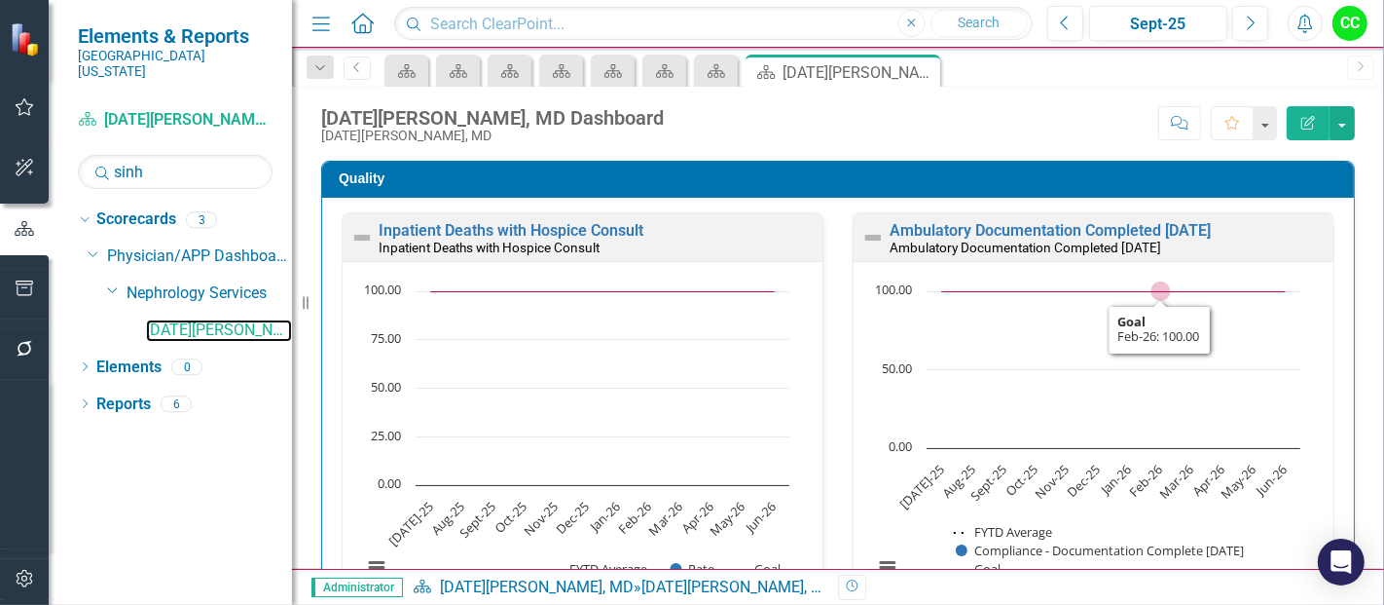
scroll to position [560, 0]
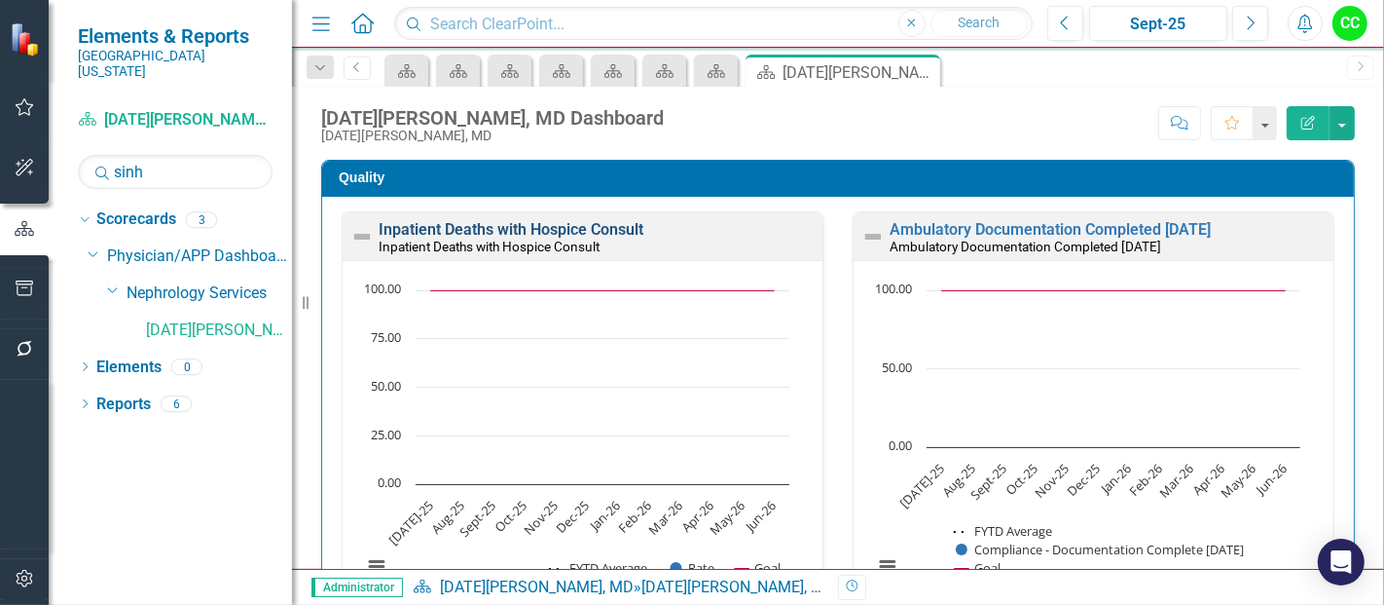
click at [478, 229] on link "Inpatient Deaths with Hospice Consult" at bounding box center [511, 229] width 265 height 18
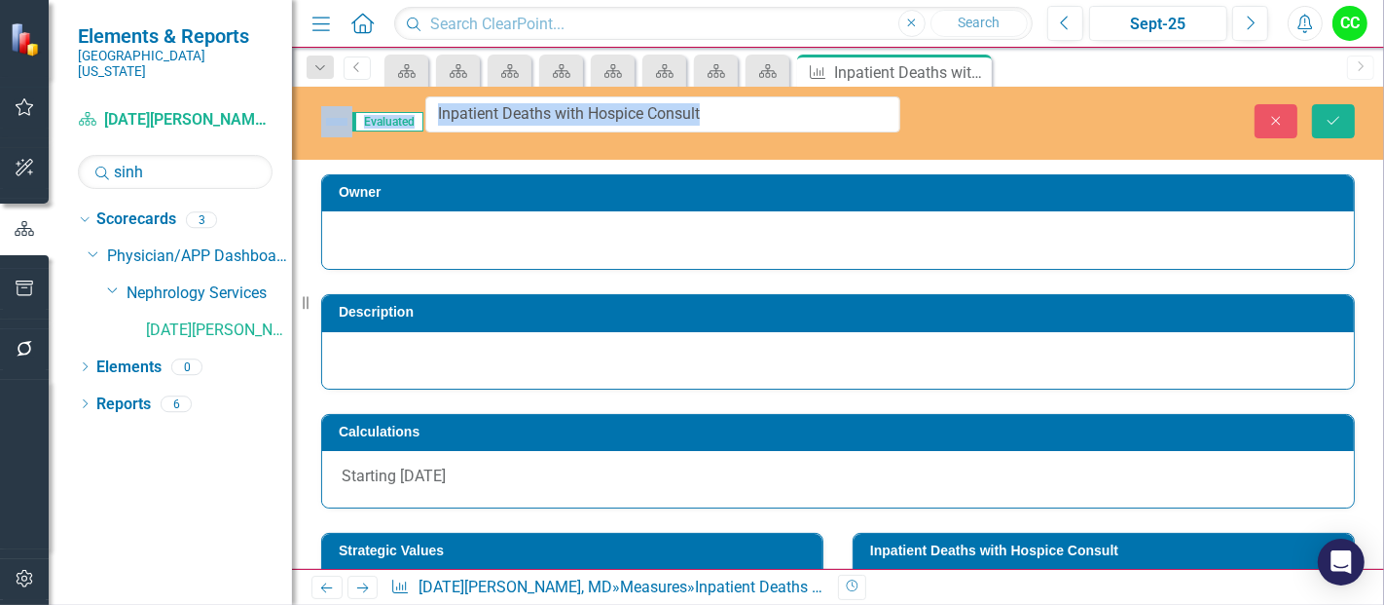
drag, startPoint x: 364, startPoint y: 135, endPoint x: 417, endPoint y: 134, distance: 52.6
click at [1268, 104] on button "Close" at bounding box center [1276, 121] width 43 height 34
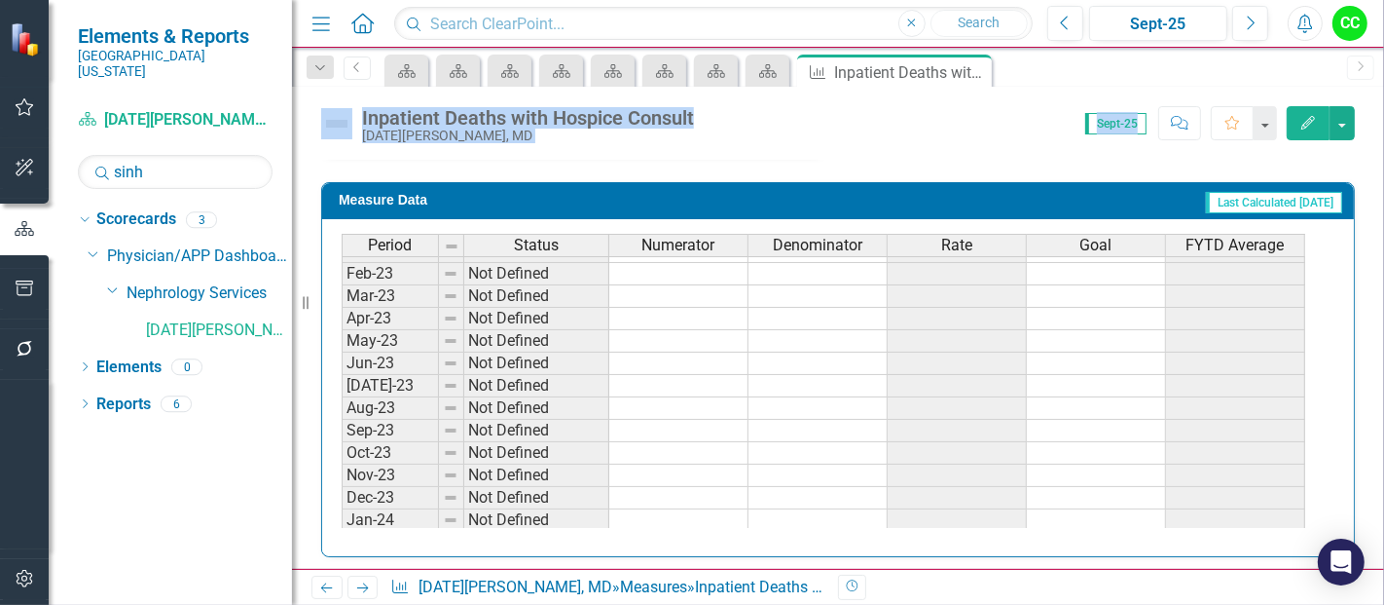
scroll to position [201, 0]
click at [342, 317] on div "Period Status Numerator Denominator Rate Goal FYTD Average Sep-22 Not Defined O…" at bounding box center [342, 381] width 0 height 607
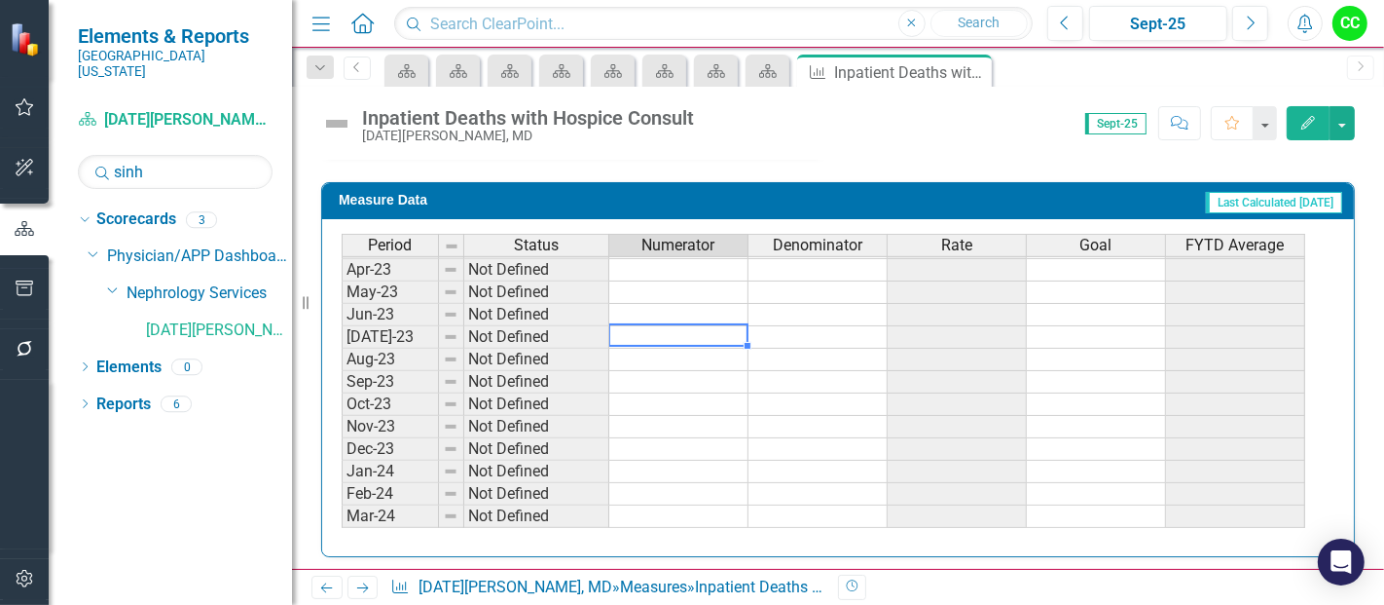
click at [685, 323] on div at bounding box center [677, 324] width 139 height 2
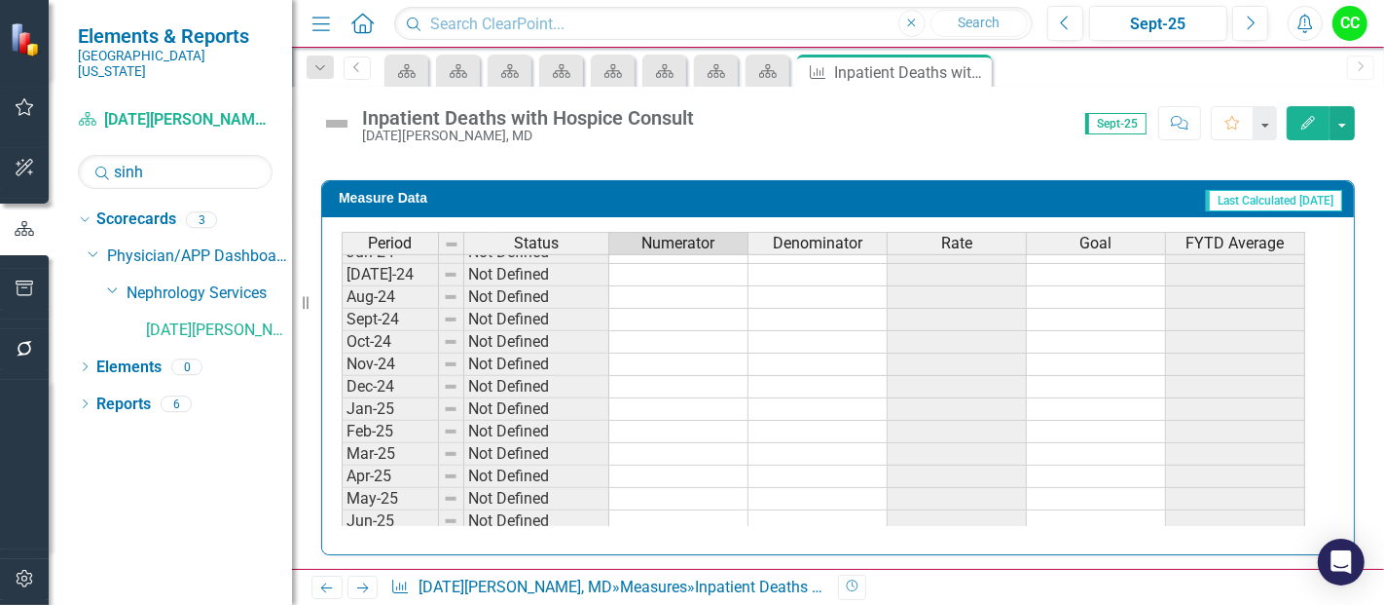
scroll to position [525, 0]
click at [978, 73] on icon "Close" at bounding box center [973, 72] width 19 height 16
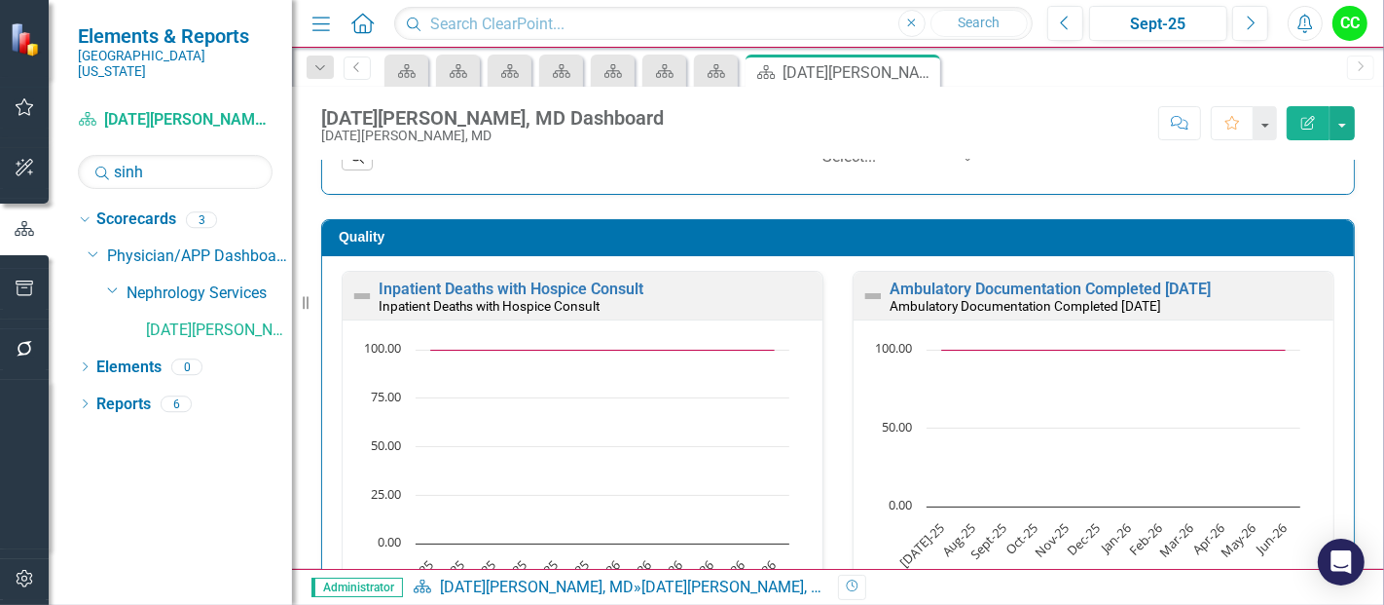
scroll to position [1, 0]
click at [1011, 290] on link "Ambulatory Documentation Completed [DATE]" at bounding box center [1050, 287] width 321 height 18
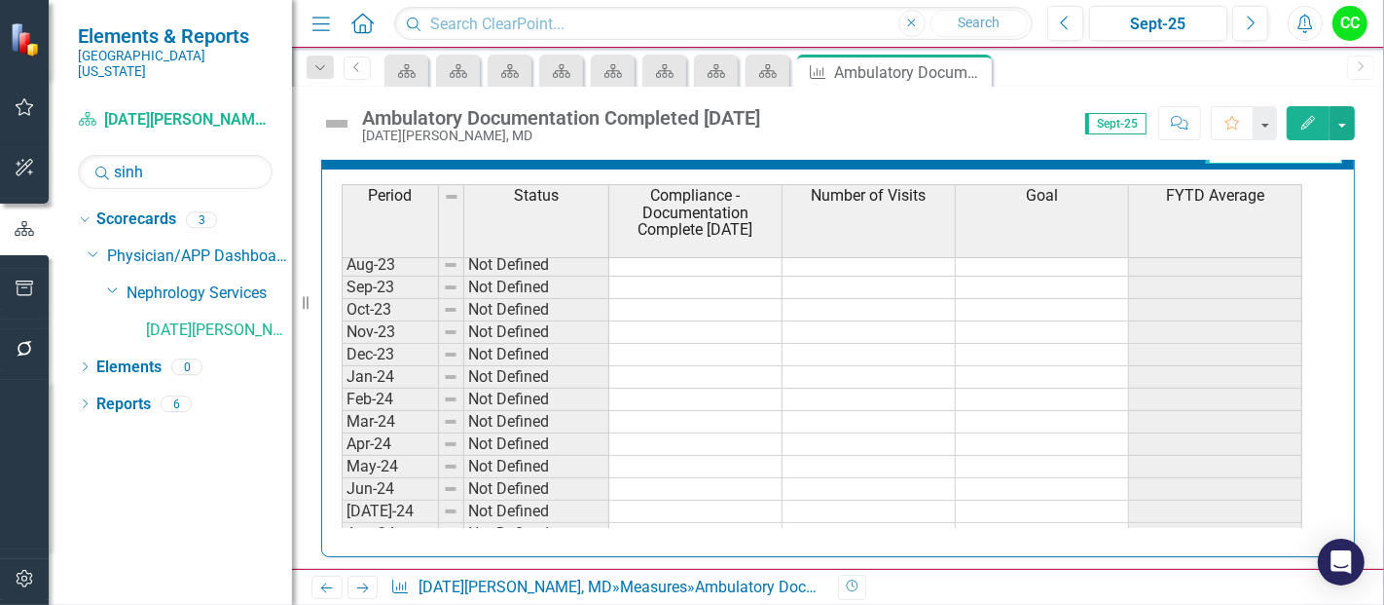
scroll to position [297, 0]
